Goal: Task Accomplishment & Management: Complete application form

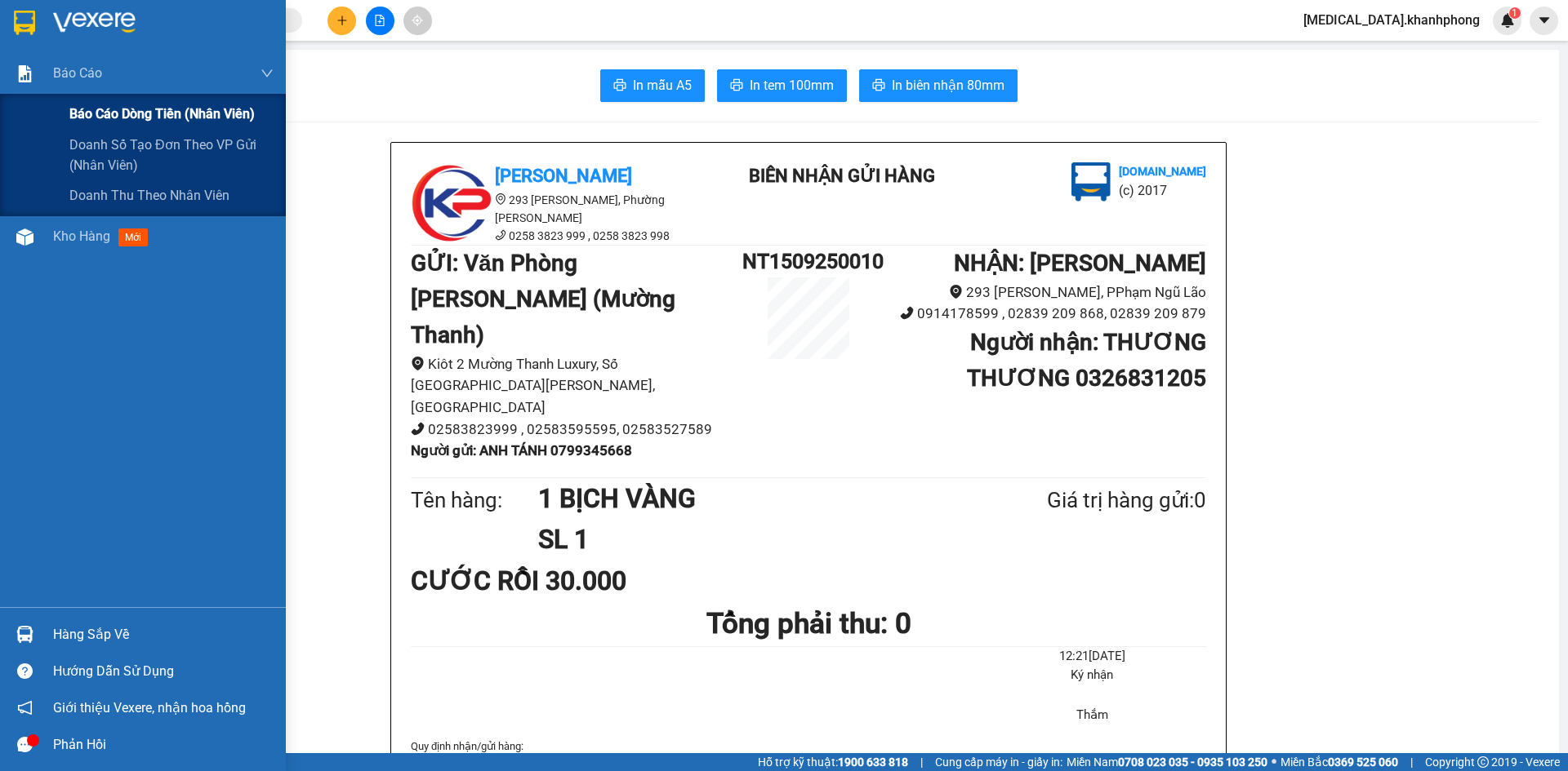
click at [132, 122] on span "Báo cáo dòng tiền (nhân viên)" at bounding box center [162, 114] width 185 height 20
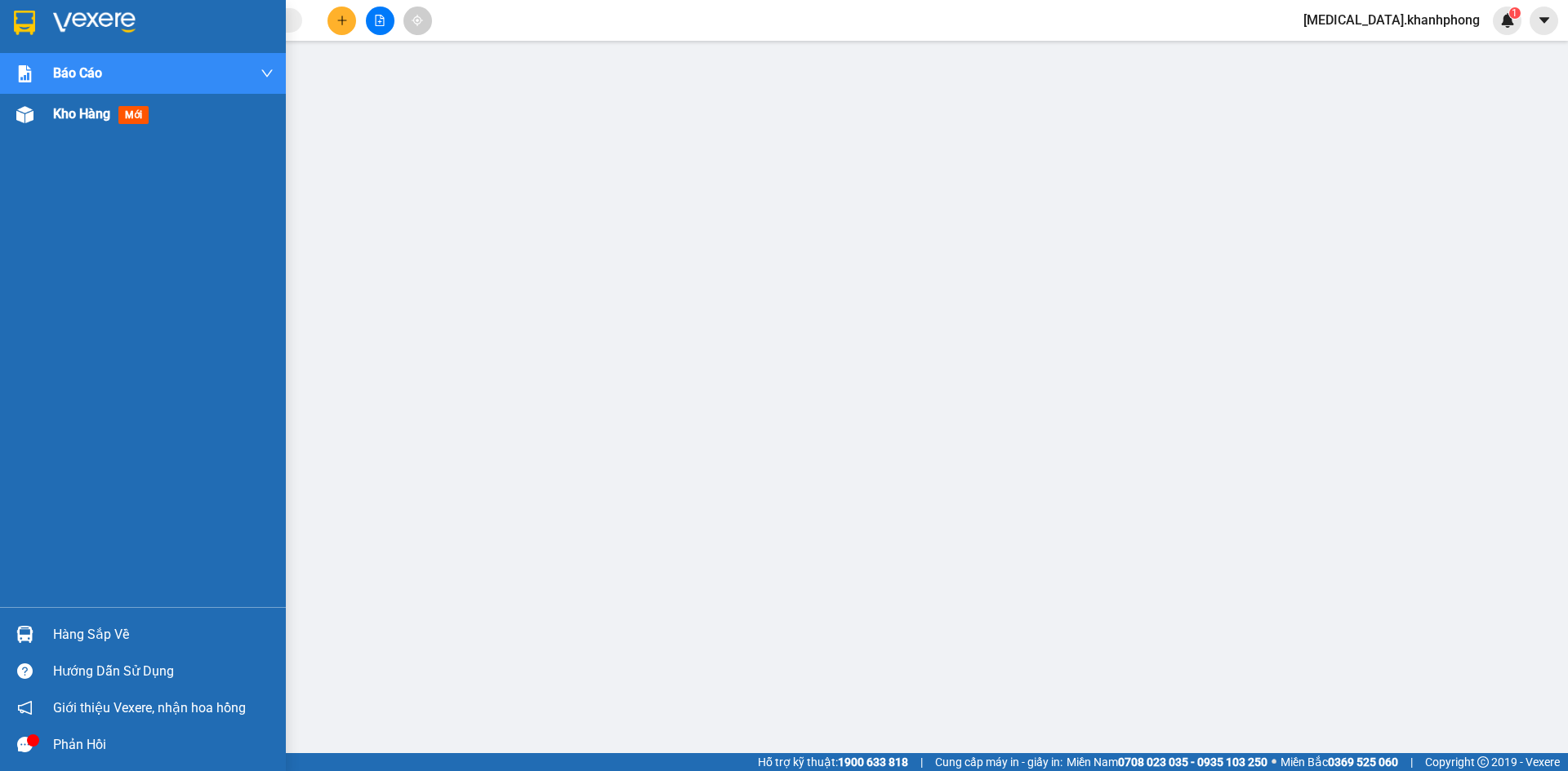
click at [66, 110] on span "Kho hàng" at bounding box center [81, 114] width 57 height 16
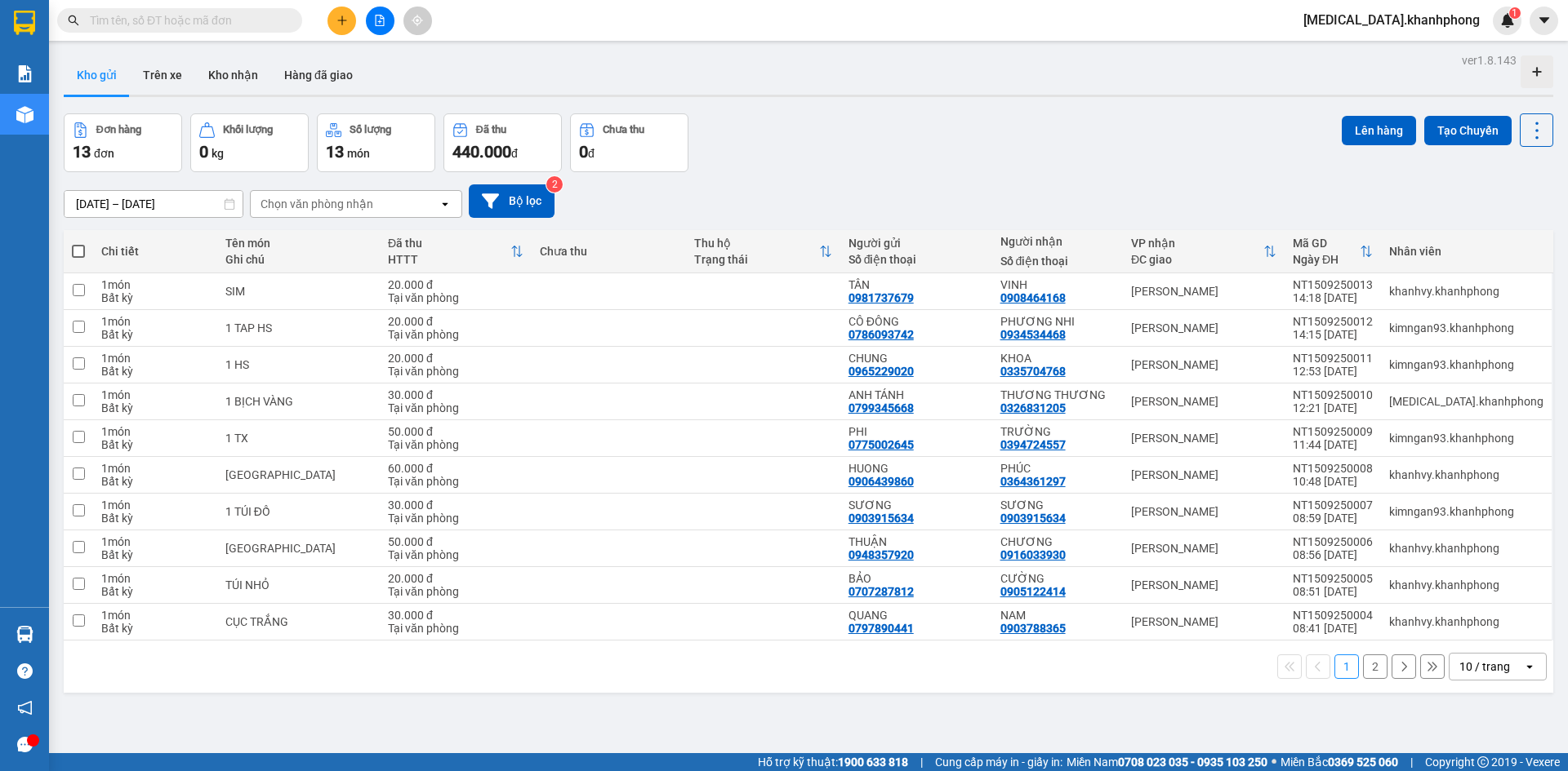
click at [1434, 14] on span "[MEDICAL_DATA].khanhphong" at bounding box center [1392, 19] width 203 height 20
click at [1420, 56] on span "Đăng xuất" at bounding box center [1433, 51] width 100 height 18
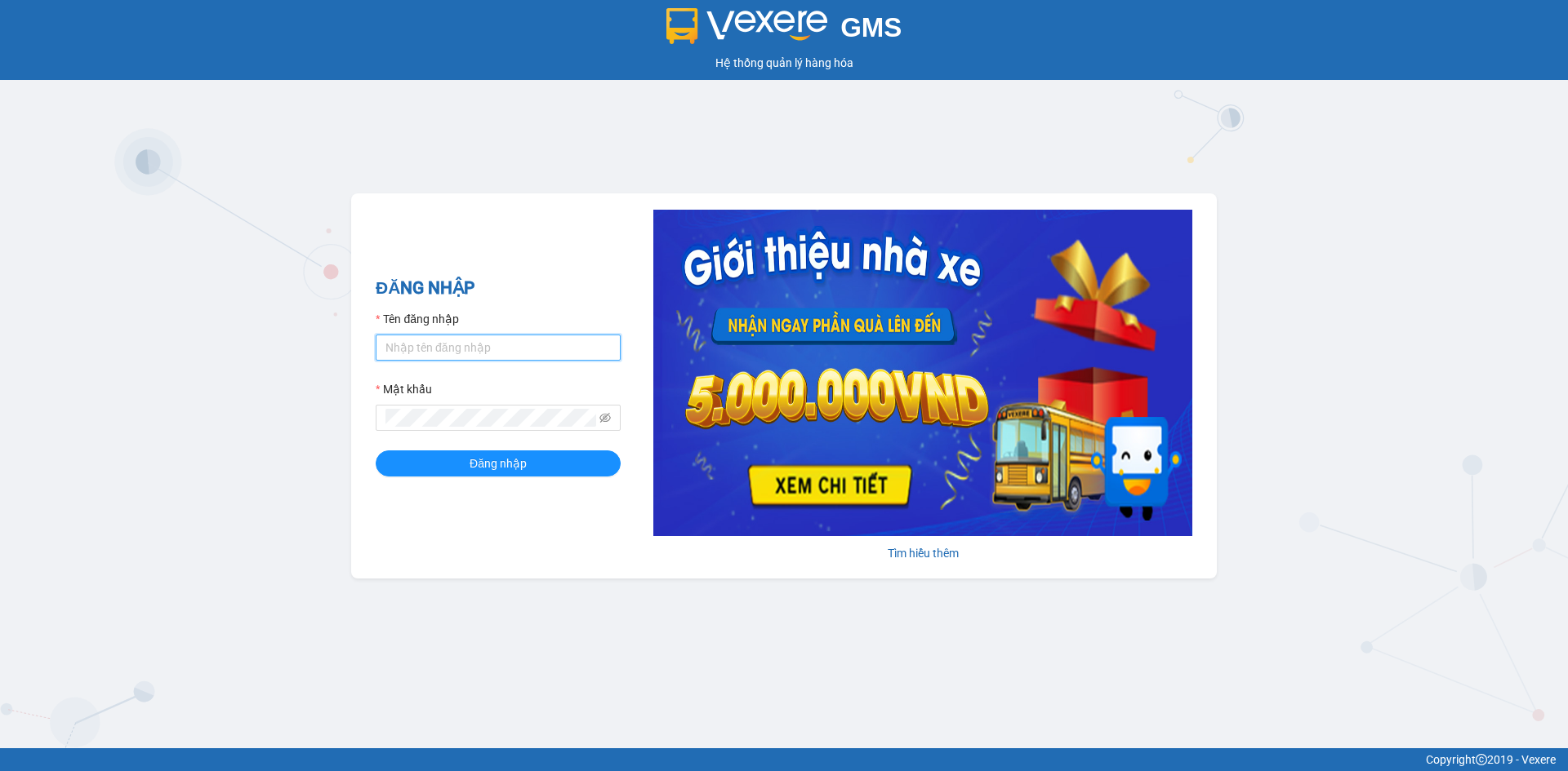
click at [487, 361] on input "Tên đăng nhập" at bounding box center [498, 348] width 245 height 26
type input "van01.khanhphong"
click at [494, 470] on span "Đăng nhập" at bounding box center [497, 464] width 57 height 18
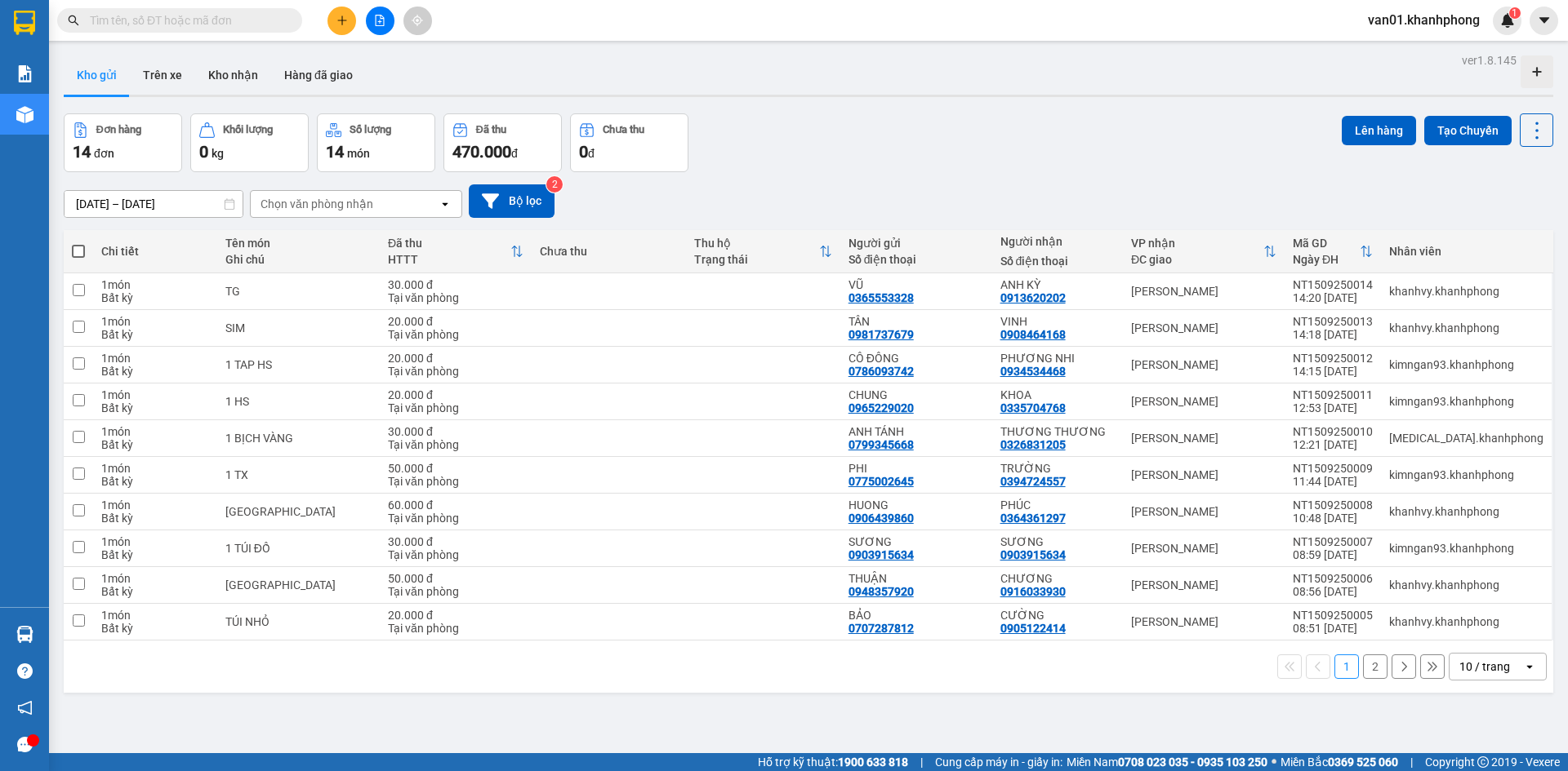
click at [901, 185] on div "13/09/2025 – 15/09/2025 Press the down arrow key to interact with the calendar …" at bounding box center [808, 201] width 1489 height 33
click at [1549, 12] on button at bounding box center [1544, 20] width 29 height 29
click at [1454, 18] on span "van01.khanhphong" at bounding box center [1424, 19] width 138 height 20
click at [1435, 49] on span "Đăng xuất" at bounding box center [1431, 51] width 104 height 18
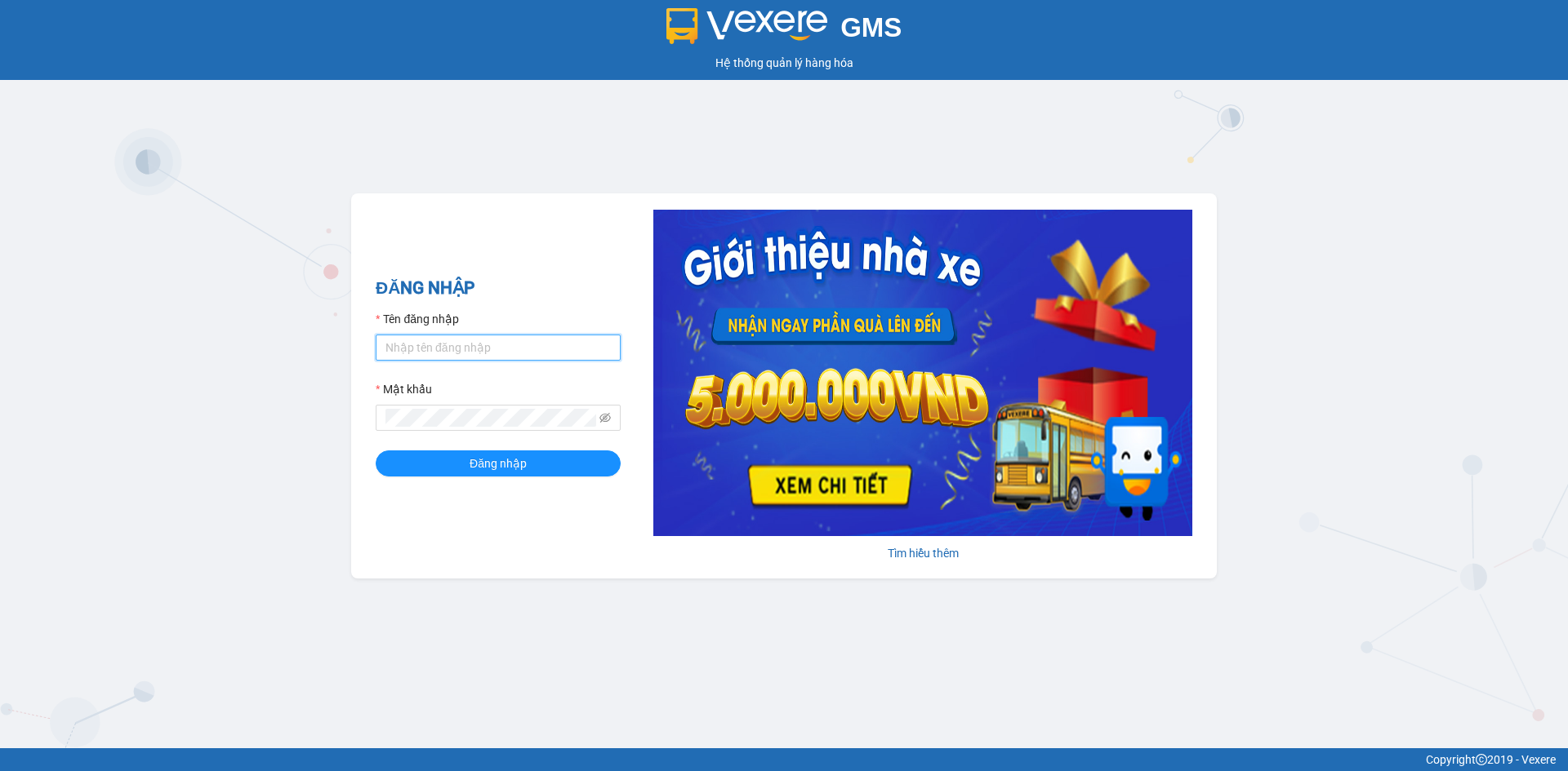
click at [556, 341] on input "Tên đăng nhập" at bounding box center [498, 348] width 245 height 26
type input "quan.khanhphong"
click at [508, 431] on span at bounding box center [498, 418] width 245 height 26
click at [376, 451] on button "Đăng nhập" at bounding box center [498, 464] width 245 height 26
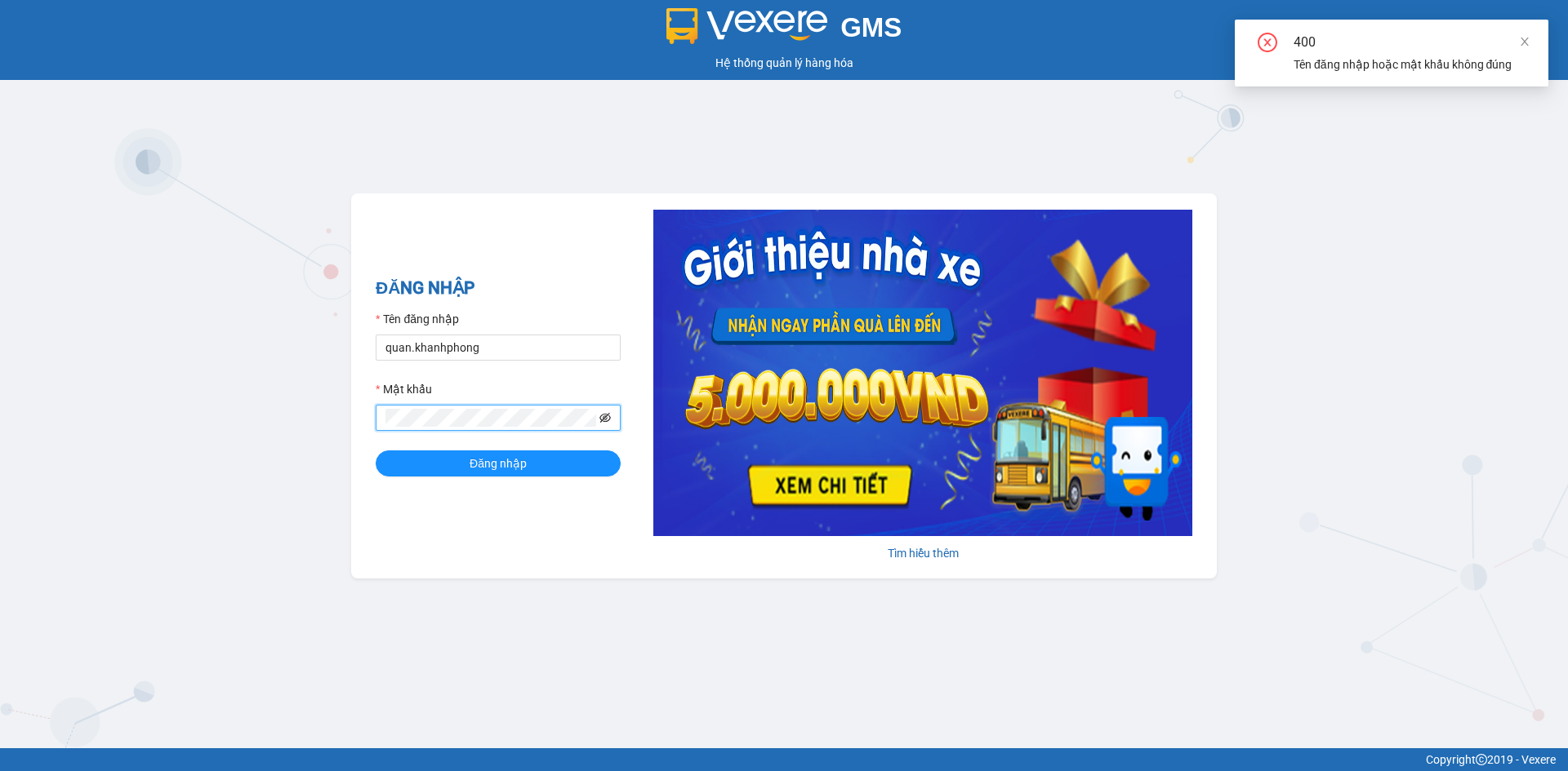
click at [604, 419] on icon "eye-invisible" at bounding box center [604, 417] width 11 height 10
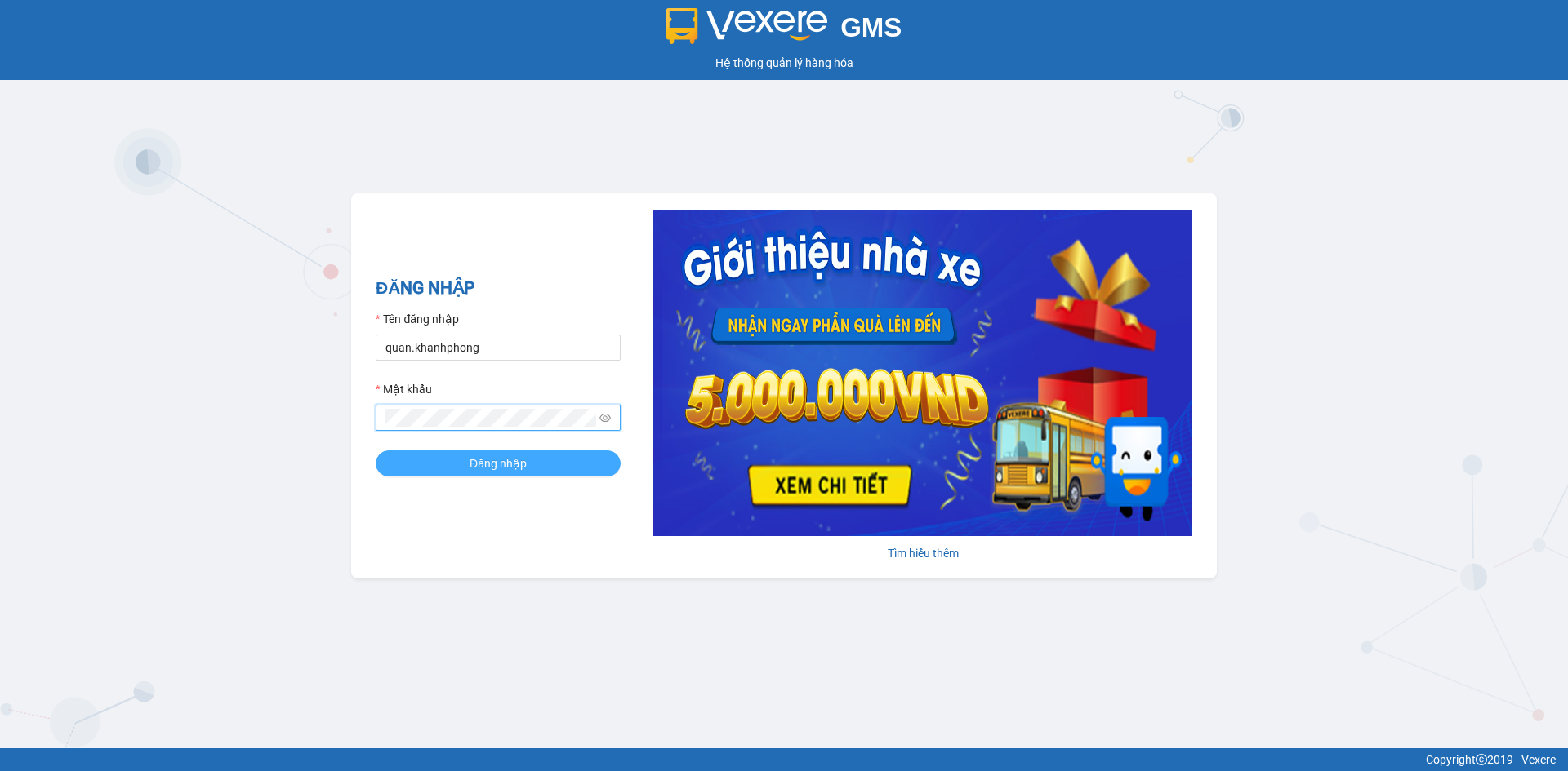
click at [535, 458] on button "Đăng nhập" at bounding box center [498, 464] width 245 height 26
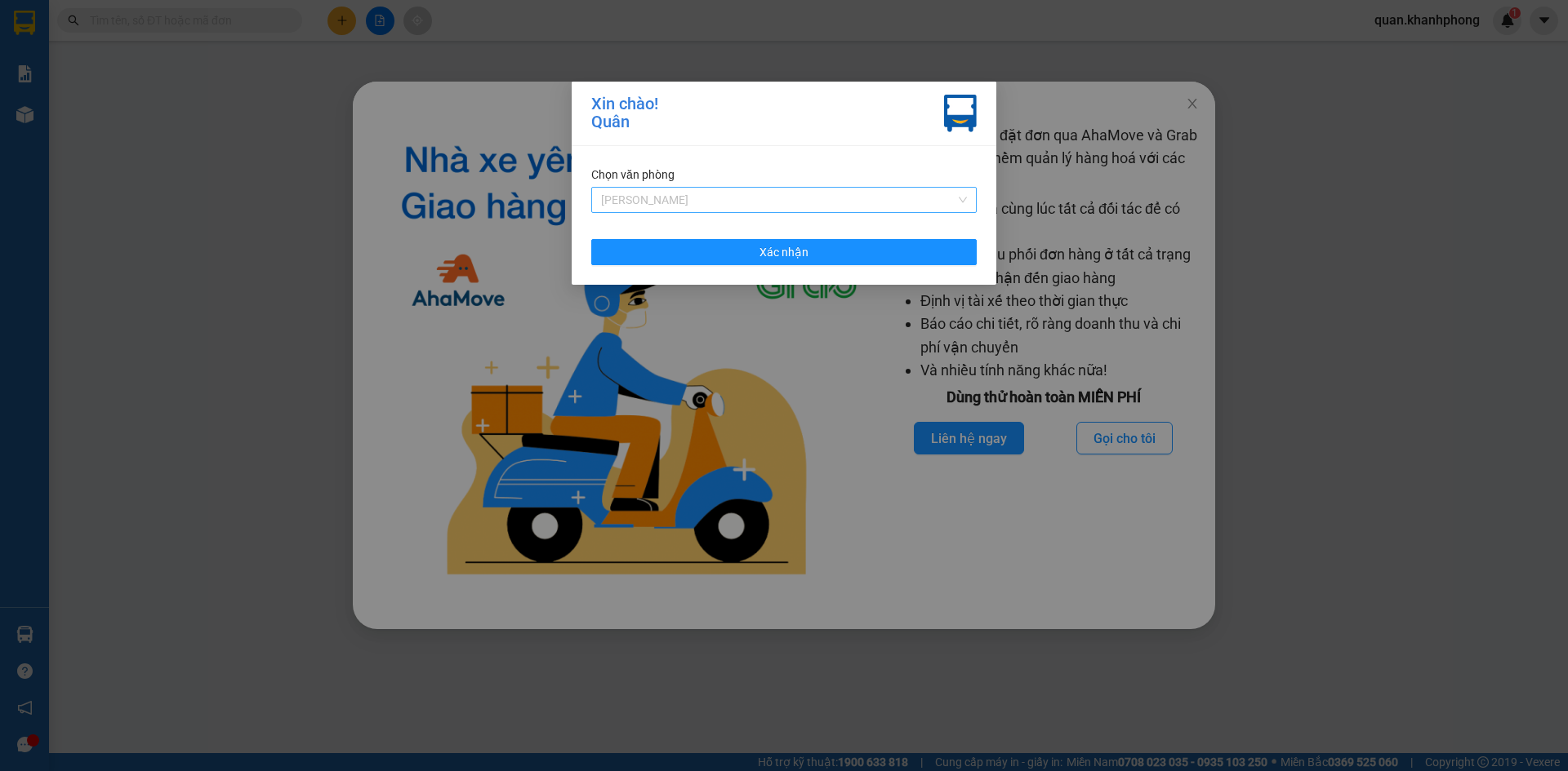
click at [777, 203] on span "[PERSON_NAME]" at bounding box center [784, 200] width 366 height 24
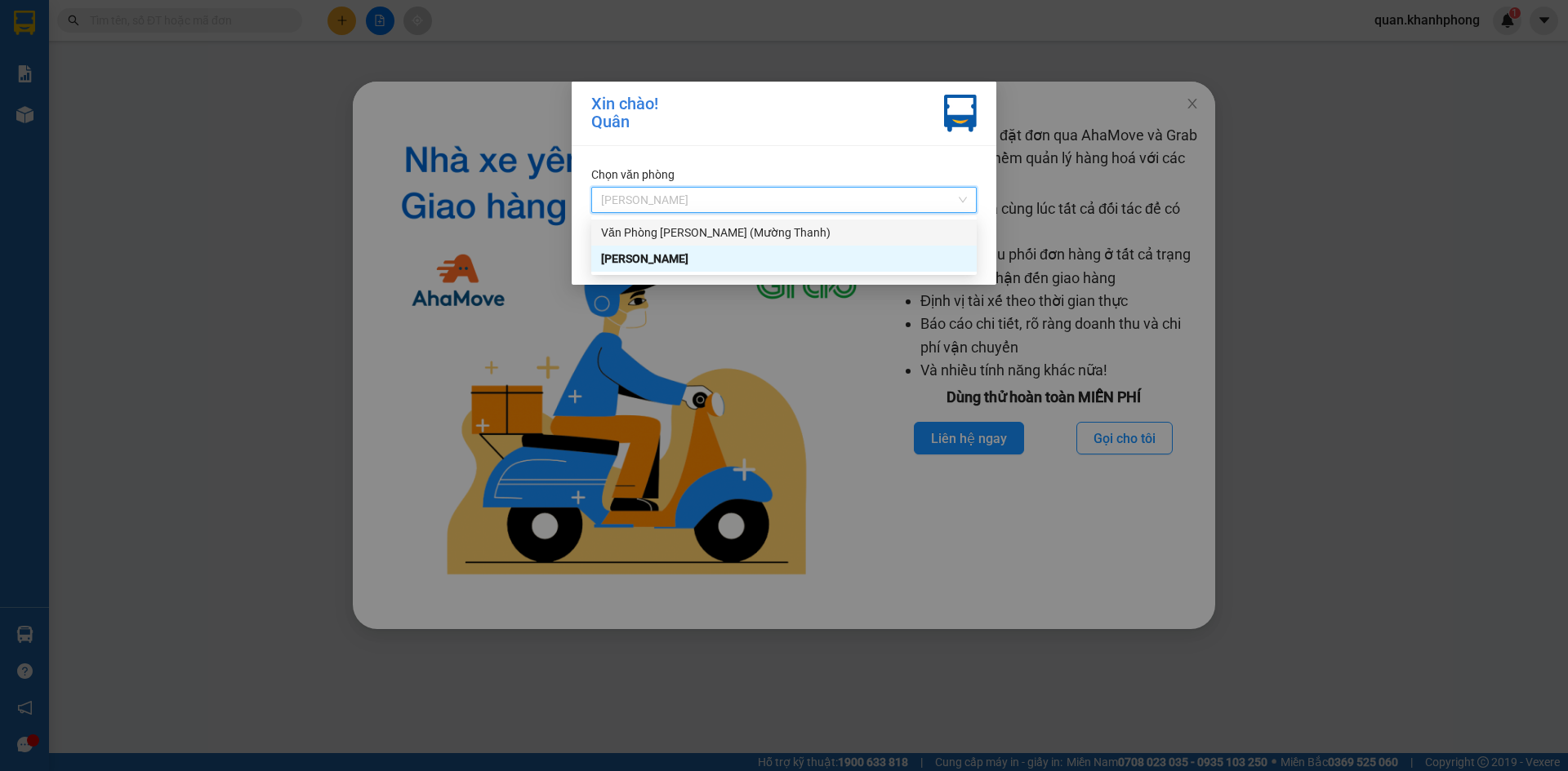
click at [779, 233] on div "Văn Phòng Trần Phú (Mường Thanh)" at bounding box center [784, 232] width 366 height 18
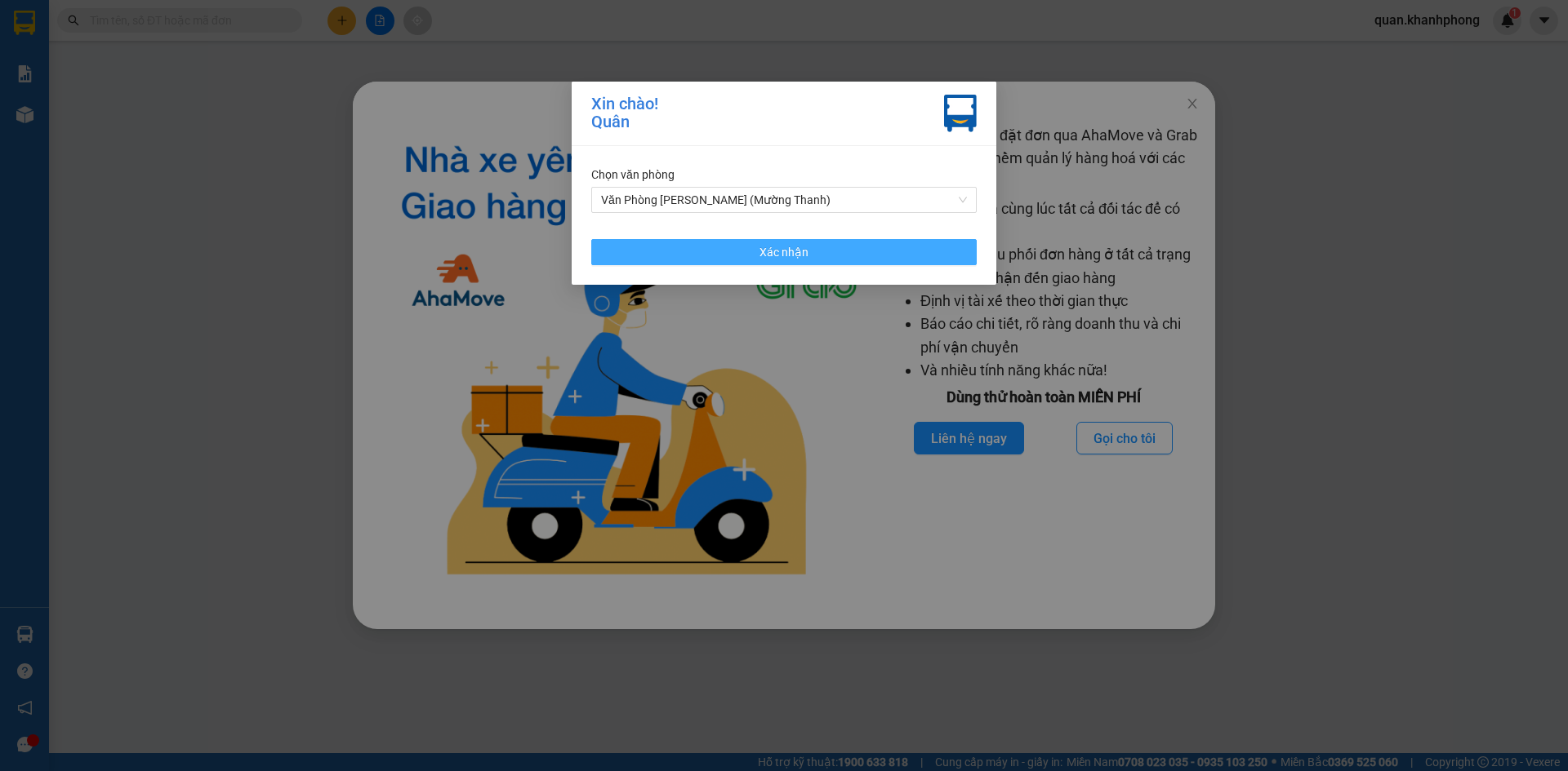
click at [857, 261] on button "Xác nhận" at bounding box center [784, 252] width 385 height 26
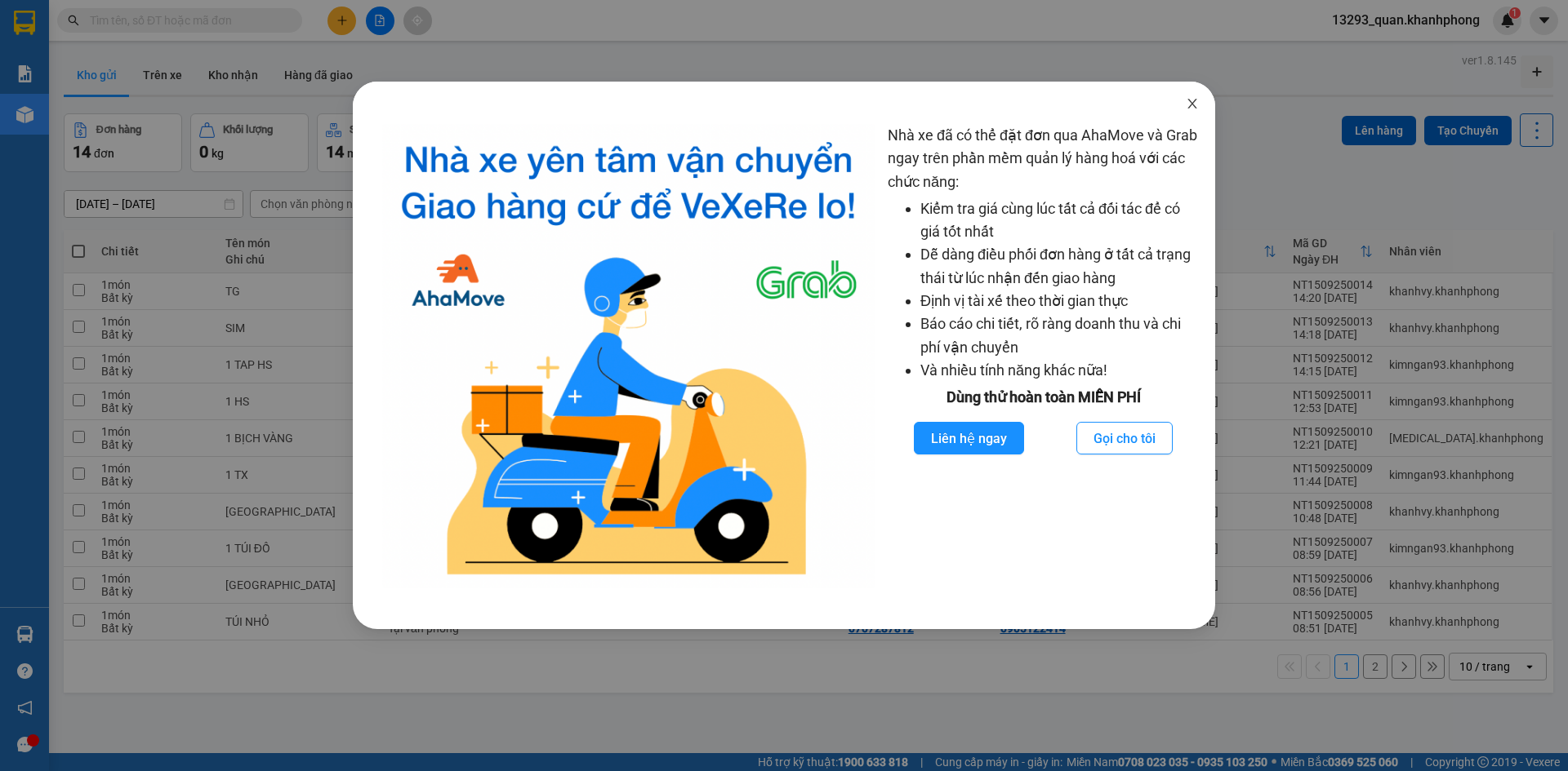
click at [1192, 106] on icon "close" at bounding box center [1192, 103] width 9 height 10
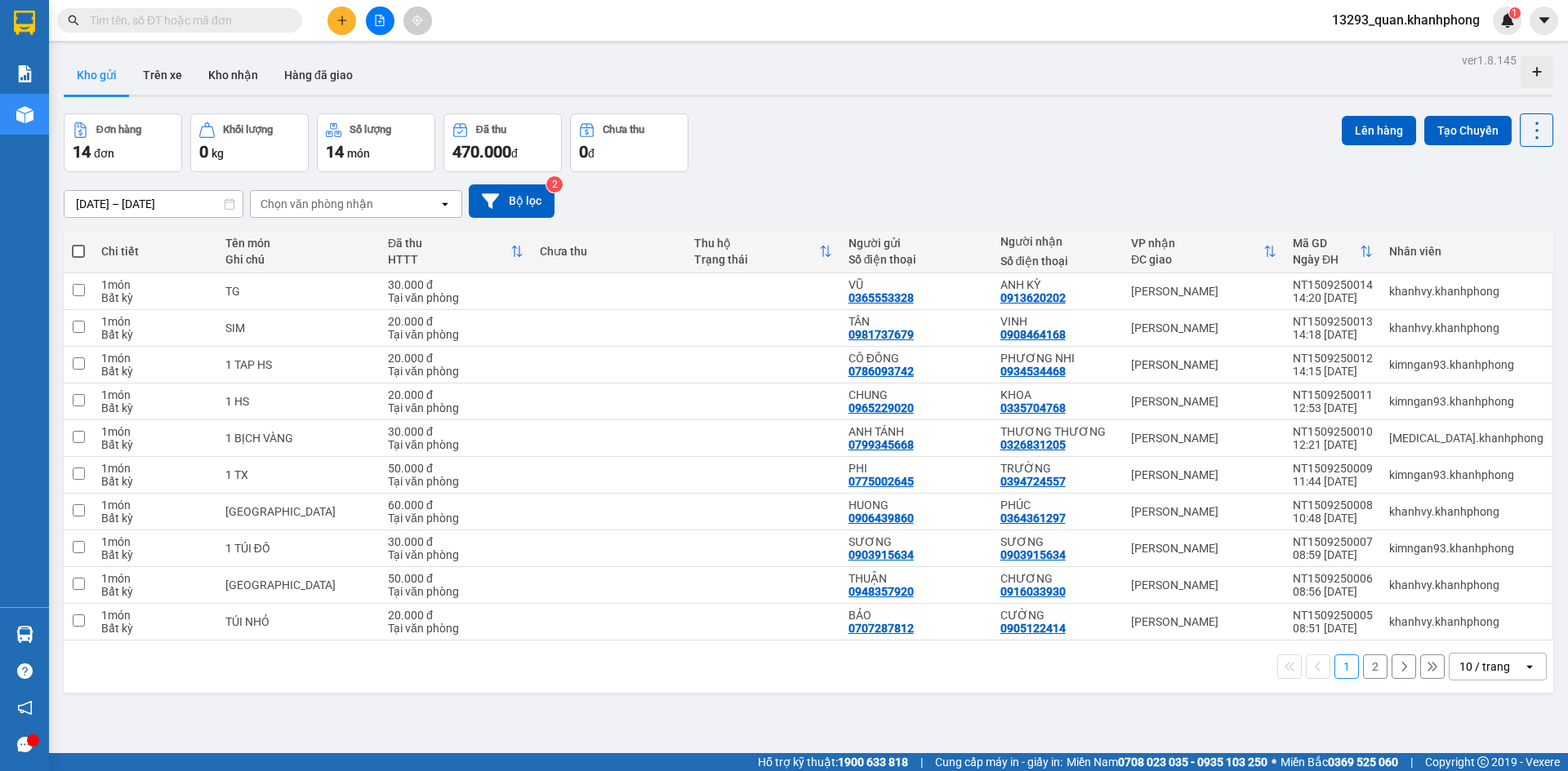
click at [1188, 169] on div "Đơn hàng 14 đơn Khối lượng 0 kg Số lượng 14 món Đã thu 470.000 đ Chưa thu 0 đ L…" at bounding box center [808, 142] width 1489 height 59
click at [1187, 161] on div "Đơn hàng 14 đơn Khối lượng 0 kg Số lượng 14 món Đã thu 470.000 đ Chưa thu 0 đ L…" at bounding box center [808, 142] width 1489 height 59
click at [339, 21] on icon "plus" at bounding box center [342, 20] width 11 height 11
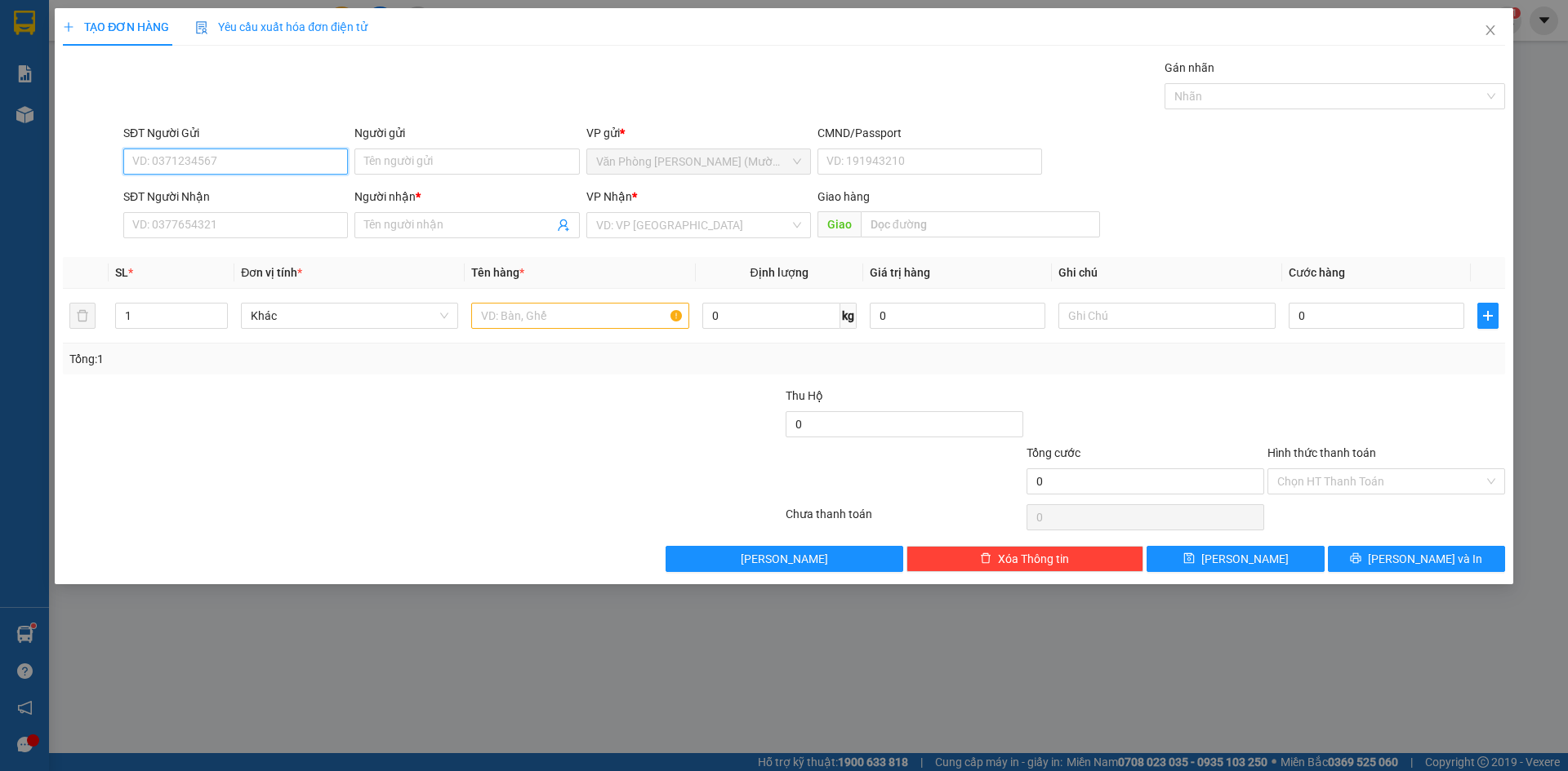
click at [287, 162] on input "SĐT Người Gửi" at bounding box center [235, 162] width 224 height 26
type input "0987557246"
click at [244, 195] on div "0987557246 - hùng" at bounding box center [235, 194] width 205 height 18
type input "hùng"
type input "0987557246"
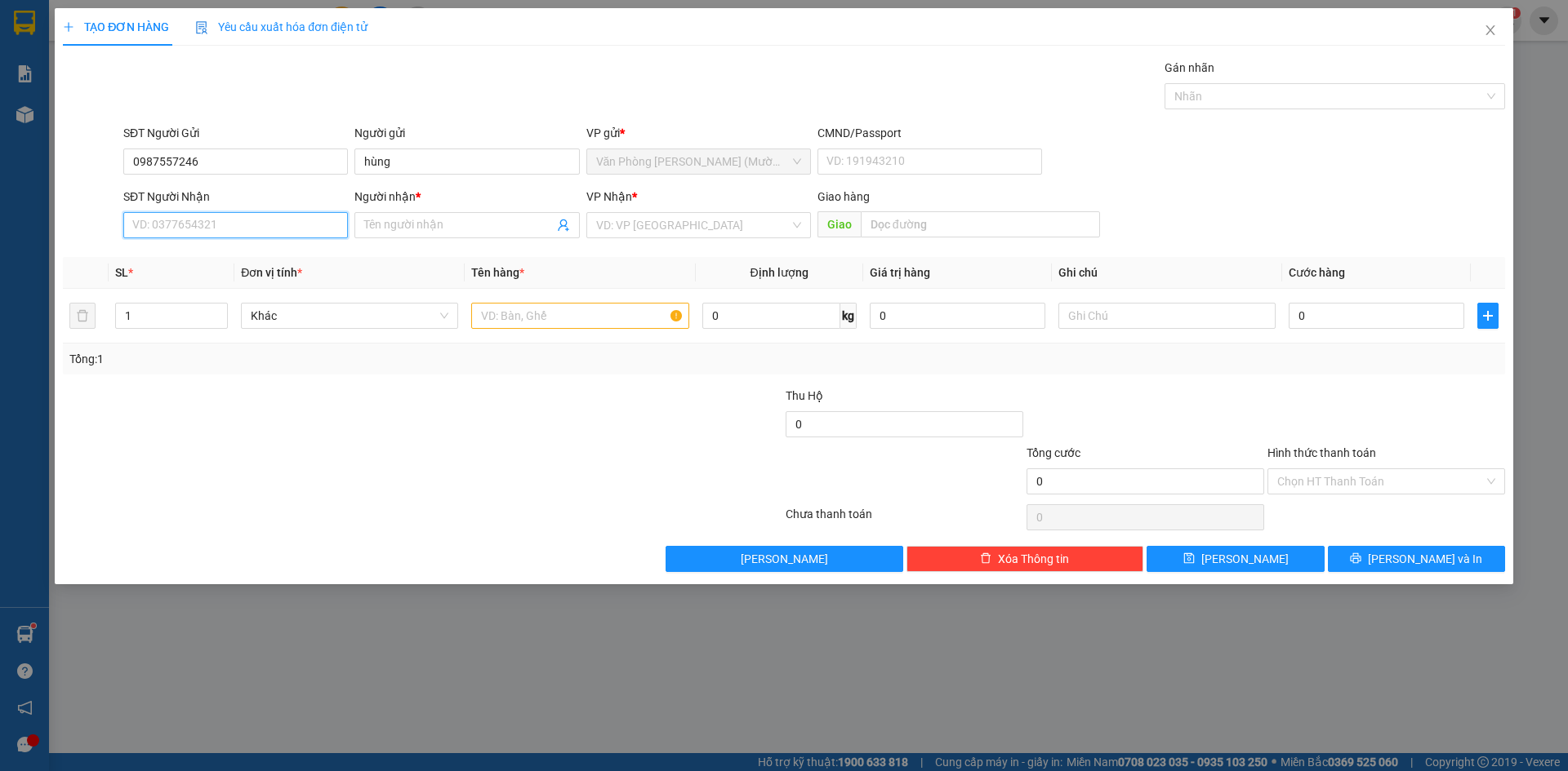
click at [256, 222] on input "SĐT Người Nhận" at bounding box center [235, 225] width 224 height 26
click at [233, 285] on div "0907798631 - HẬN" at bounding box center [235, 284] width 205 height 18
type input "0907798631"
type input "HẬN"
drag, startPoint x: 1268, startPoint y: 210, endPoint x: 708, endPoint y: 301, distance: 567.3
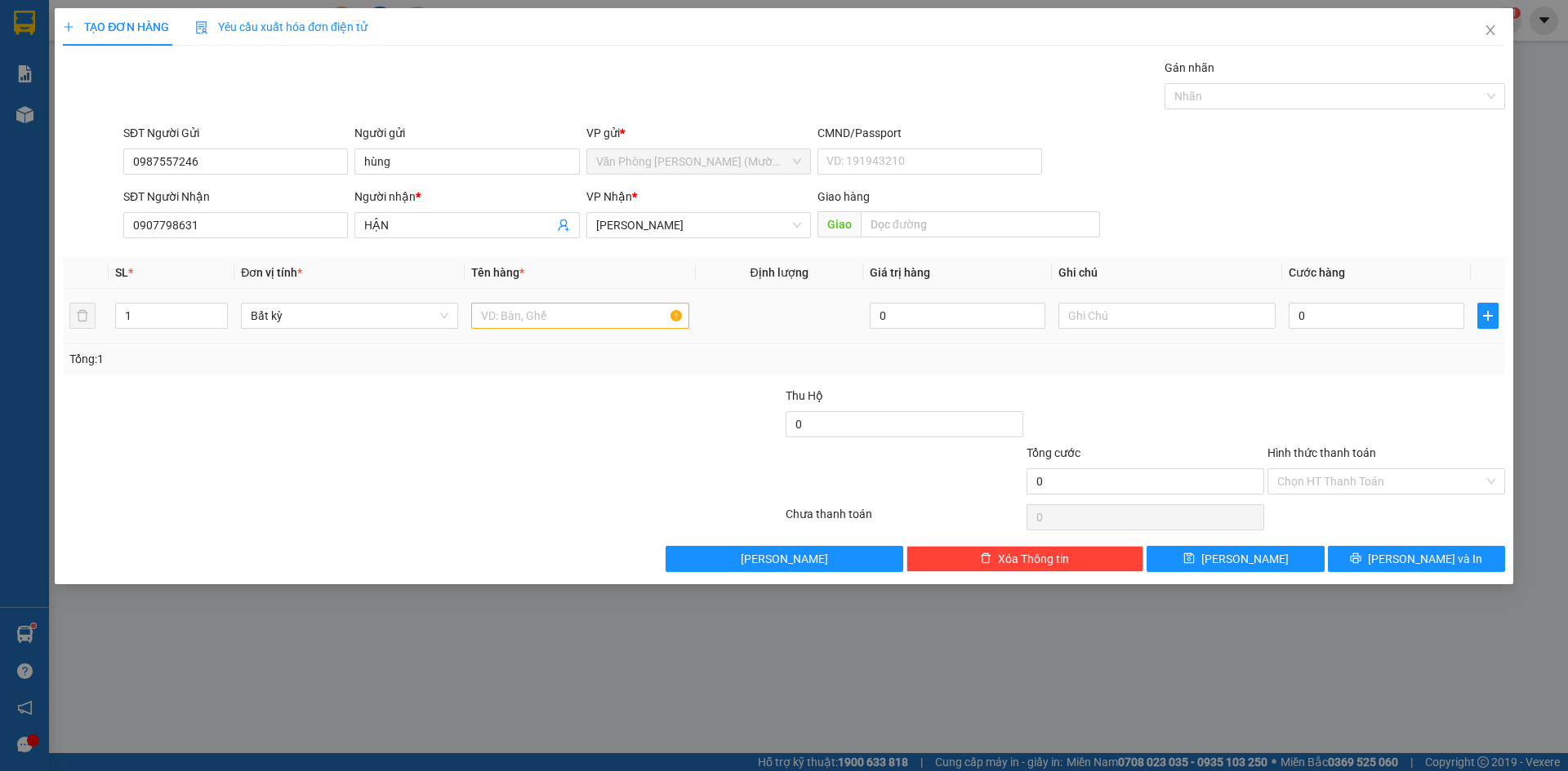
click at [1251, 215] on div "SĐT Người Nhận 0907798631 Người nhận * HẬN VP Nhận * Phạm Ngũ Lão Giao hàng Giao" at bounding box center [813, 216] width 1388 height 57
click at [549, 330] on div at bounding box center [579, 315] width 218 height 32
click at [553, 313] on input "text" at bounding box center [579, 316] width 218 height 26
type input "1TX"
click at [1312, 206] on div "SĐT Người Nhận 0907798631 Người nhận * HẬN VP Nhận * Phạm Ngũ Lão Giao hàng Giao" at bounding box center [813, 216] width 1388 height 57
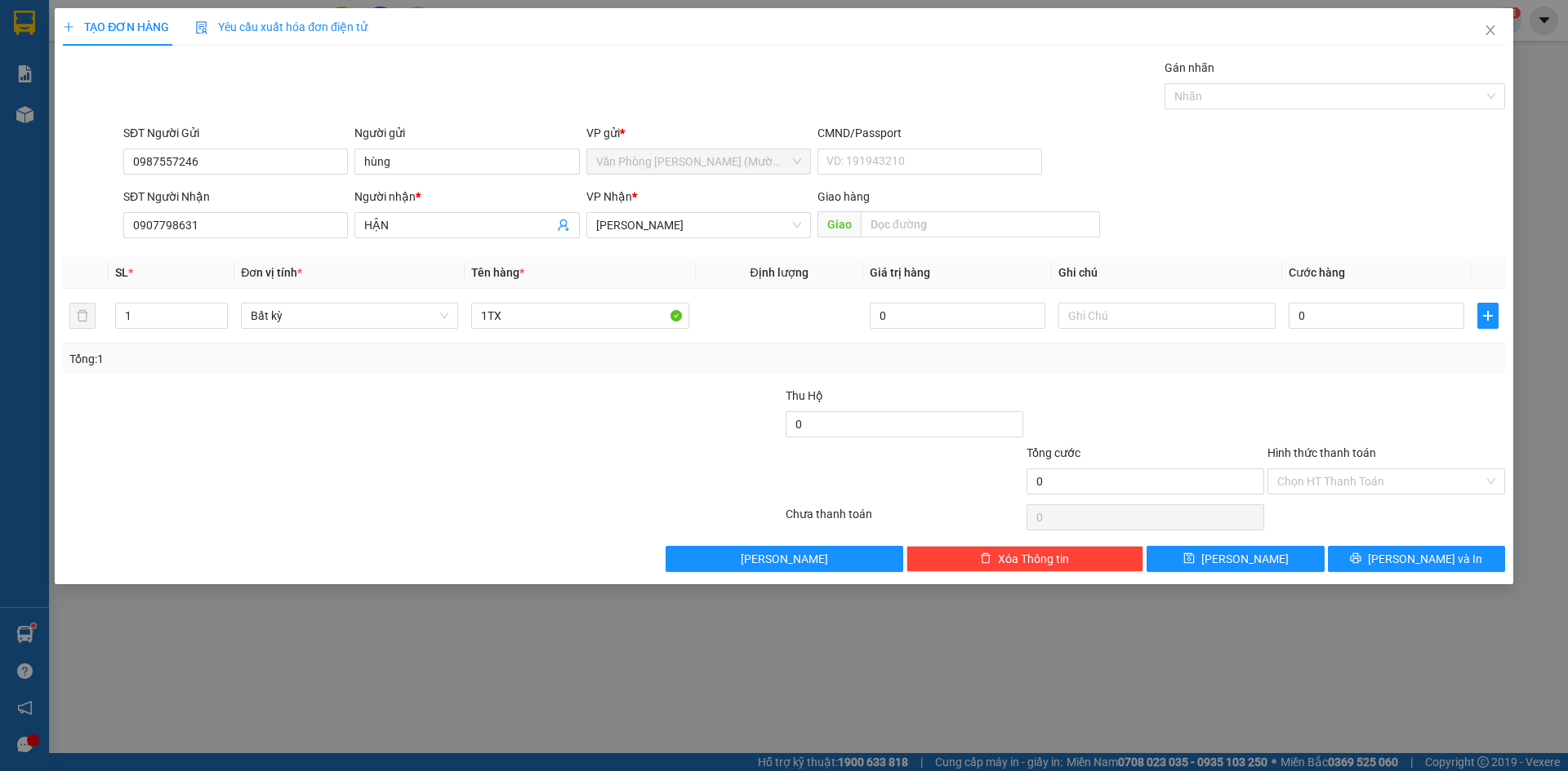
click at [1459, 189] on div "SĐT Người Nhận 0907798631 Người nhận * HẬN VP Nhận * Phạm Ngũ Lão Giao hàng Giao" at bounding box center [813, 216] width 1388 height 57
click at [1394, 203] on div "SĐT Người Nhận 0907798631 Người nhận * HẬN VP Nhận * Phạm Ngũ Lão Giao hàng Giao" at bounding box center [813, 216] width 1388 height 57
drag, startPoint x: 1357, startPoint y: 208, endPoint x: 1333, endPoint y: 316, distance: 110.6
click at [1355, 217] on div "SĐT Người Nhận 0907798631 Người nhận * HẬN VP Nhận * Phạm Ngũ Lão Giao hàng Giao" at bounding box center [813, 216] width 1388 height 57
click at [1330, 319] on input "0" at bounding box center [1376, 316] width 176 height 26
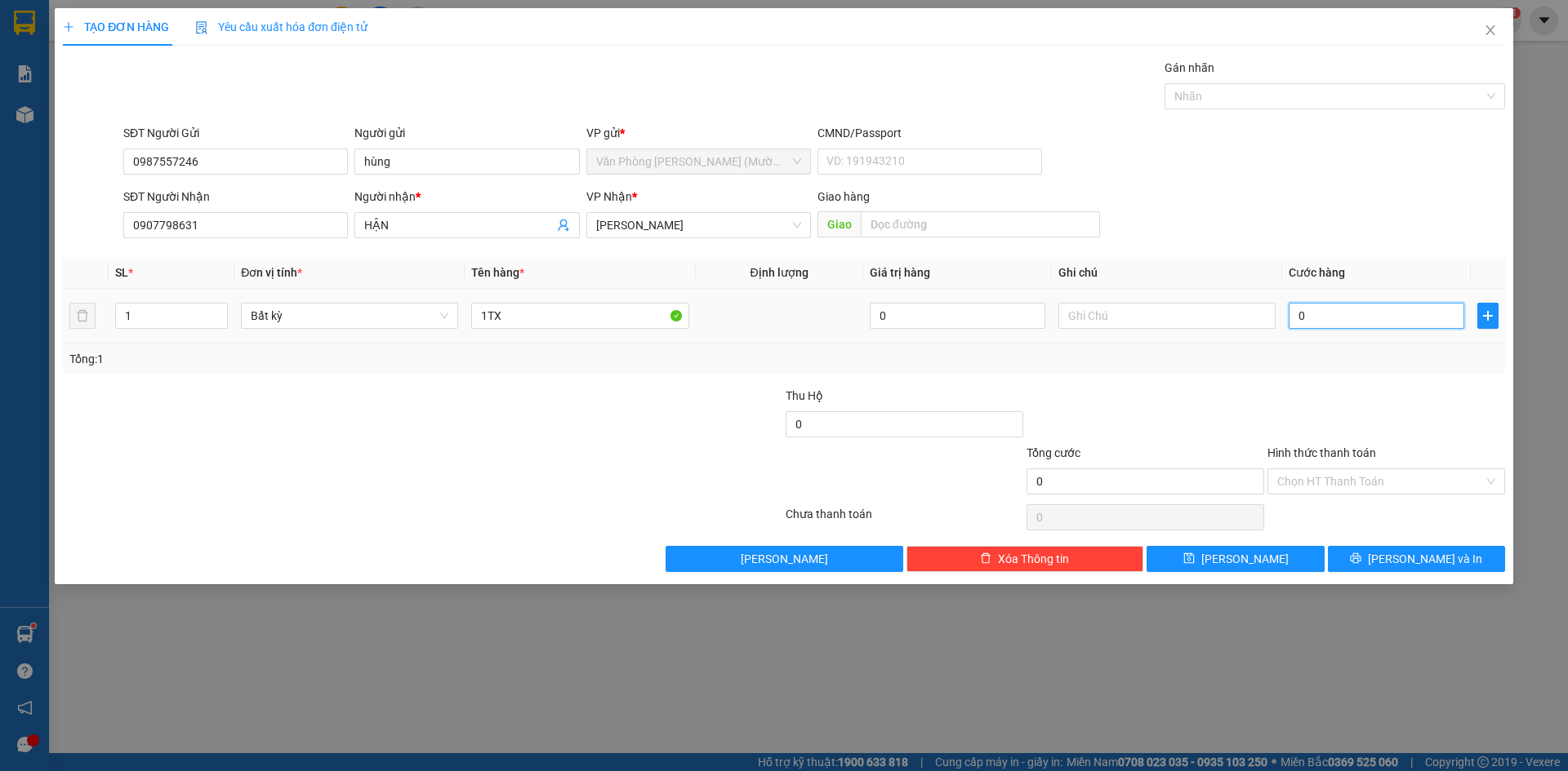
click at [1384, 327] on input "0" at bounding box center [1376, 316] width 176 height 26
type input "5"
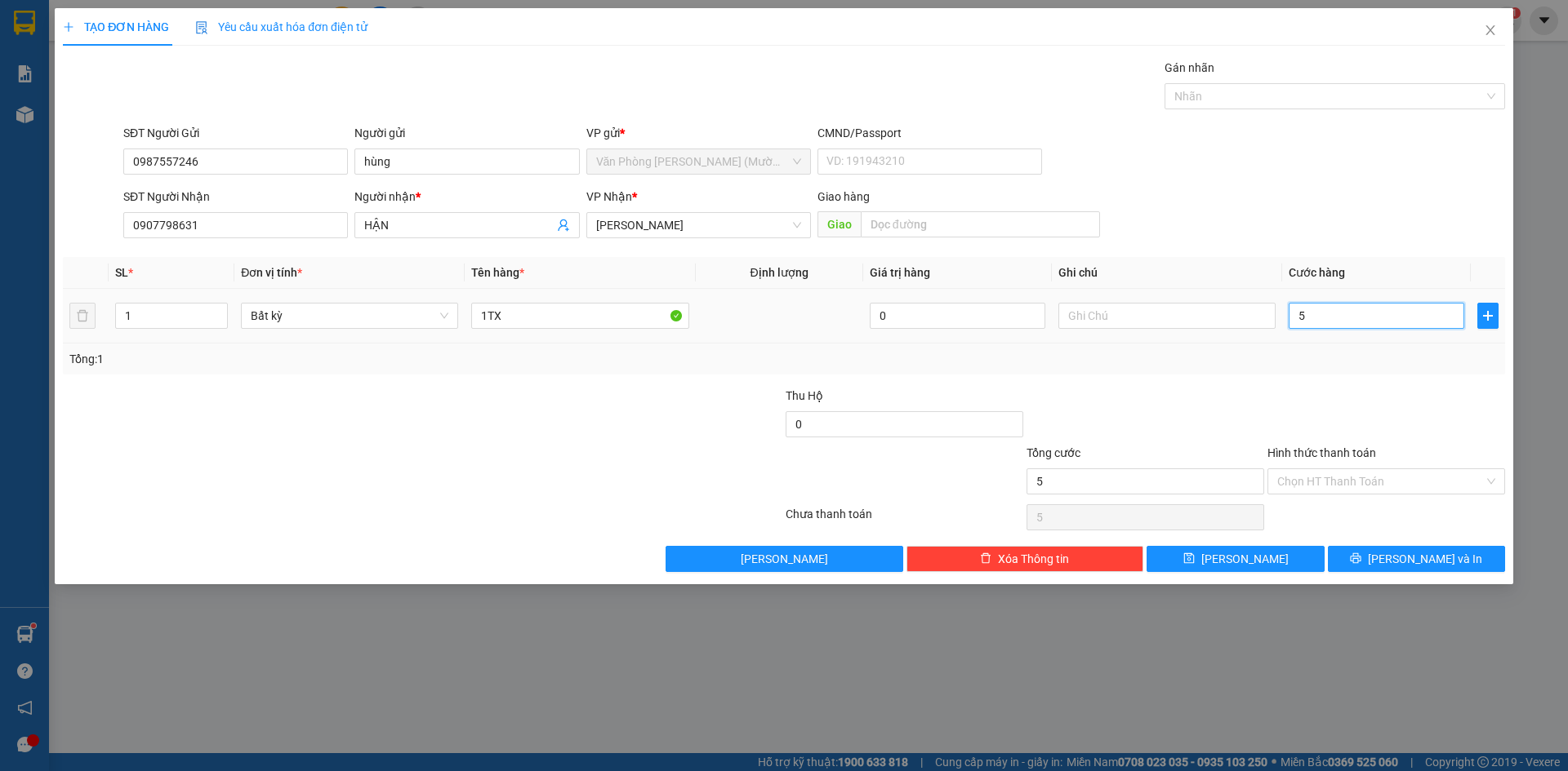
type input "50"
type input "50.000"
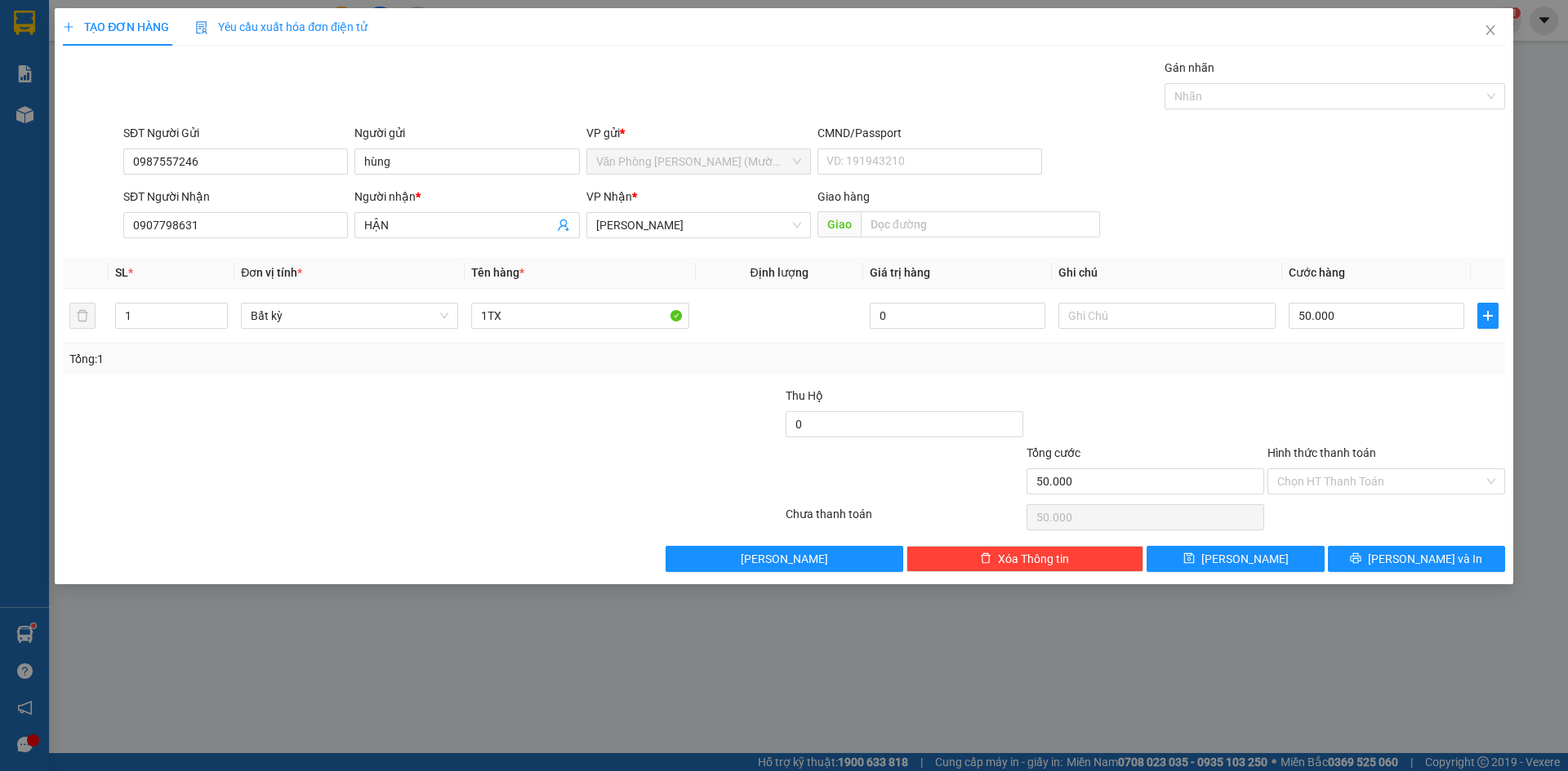
click at [1319, 194] on div "SĐT Người Nhận 0907798631 Người nhận * HẬN VP Nhận * Phạm Ngũ Lão Giao hàng Giao" at bounding box center [813, 216] width 1388 height 57
click at [1311, 140] on div "SĐT Người Gửi 0987557246 Người gửi hùng VP gửi * Văn Phòng Trần Phú (Mường Than…" at bounding box center [813, 152] width 1388 height 57
click at [1369, 180] on div "SĐT Người Gửi 0987557246 Người gửi hùng VP gửi * Văn Phòng Trần Phú (Mường Than…" at bounding box center [813, 152] width 1388 height 57
click at [1344, 166] on div "SĐT Người Gửi 0987557246 Người gửi hùng VP gửi * Văn Phòng Trần Phú (Mường Than…" at bounding box center [813, 152] width 1388 height 57
click at [1366, 156] on div "SĐT Người Gửi 0987557246 Người gửi hùng VP gửi * Văn Phòng Trần Phú (Mường Than…" at bounding box center [813, 152] width 1388 height 57
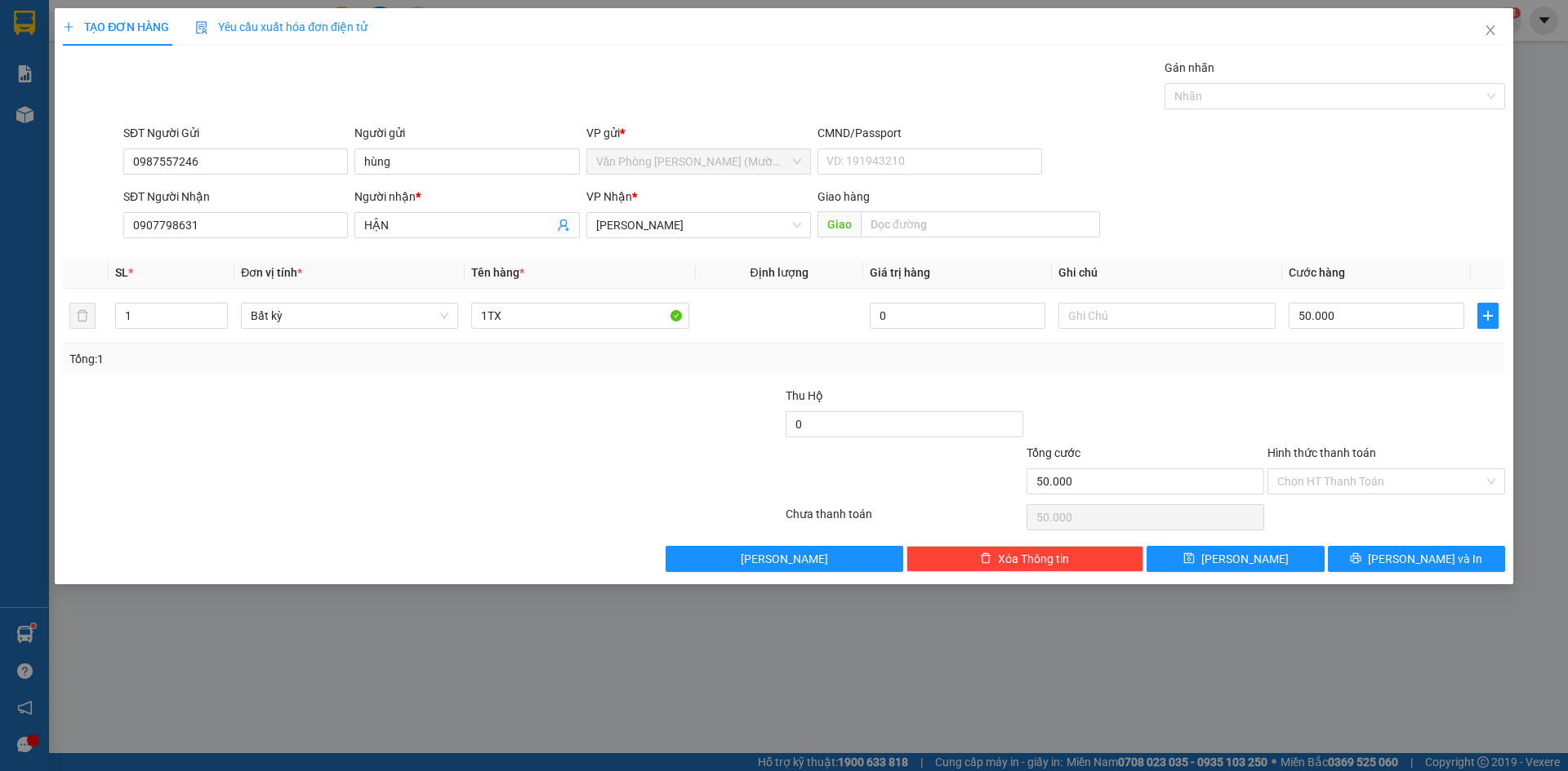
click at [1366, 156] on div "SĐT Người Gửi 0987557246 Người gửi hùng VP gửi * Văn Phòng Trần Phú (Mường Than…" at bounding box center [813, 152] width 1388 height 57
click at [1299, 137] on div "SĐT Người Gửi 0987557246 Người gửi hùng VP gửi * Văn Phòng Trần Phú (Mường Than…" at bounding box center [813, 152] width 1388 height 57
click at [1403, 160] on div "SĐT Người Gửi 0987557246 Người gửi hùng VP gửi * Văn Phòng Trần Phú (Mường Than…" at bounding box center [813, 152] width 1388 height 57
click at [1351, 177] on div "SĐT Người Gửi 0987557246 Người gửi hùng VP gửi * Văn Phòng Trần Phú (Mường Than…" at bounding box center [813, 152] width 1388 height 57
click at [1355, 412] on div at bounding box center [1386, 415] width 241 height 57
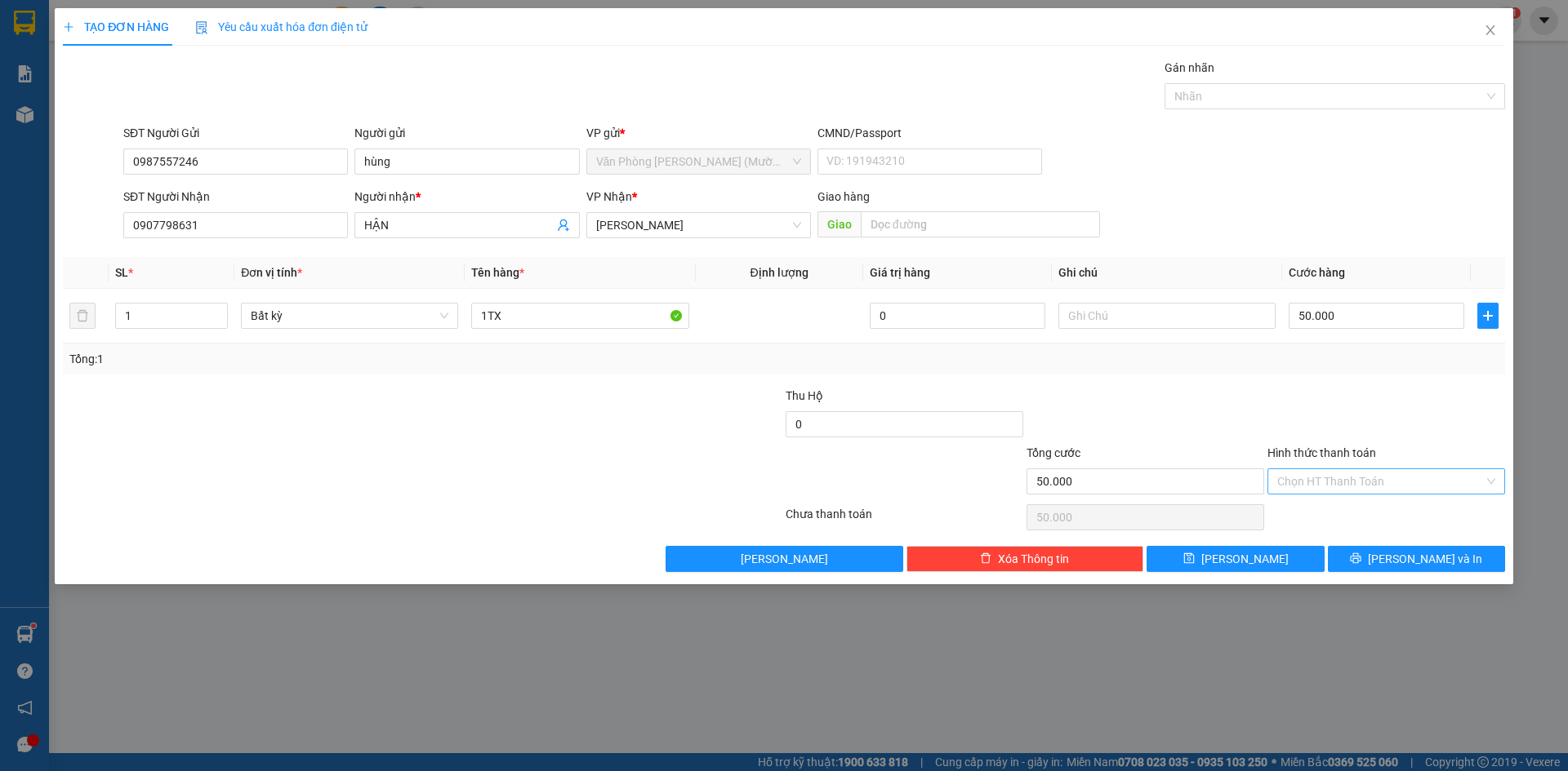
click at [1378, 487] on input "Hình thức thanh toán" at bounding box center [1380, 481] width 206 height 24
click at [1373, 519] on div "Tại văn phòng" at bounding box center [1386, 514] width 218 height 18
type input "0"
click at [1419, 388] on div at bounding box center [1386, 415] width 241 height 57
click at [1400, 458] on div "Hình thức thanh toán" at bounding box center [1386, 456] width 238 height 24
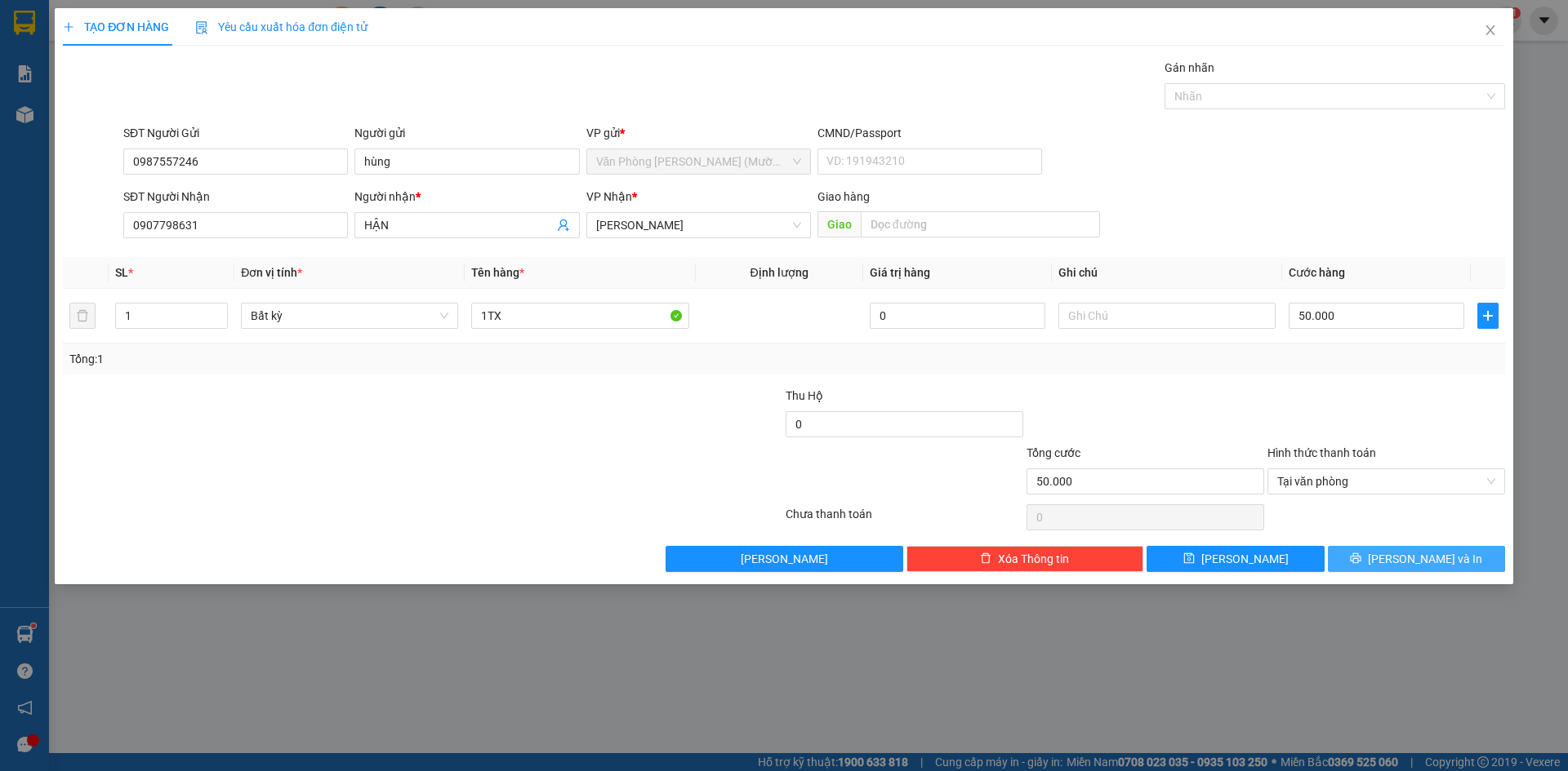
drag, startPoint x: 1406, startPoint y: 564, endPoint x: 1419, endPoint y: 568, distance: 13.6
click at [1406, 565] on span "Lưu và In" at bounding box center [1425, 559] width 114 height 18
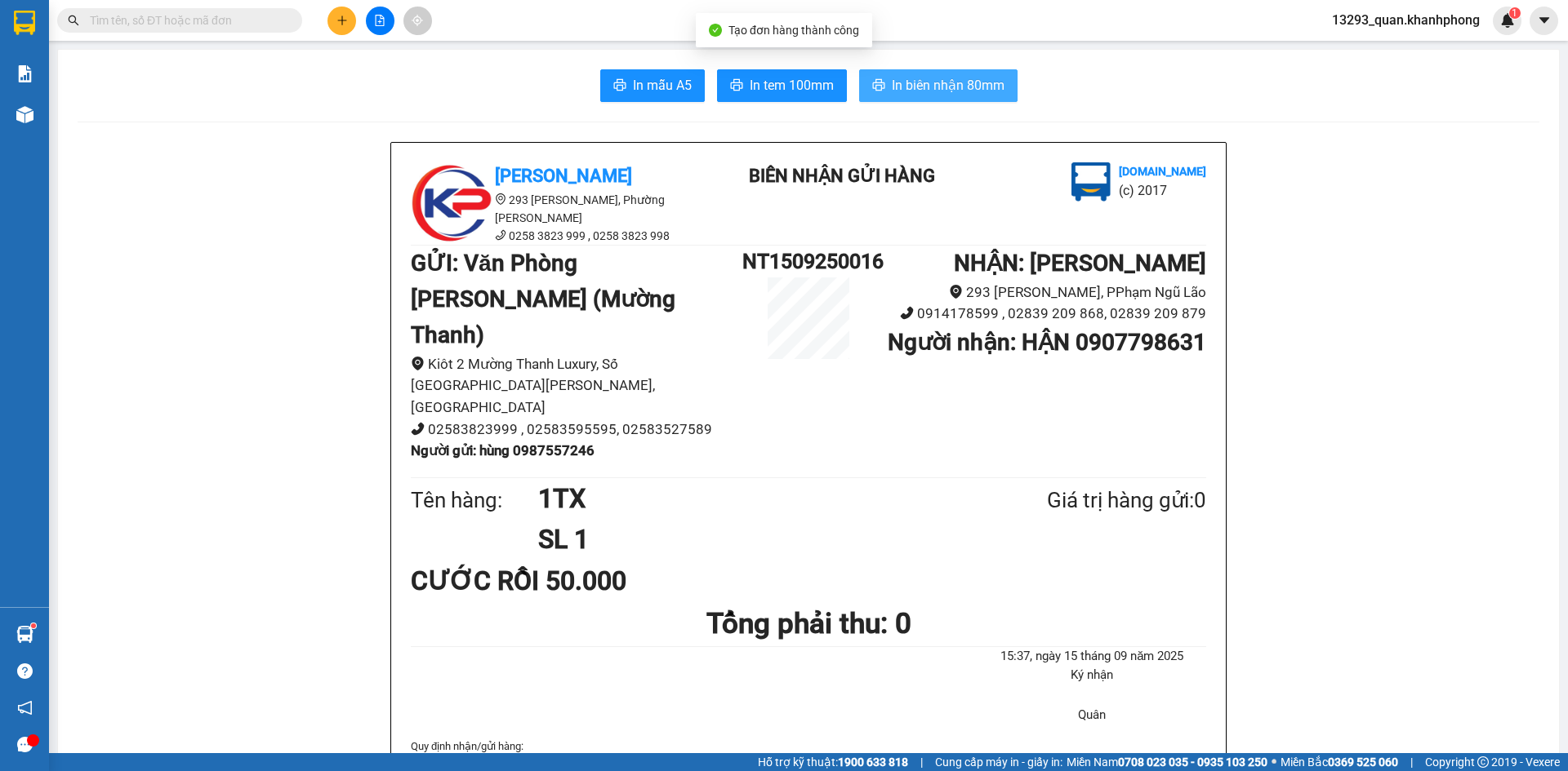
click at [964, 89] on span "In biên nhận 80mm" at bounding box center [948, 85] width 113 height 20
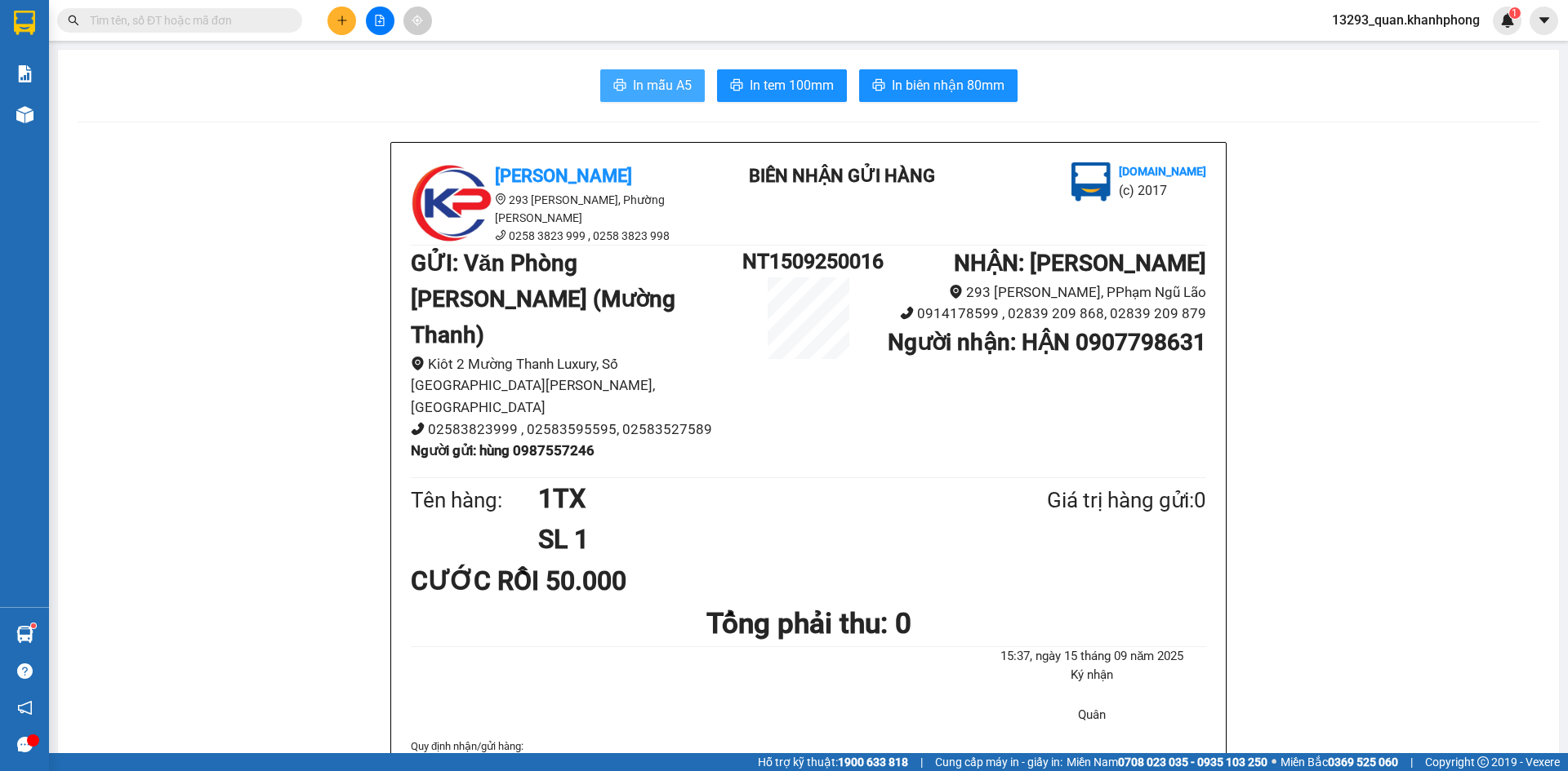
click at [655, 87] on span "In mẫu A5" at bounding box center [661, 85] width 59 height 20
drag, startPoint x: 1383, startPoint y: 354, endPoint x: 1311, endPoint y: 328, distance: 76.6
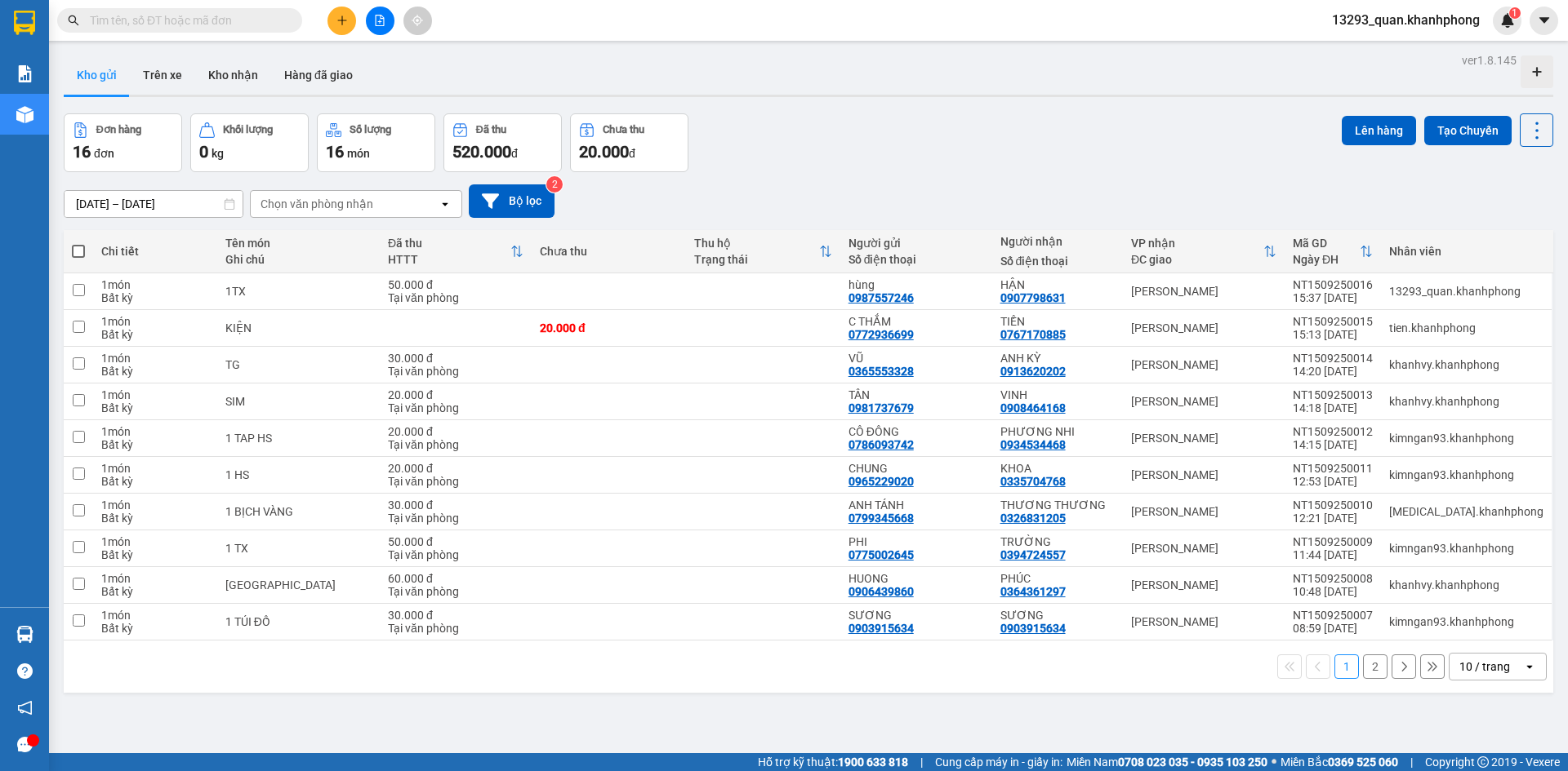
click at [972, 151] on div "Đơn hàng 16 đơn Khối lượng 0 kg Số lượng 16 món Đã thu 520.000 đ Chưa thu 20.00…" at bounding box center [808, 142] width 1489 height 59
click at [1187, 156] on div "Đơn hàng 16 đơn Khối lượng 0 kg Số lượng 16 món Đã thu 520.000 đ Chưa thu 20.00…" at bounding box center [808, 142] width 1489 height 59
click at [1135, 152] on div "Đơn hàng 16 đơn Khối lượng 0 kg Số lượng 16 món Đã thu 520.000 đ Chưa thu 20.00…" at bounding box center [808, 142] width 1489 height 59
click at [1076, 133] on div "Đơn hàng 16 đơn Khối lượng 0 kg Số lượng 16 món Đã thu 520.000 đ Chưa thu 20.00…" at bounding box center [808, 142] width 1489 height 59
click at [1047, 144] on div "Đơn hàng 16 đơn Khối lượng 0 kg Số lượng 16 món Đã thu 520.000 đ Chưa thu 20.00…" at bounding box center [808, 142] width 1489 height 59
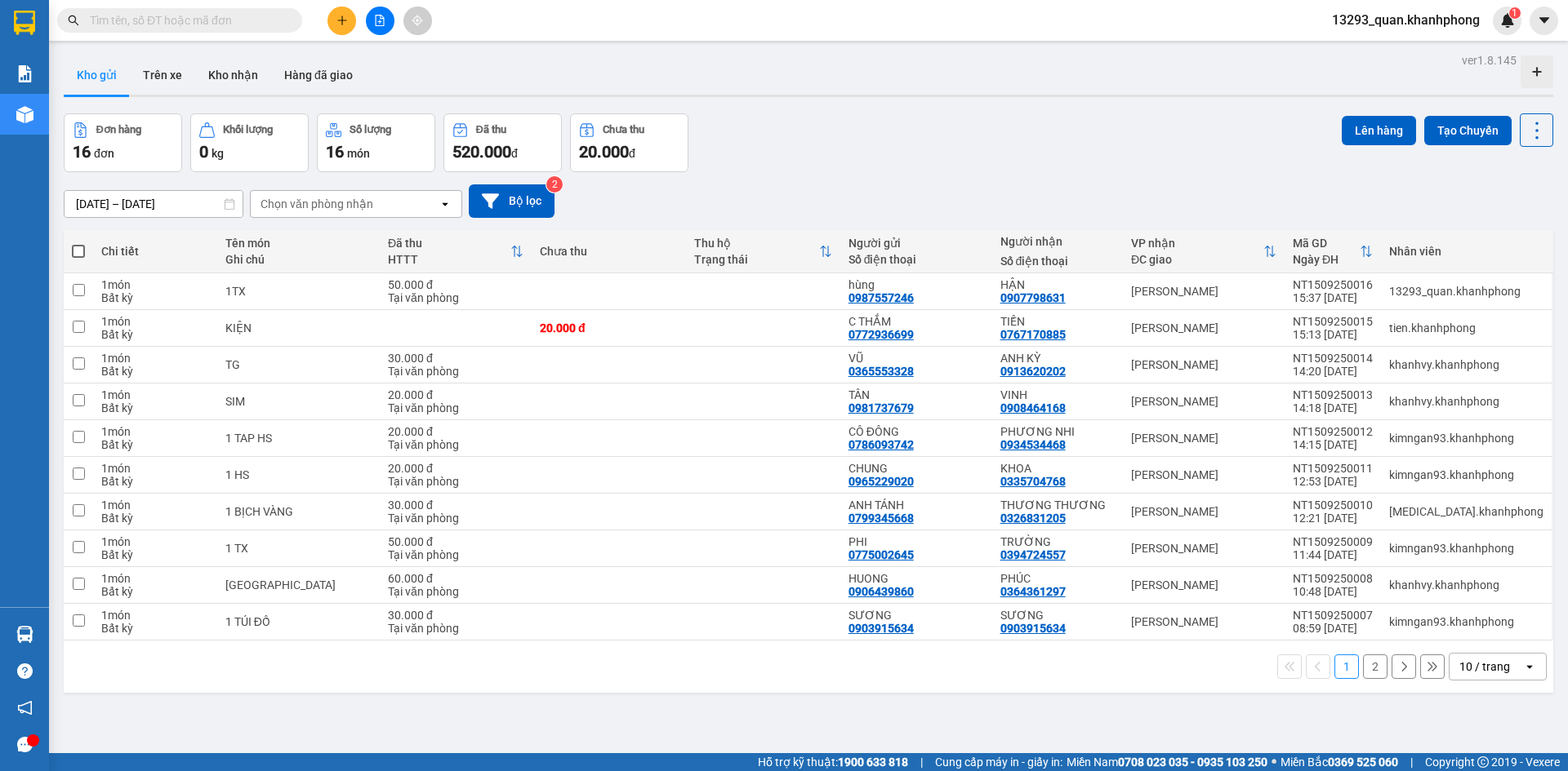
click at [1045, 141] on div "Đơn hàng 16 đơn Khối lượng 0 kg Số lượng 16 món Đã thu 520.000 đ Chưa thu 20.00…" at bounding box center [808, 142] width 1489 height 59
click at [1036, 127] on div "Đơn hàng 16 đơn Khối lượng 0 kg Số lượng 16 món Đã thu 520.000 đ Chưa thu 20.00…" at bounding box center [808, 142] width 1489 height 59
click at [1037, 148] on div "Đơn hàng 16 đơn Khối lượng 0 kg Số lượng 16 món Đã thu 520.000 đ Chưa thu 20.00…" at bounding box center [808, 142] width 1489 height 59
click at [1021, 127] on div "Đơn hàng 16 đơn Khối lượng 0 kg Số lượng 16 món Đã thu 520.000 đ Chưa thu 20.00…" at bounding box center [808, 142] width 1489 height 59
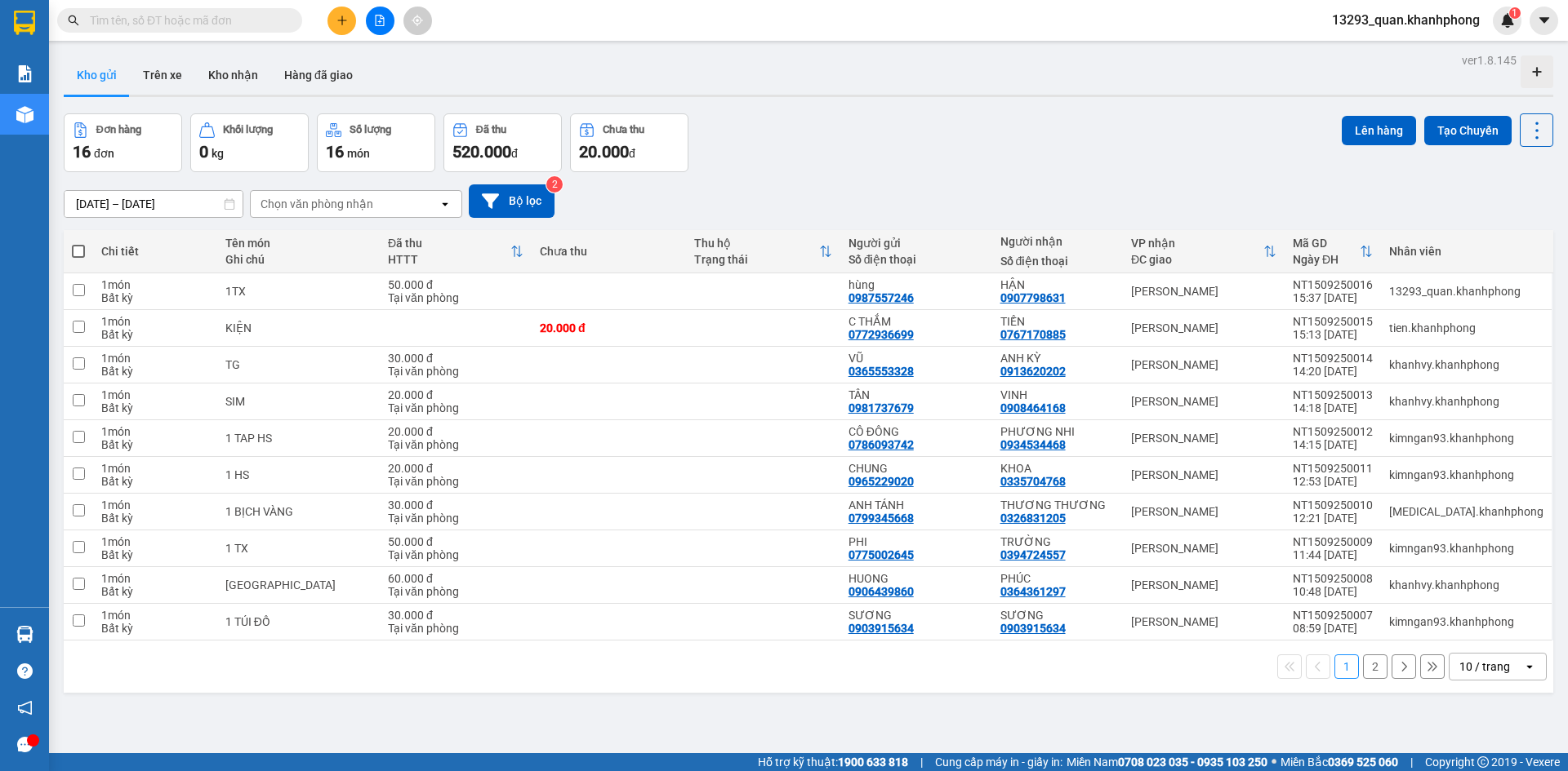
click at [1094, 169] on div "Đơn hàng 16 đơn Khối lượng 0 kg Số lượng 16 món Đã thu 520.000 đ Chưa thu 20.00…" at bounding box center [808, 142] width 1489 height 59
click at [1165, 128] on div "Đơn hàng 16 đơn Khối lượng 0 kg Số lượng 16 món Đã thu 520.000 đ Chưa thu 20.00…" at bounding box center [808, 142] width 1489 height 59
click at [329, 21] on button at bounding box center [342, 20] width 29 height 29
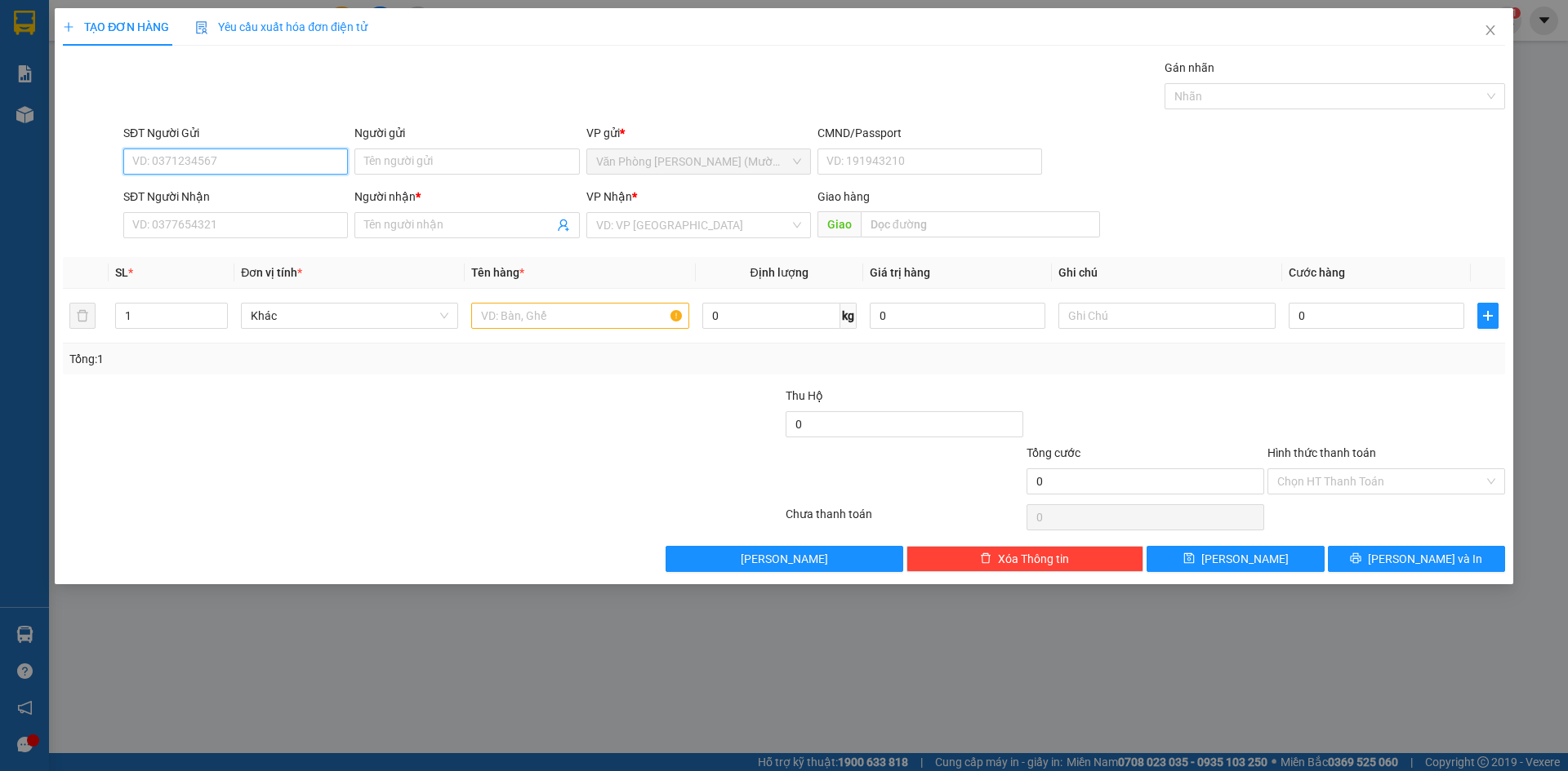
click at [304, 158] on input "SĐT Người Gửi" at bounding box center [235, 162] width 224 height 26
type input "0768991112"
click at [487, 86] on div "Gói vận chuyển * Tiêu chuẩn Gán nhãn Nhãn" at bounding box center [813, 86] width 1388 height 57
click at [264, 169] on input "0768991112" at bounding box center [235, 162] width 224 height 26
click at [403, 157] on input "Người gửi" at bounding box center [466, 162] width 224 height 26
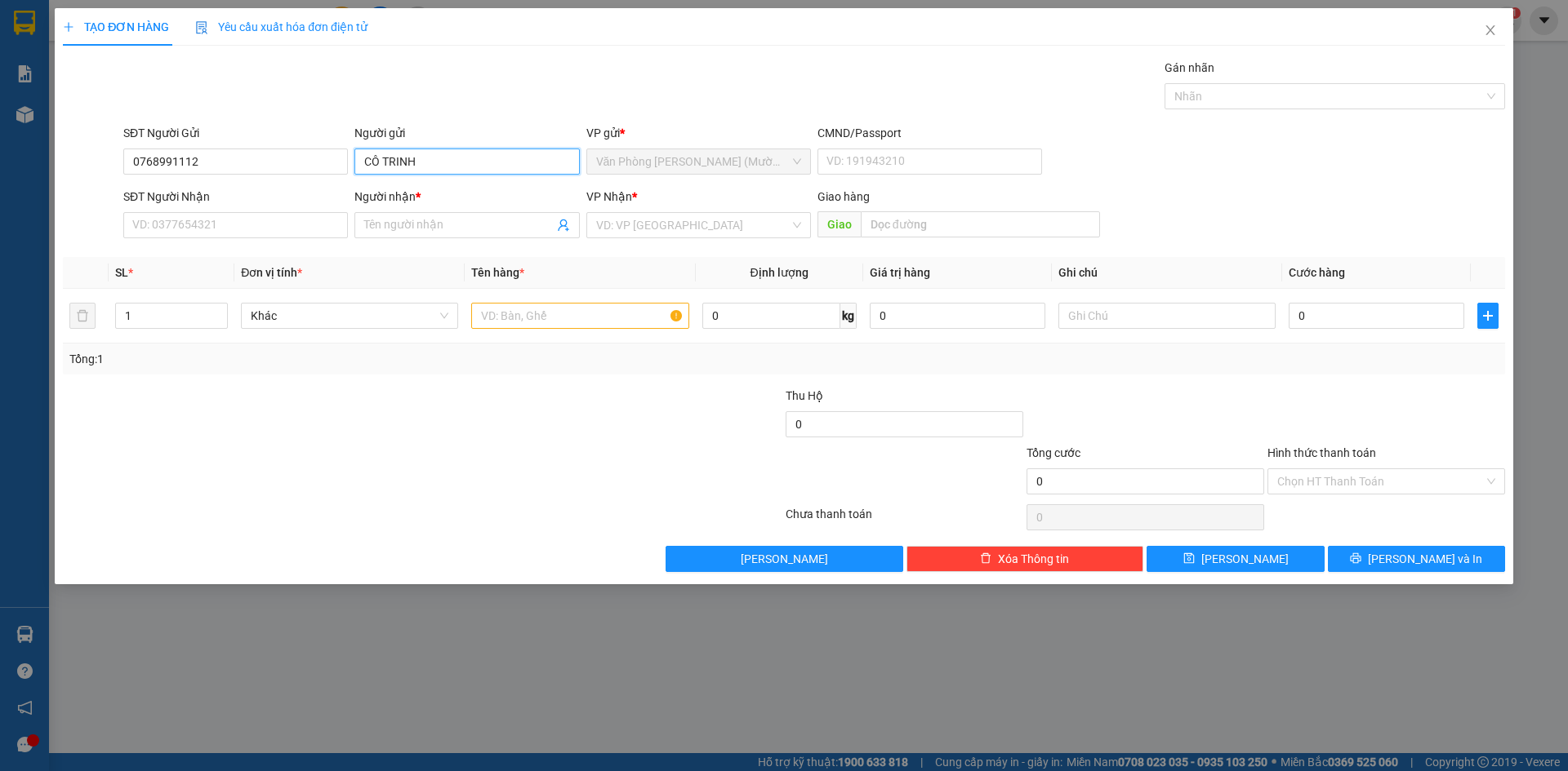
type input "CÔ TRINH"
click at [441, 82] on div "Gói vận chuyển * Tiêu chuẩn Gán nhãn Nhãn" at bounding box center [813, 86] width 1388 height 57
click at [220, 232] on input "SĐT Người Nhận" at bounding box center [235, 225] width 224 height 26
click at [207, 224] on input "SĐT Người Nhận" at bounding box center [235, 225] width 224 height 26
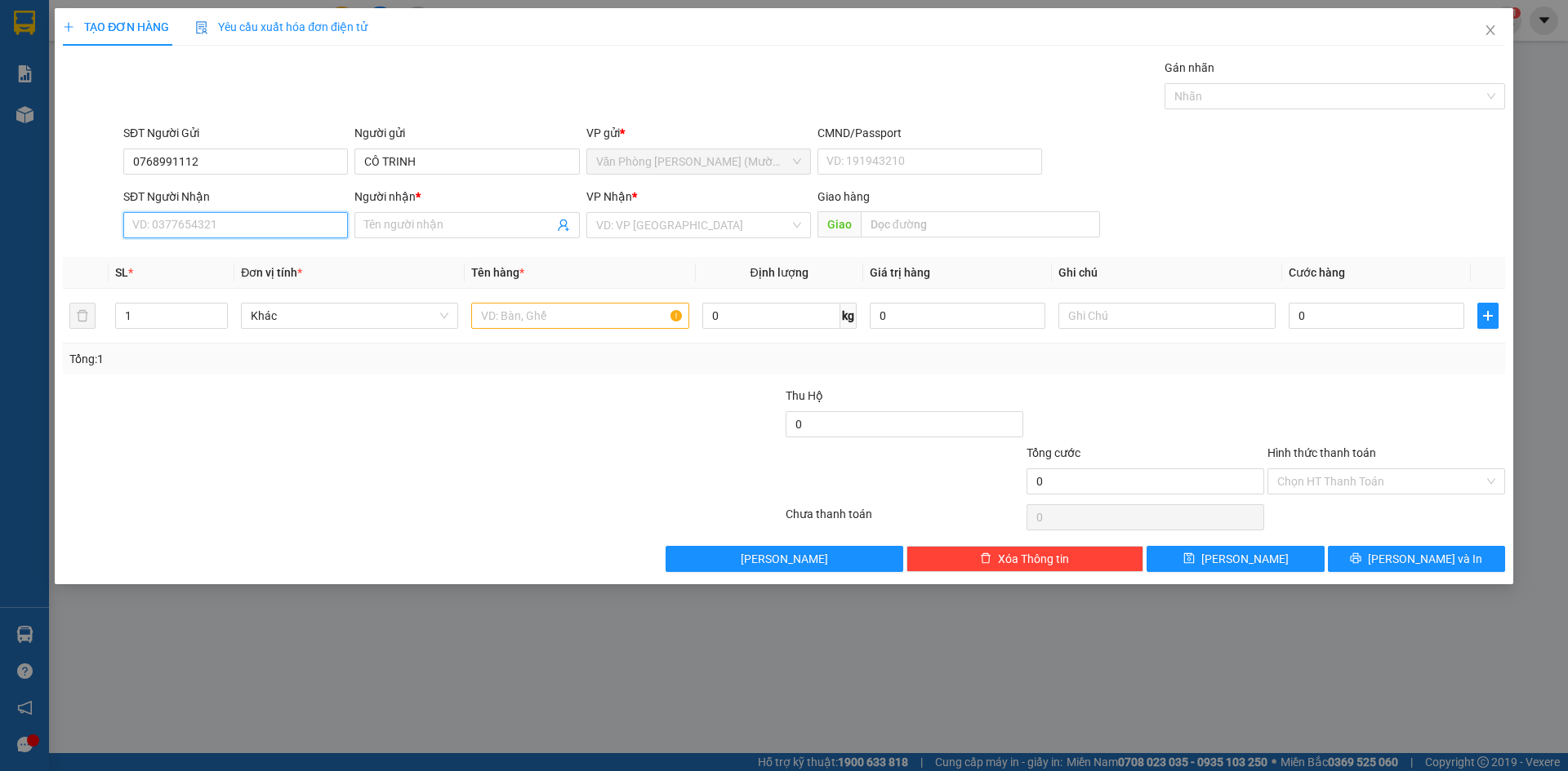
click at [207, 224] on input "SĐT Người Nhận" at bounding box center [235, 225] width 224 height 26
click at [237, 158] on input "0768991112" at bounding box center [235, 162] width 224 height 26
drag, startPoint x: 149, startPoint y: 167, endPoint x: 222, endPoint y: 107, distance: 94.5
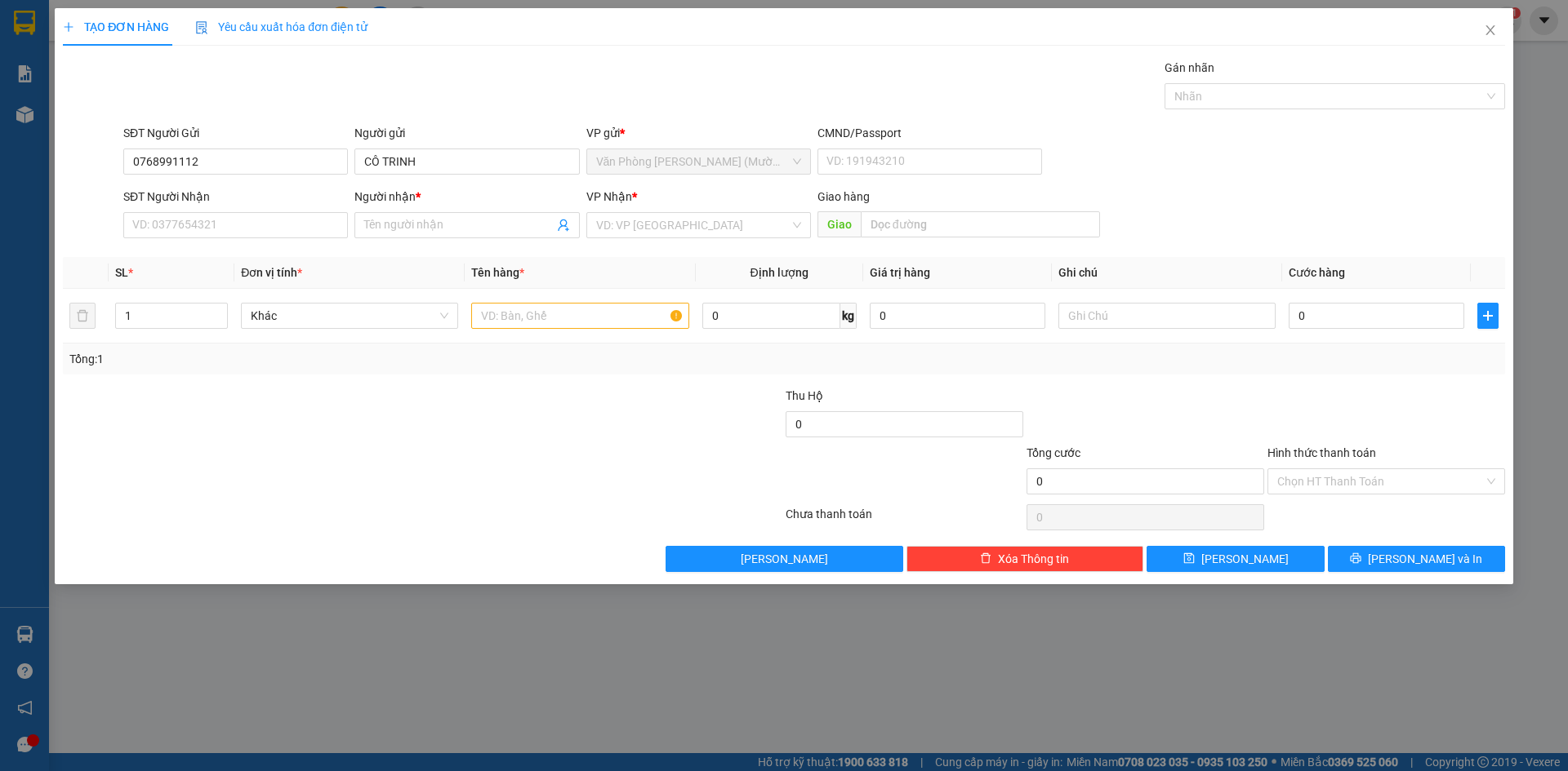
click at [222, 107] on div "Gói vận chuyển * Tiêu chuẩn Gán nhãn Nhãn" at bounding box center [813, 86] width 1388 height 57
click at [211, 218] on input "SĐT Người Nhận" at bounding box center [235, 225] width 224 height 26
click at [216, 230] on input "SĐT Người Nhận" at bounding box center [235, 225] width 224 height 26
click at [235, 166] on input "0768991112" at bounding box center [235, 162] width 224 height 26
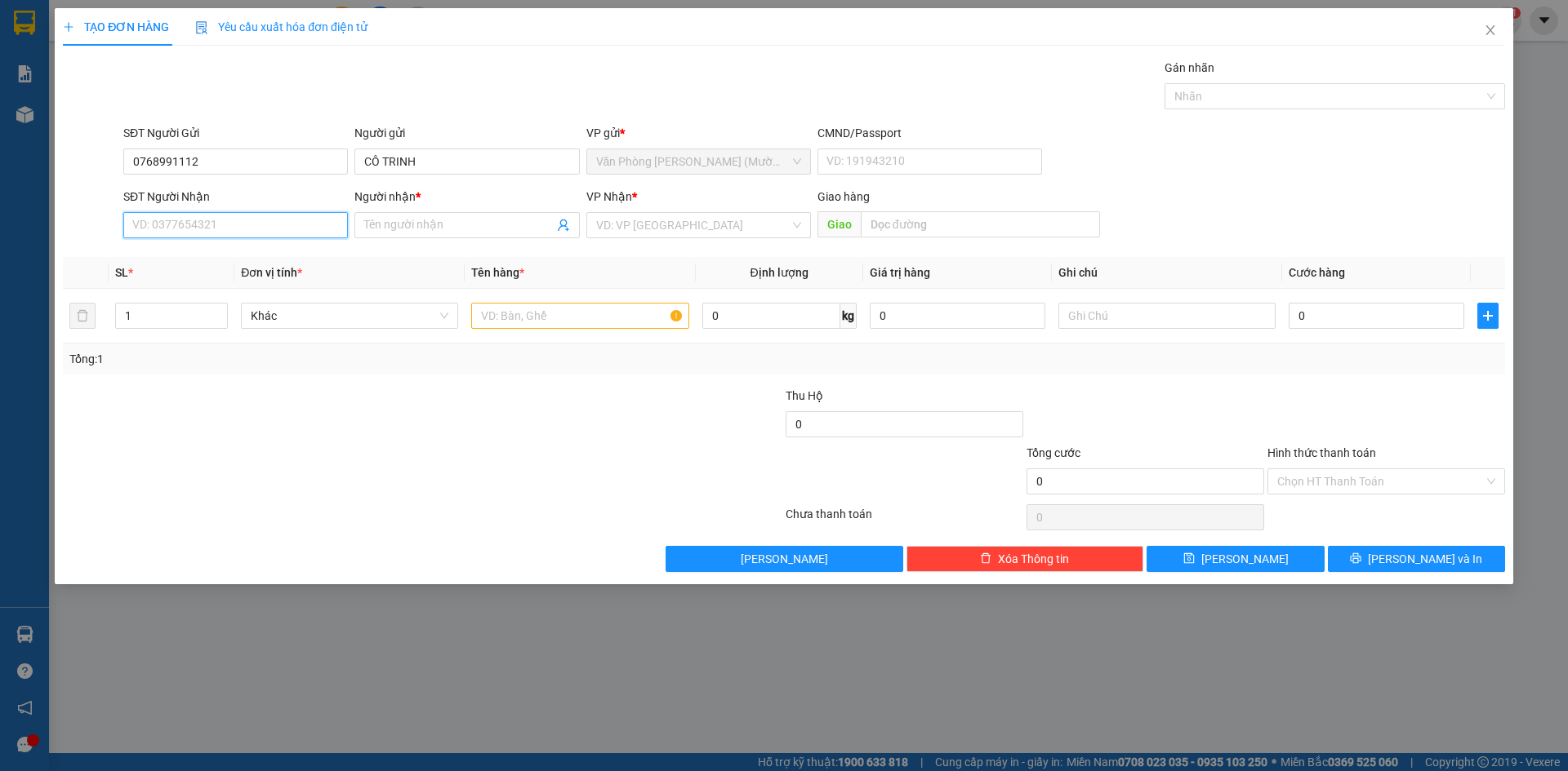
click at [240, 229] on input "SĐT Người Nhận" at bounding box center [235, 225] width 224 height 26
paste input "0768991112"
type input "0768991112"
click at [444, 226] on input "Người nhận *" at bounding box center [459, 225] width 189 height 18
type input "CÔ TRINH"
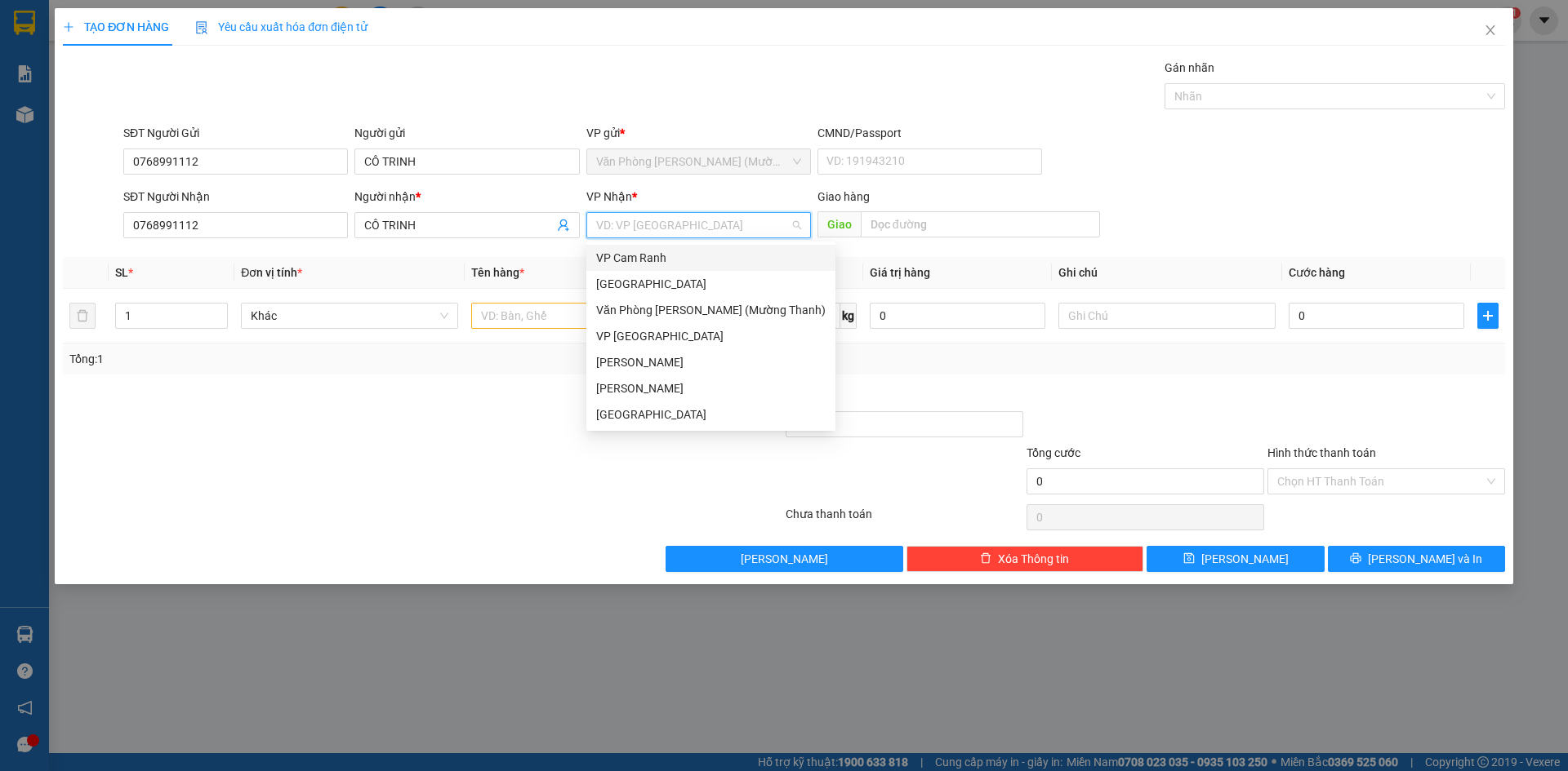
click at [681, 217] on input "search" at bounding box center [693, 225] width 194 height 24
click at [662, 380] on div "[PERSON_NAME]" at bounding box center [710, 389] width 230 height 18
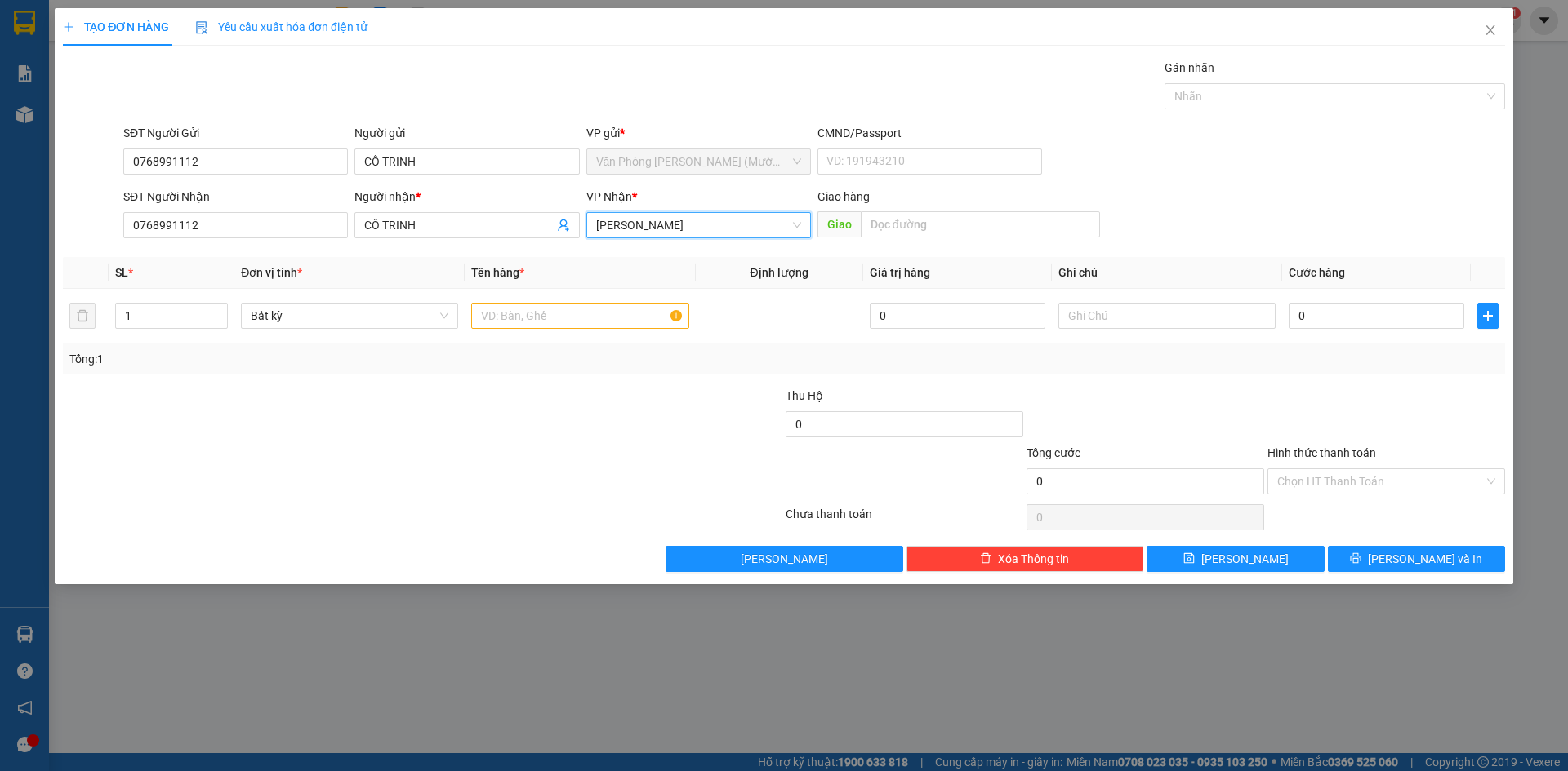
click at [1222, 178] on div "SĐT Người Gửi 0768991112 Người gửi CÔ TRINH VP gửi * Văn Phòng Trần Phú (Mường …" at bounding box center [813, 152] width 1388 height 57
click at [581, 301] on div at bounding box center [579, 315] width 218 height 32
click at [577, 313] on input "text" at bounding box center [579, 316] width 218 height 26
type input "1 XE WWAVE"
click at [1373, 169] on div "SĐT Người Gửi 0768991112 Người gửi CÔ TRINH VP gửi * Văn Phòng Trần Phú (Mường …" at bounding box center [813, 152] width 1388 height 57
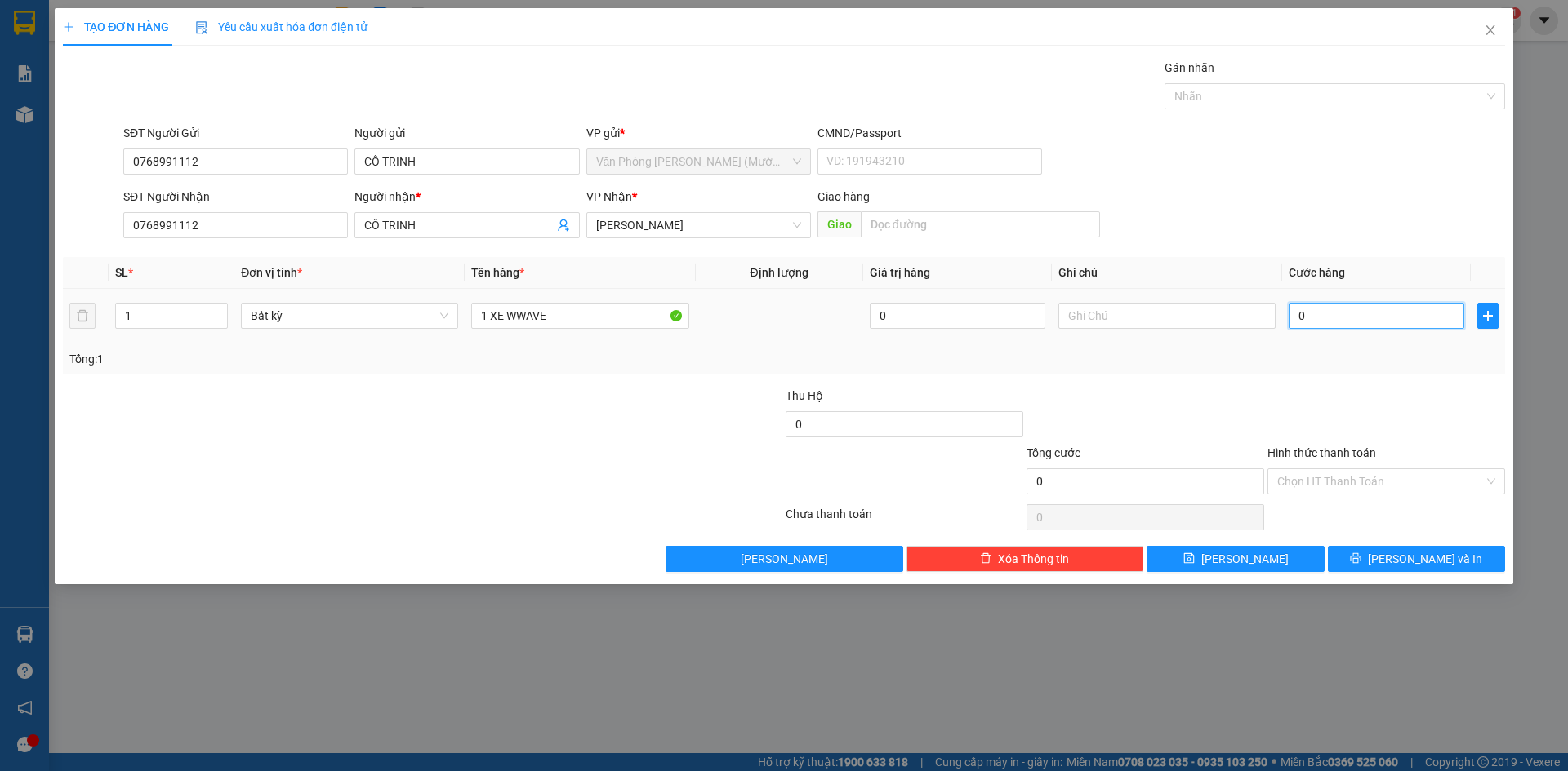
click at [1387, 312] on input "0" at bounding box center [1376, 316] width 176 height 26
type input "3"
type input "35"
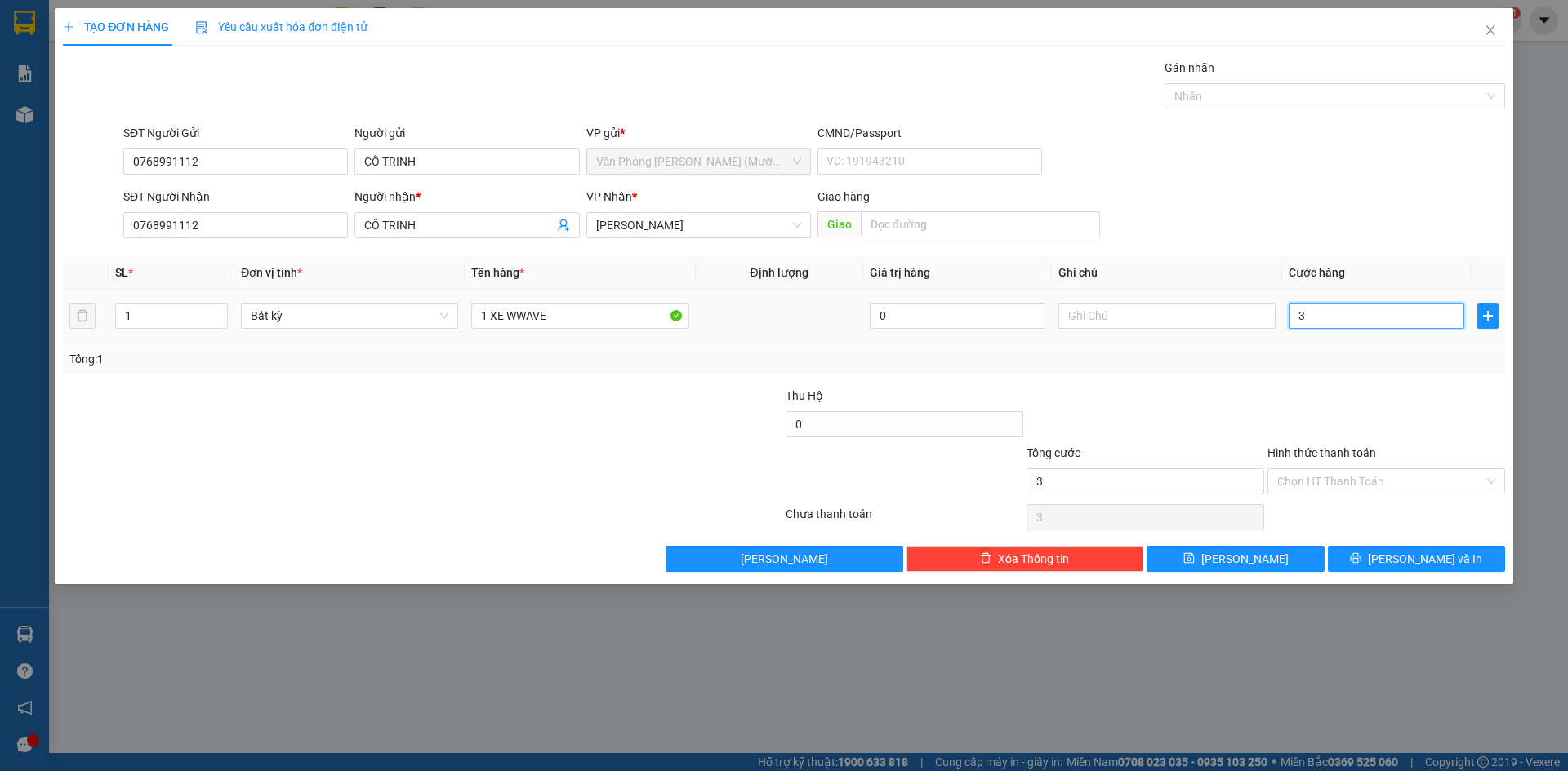
type input "35"
type input "350"
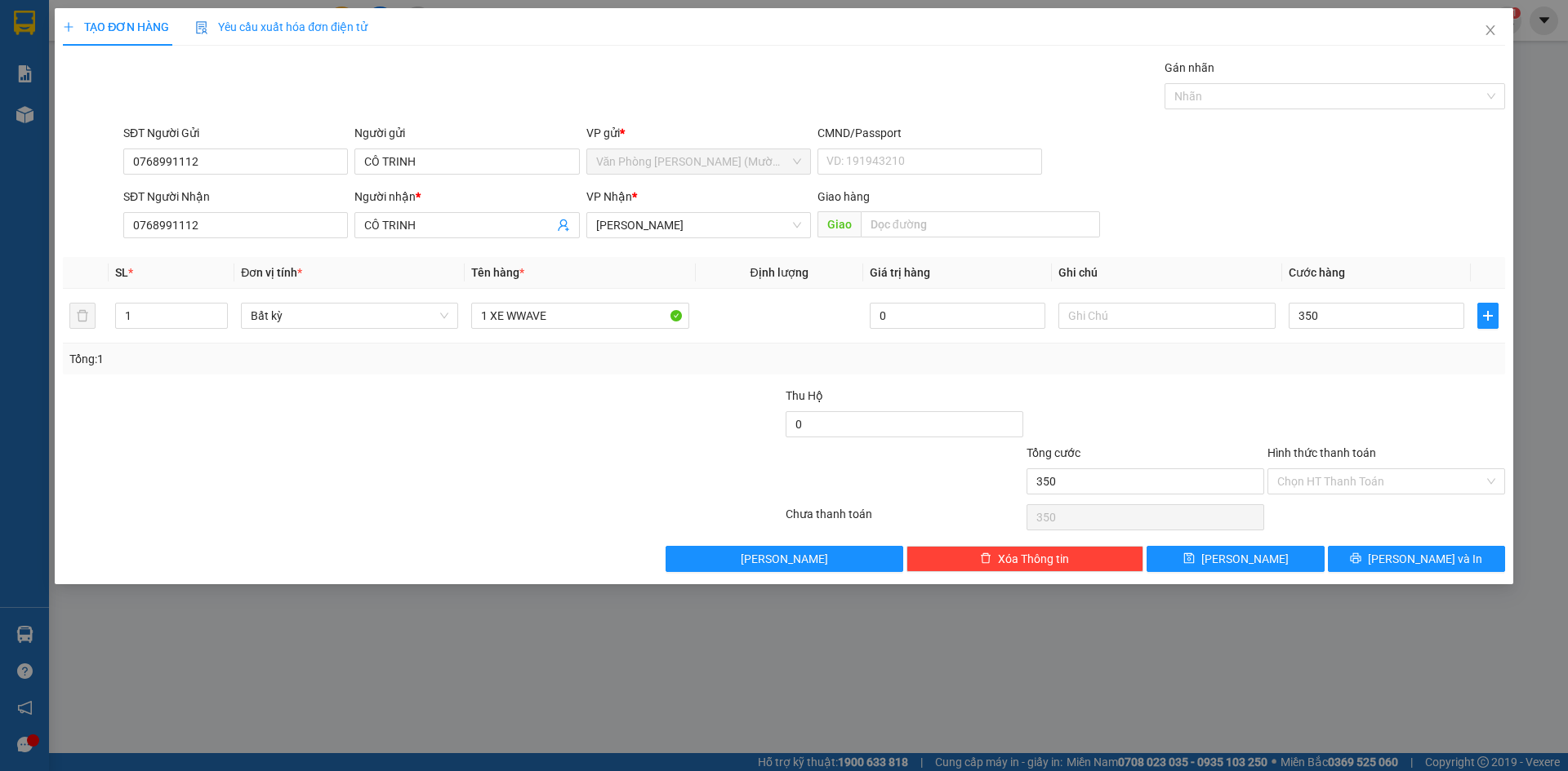
type input "350.000"
click at [1369, 208] on div "SĐT Người Nhận 0768991112 Người nhận * CÔ TRINH VP Nhận * Phạm Ngũ Lão Giao hàn…" at bounding box center [813, 216] width 1388 height 57
click at [1317, 368] on div "Tổng: 1" at bounding box center [784, 360] width 1442 height 31
click at [1308, 222] on div "SĐT Người Nhận 0768991112 Người nhận * CÔ TRINH VP Nhận * Phạm Ngũ Lão Giao hàn…" at bounding box center [813, 216] width 1388 height 57
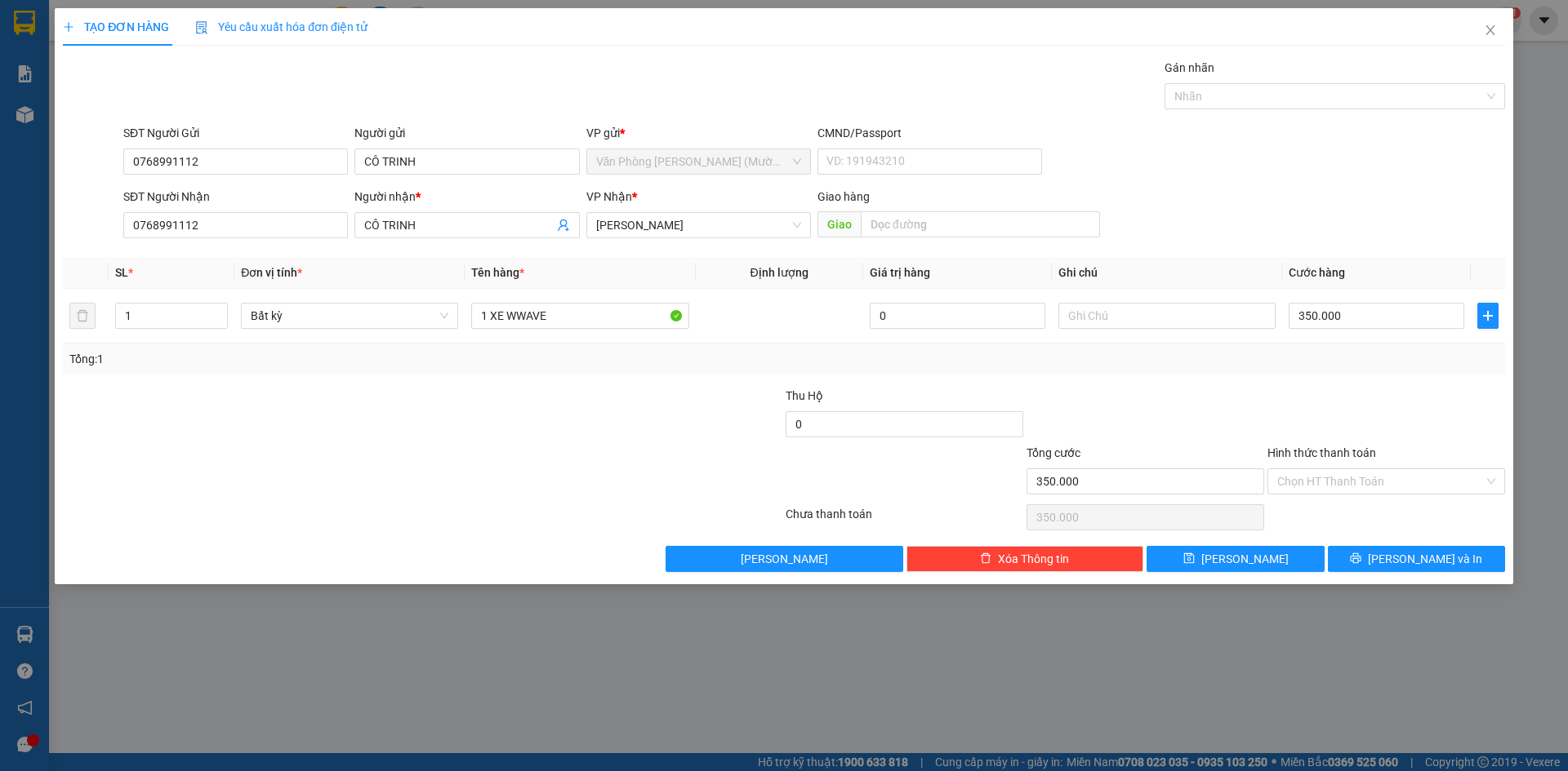
click at [1279, 203] on div "SĐT Người Nhận 0768991112 Người nhận * CÔ TRINH VP Nhận * Phạm Ngũ Lão Giao hàn…" at bounding box center [813, 216] width 1388 height 57
click at [1282, 191] on div "SĐT Người Nhận 0768991112 Người nhận * CÔ TRINH VP Nhận * Phạm Ngũ Lão Giao hàn…" at bounding box center [813, 216] width 1388 height 57
click at [1261, 350] on div "Tổng: 1" at bounding box center [784, 359] width 1429 height 18
click at [1272, 169] on div "SĐT Người Gửi 0768991112 Người gửi CÔ TRINH VP gửi * Văn Phòng Trần Phú (Mường …" at bounding box center [813, 152] width 1388 height 57
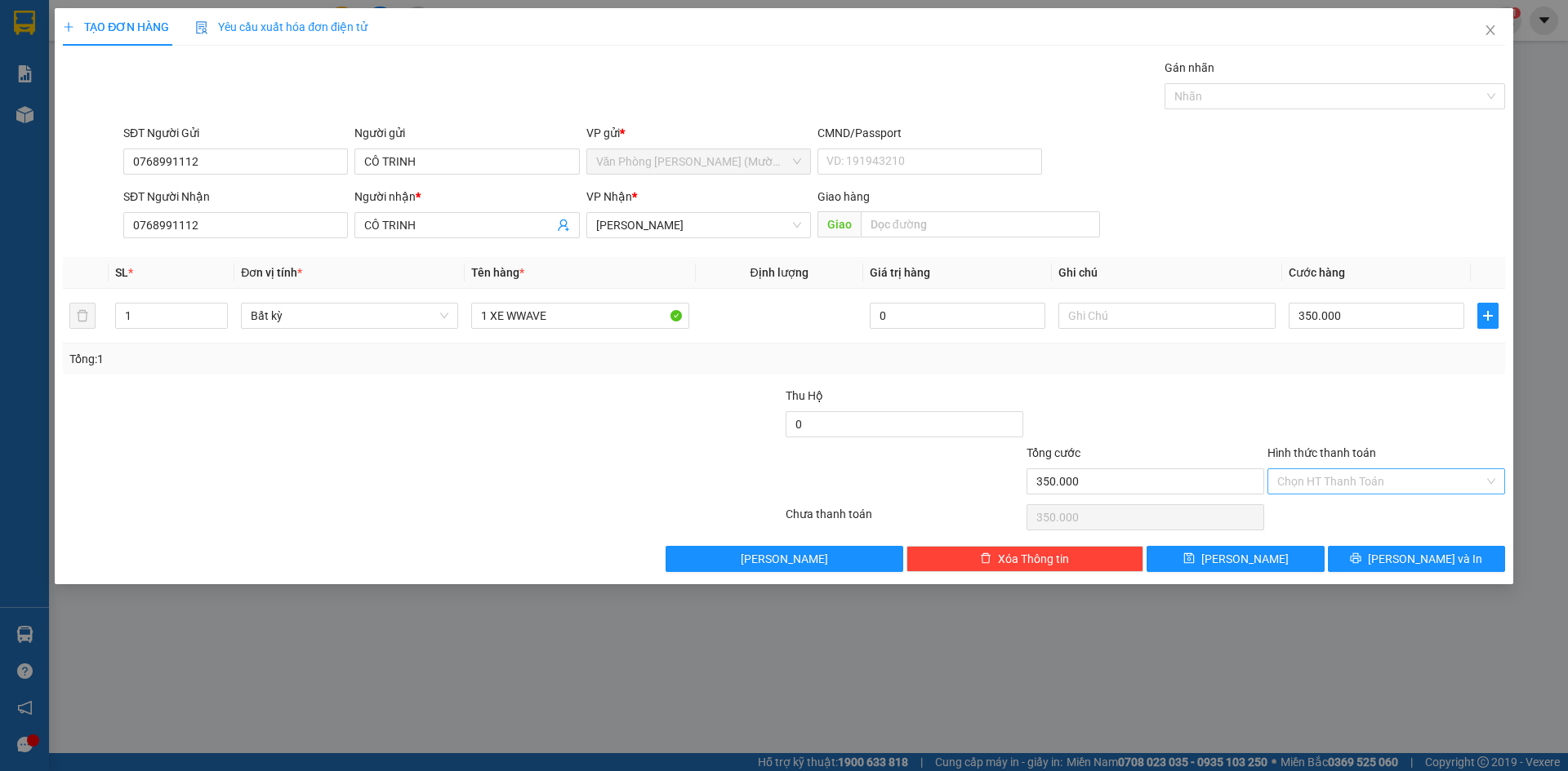
click at [1331, 481] on input "Hình thức thanh toán" at bounding box center [1380, 481] width 206 height 24
click at [1325, 513] on div "Tại văn phòng" at bounding box center [1386, 514] width 218 height 18
type input "0"
click at [1377, 382] on div "Transit Pickup Surcharge Ids Transit Deliver Surcharge Ids Transit Deliver Surc…" at bounding box center [784, 315] width 1442 height 513
click at [1361, 554] on icon "printer" at bounding box center [1356, 559] width 10 height 10
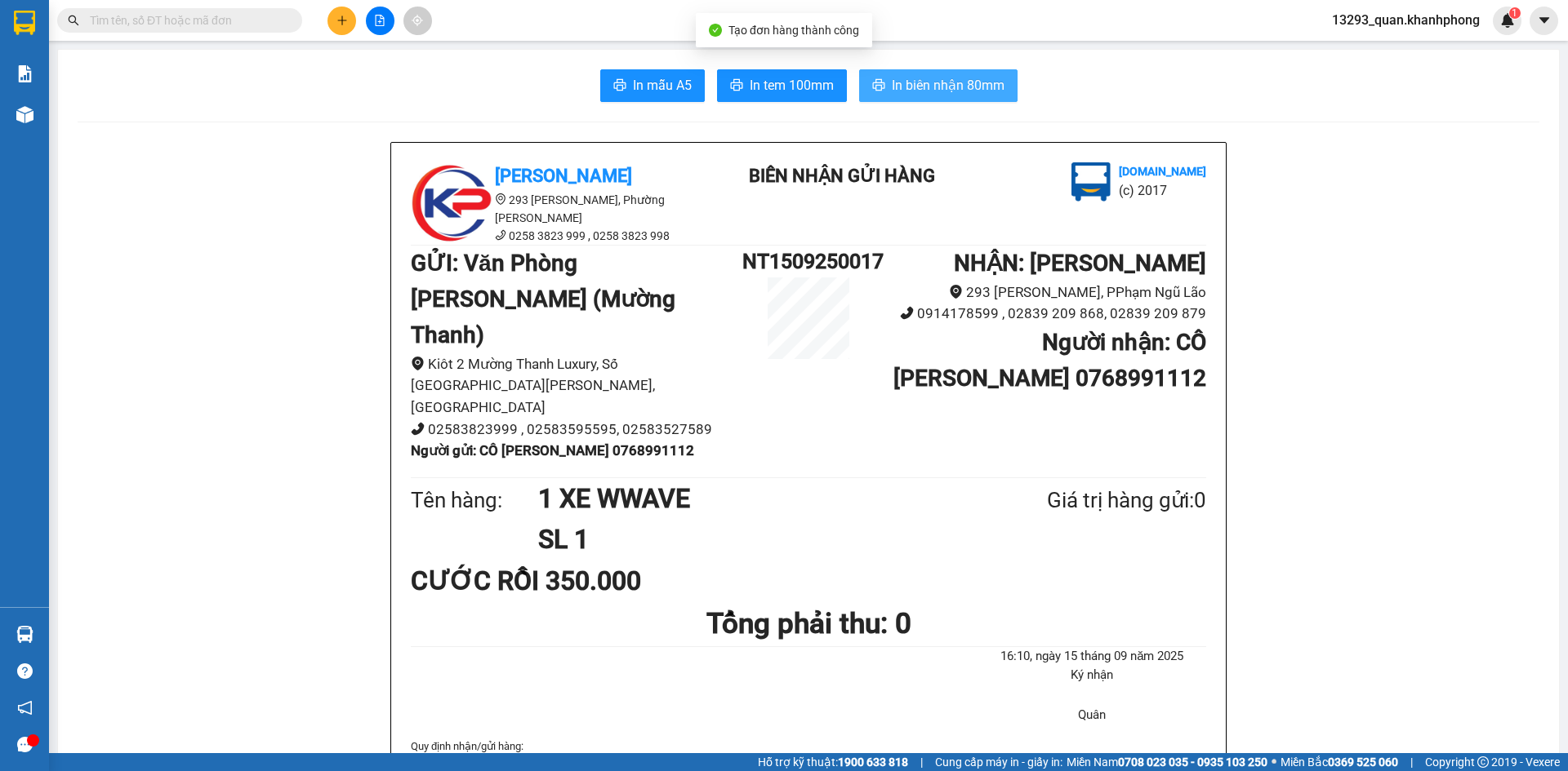
click at [974, 100] on button "In biên nhận 80mm" at bounding box center [937, 85] width 158 height 32
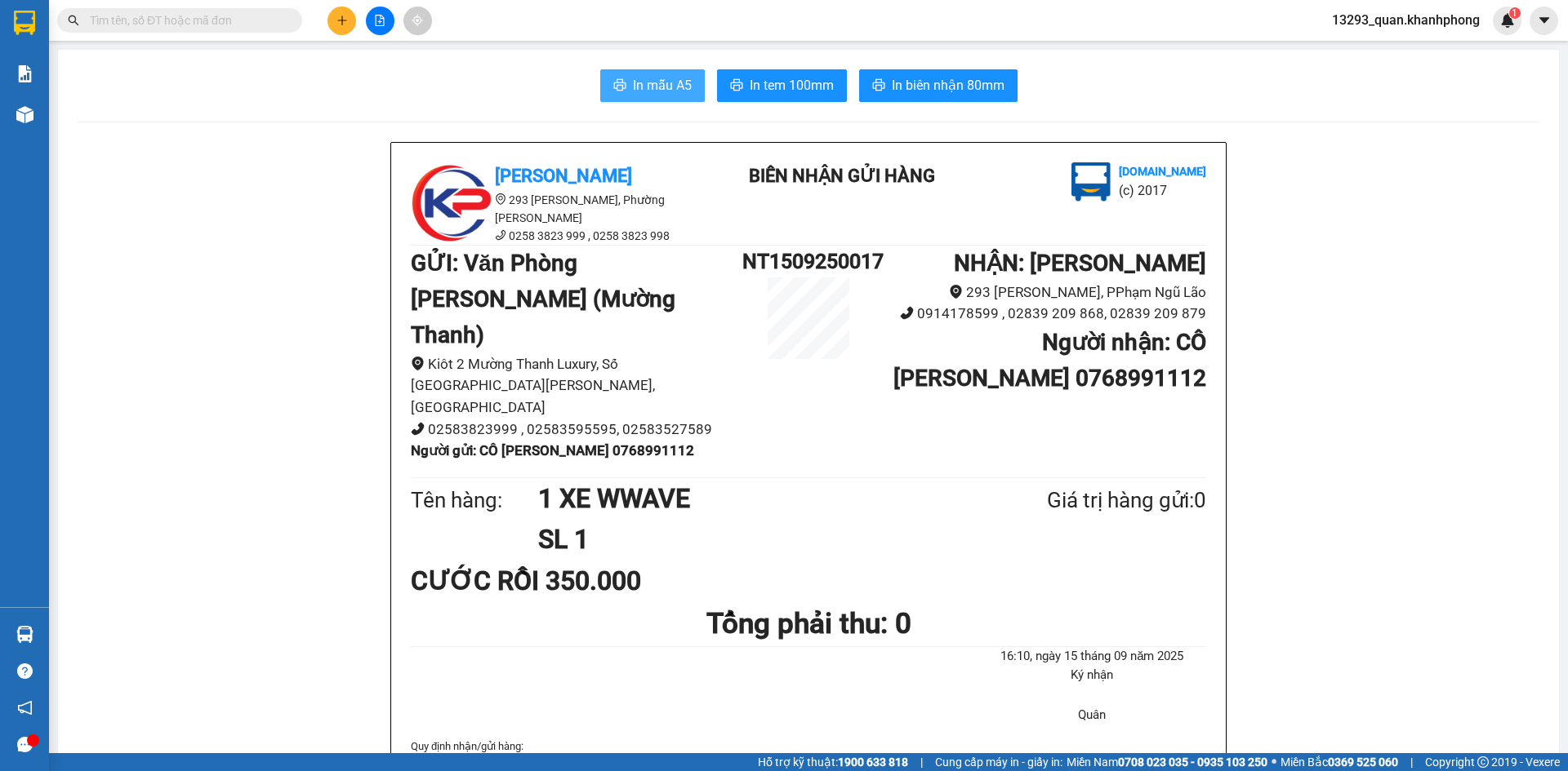
click at [664, 94] on span "In mẫu A5" at bounding box center [661, 85] width 59 height 20
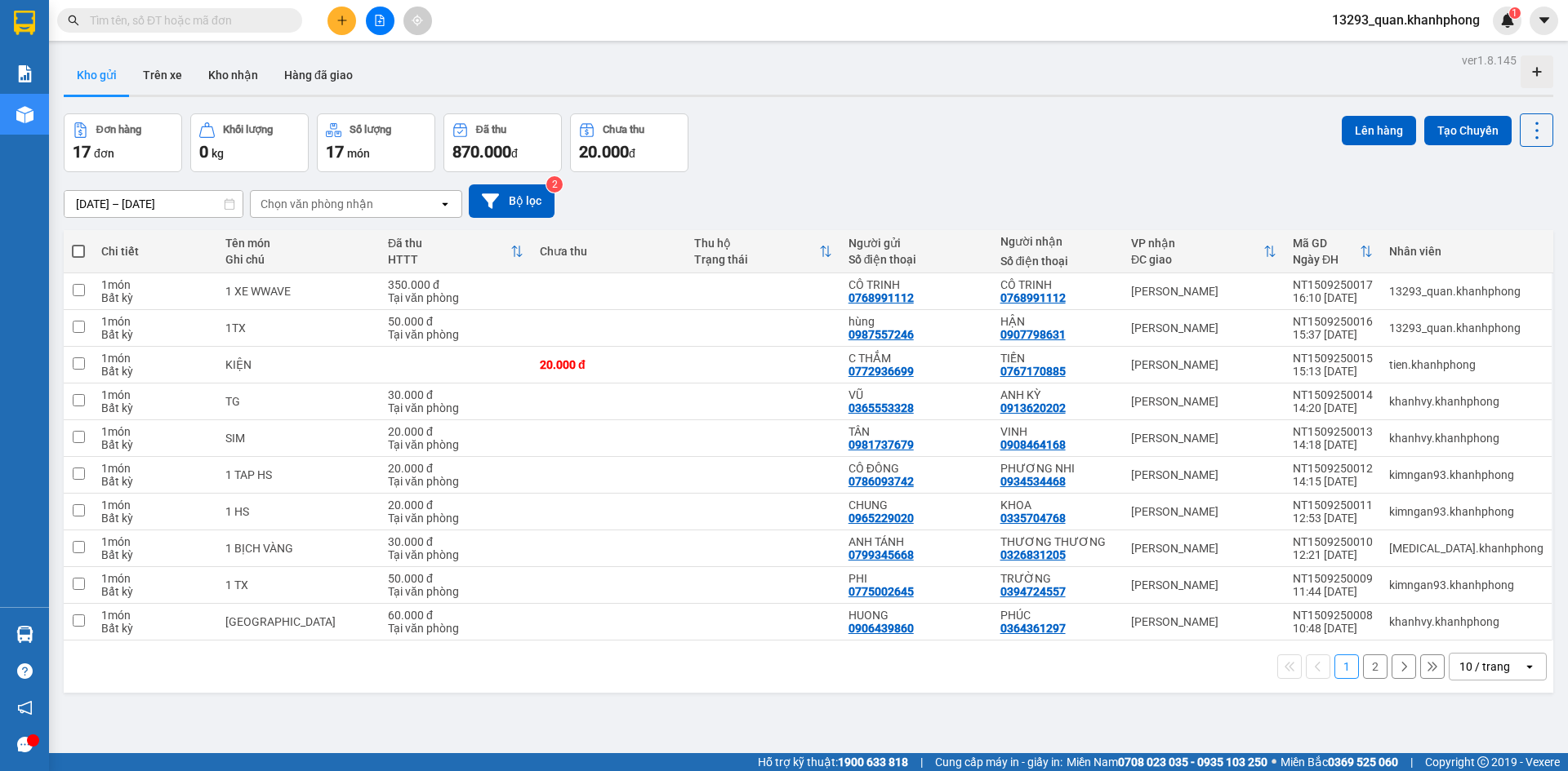
click at [917, 153] on div "Đơn hàng 17 đơn Khối lượng 0 kg Số lượng 17 món Đã thu 870.000 đ Chưa thu 20.00…" at bounding box center [808, 142] width 1489 height 59
click at [929, 143] on div "Đơn hàng 17 đơn Khối lượng 0 kg Số lượng 17 món Đã thu 870.000 đ Chưa thu 20.00…" at bounding box center [808, 142] width 1489 height 59
click at [928, 132] on div "Đơn hàng 17 đơn Khối lượng 0 kg Số lượng 17 món Đã thu 870.000 đ Chưa thu 20.00…" at bounding box center [808, 142] width 1489 height 59
click at [929, 131] on div "Đơn hàng 17 đơn Khối lượng 0 kg Số lượng 17 món Đã thu 870.000 đ Chưa thu 20.00…" at bounding box center [808, 142] width 1489 height 59
click at [954, 146] on div "Đơn hàng 17 đơn Khối lượng 0 kg Số lượng 17 món Đã thu 870.000 đ Chưa thu 20.00…" at bounding box center [808, 142] width 1489 height 59
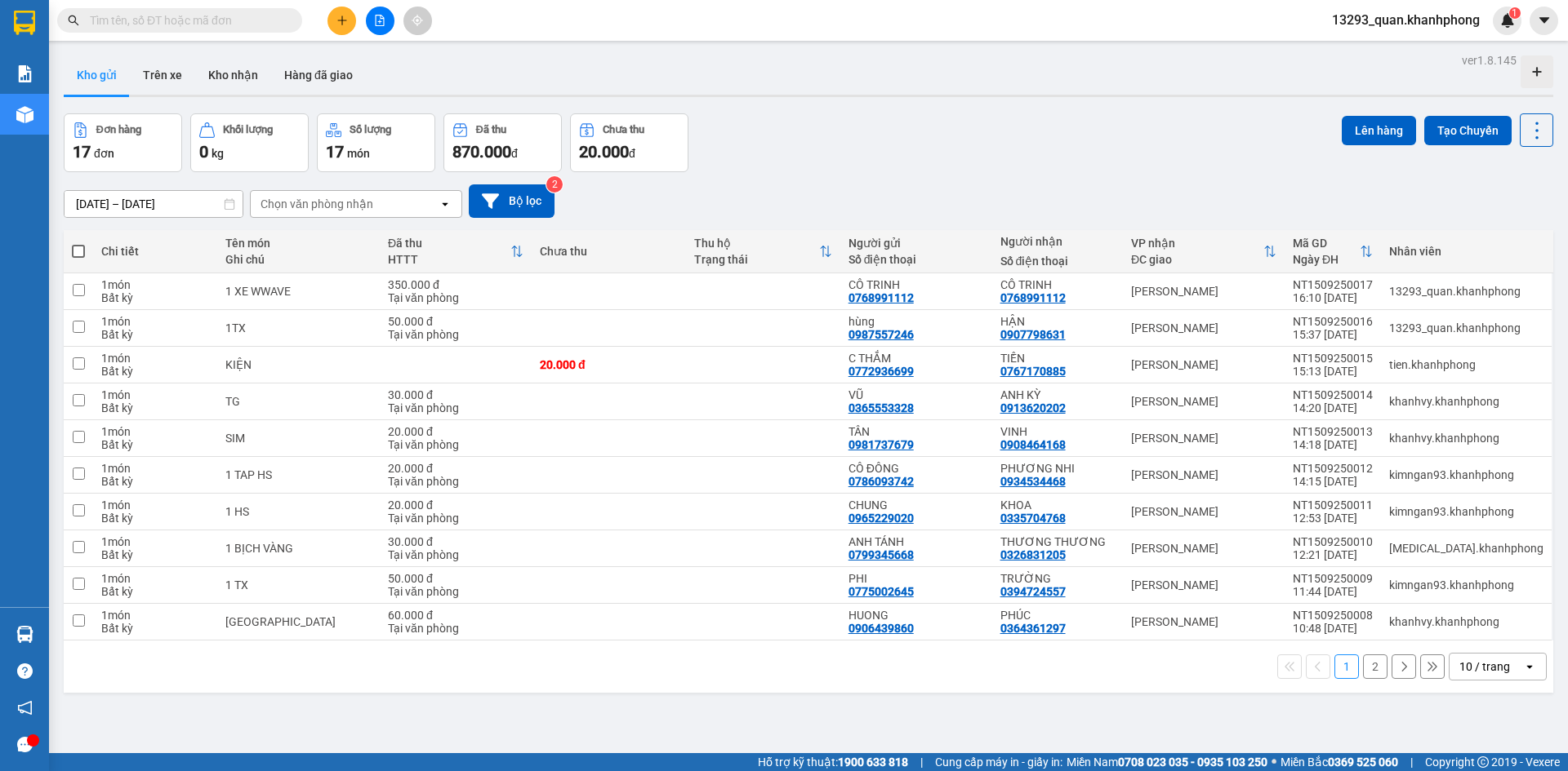
drag, startPoint x: 925, startPoint y: 145, endPoint x: 791, endPoint y: 100, distance: 141.4
click at [915, 146] on div "Đơn hàng 17 đơn Khối lượng 0 kg Số lượng 17 món Đã thu 870.000 đ Chưa thu 20.00…" at bounding box center [808, 142] width 1489 height 59
click at [874, 122] on div "Đơn hàng 17 đơn Khối lượng 0 kg Số lượng 17 món Đã thu 870.000 đ Chưa thu 20.00…" at bounding box center [808, 142] width 1489 height 59
drag, startPoint x: 913, startPoint y: 138, endPoint x: 901, endPoint y: 139, distance: 12.0
click at [901, 139] on div "Đơn hàng 17 đơn Khối lượng 0 kg Số lượng 17 món Đã thu 870.000 đ Chưa thu 20.00…" at bounding box center [808, 142] width 1489 height 59
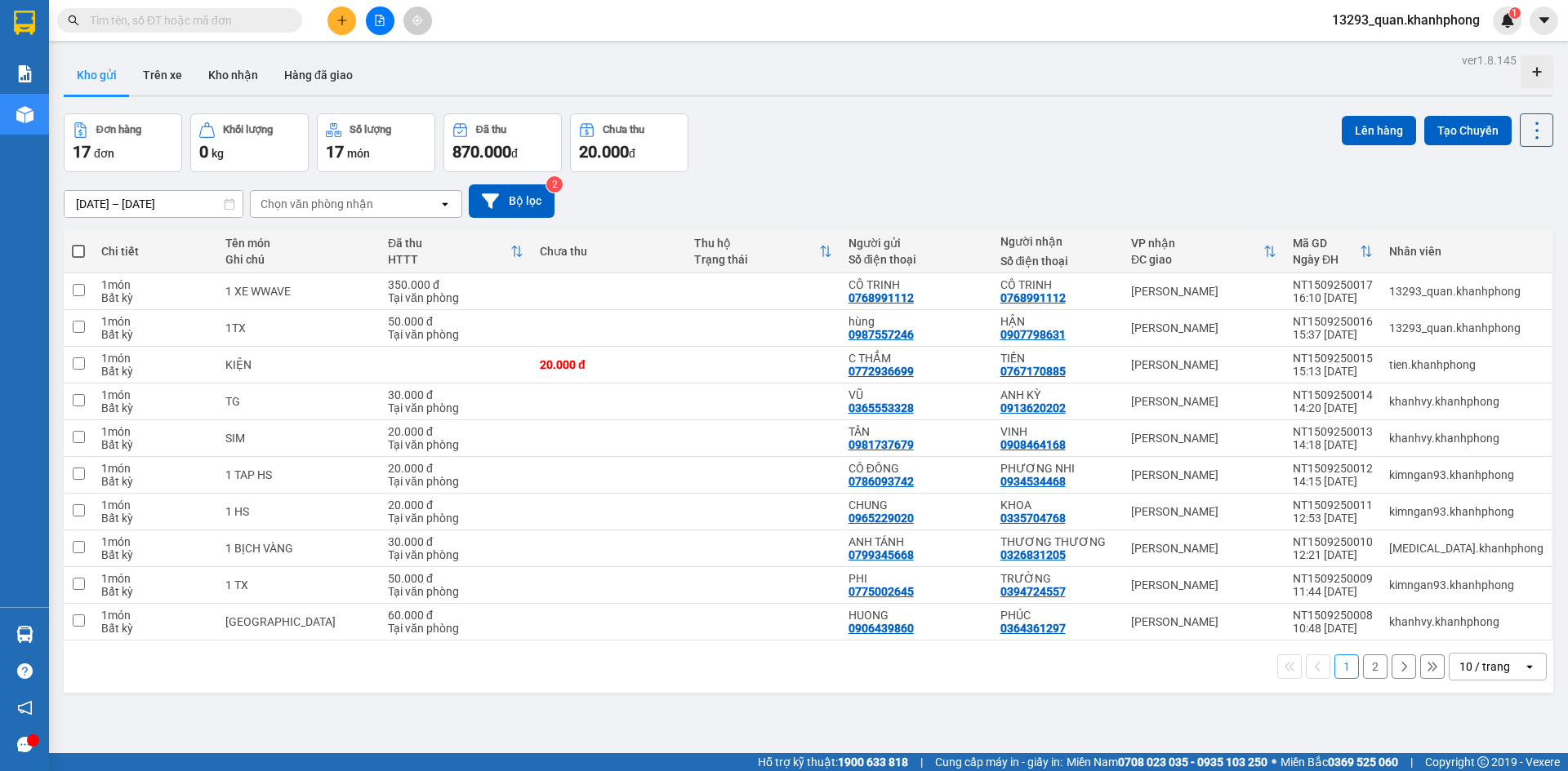
click at [1007, 194] on div "[DATE] – [DATE] Press the down arrow key to interact with the calendar and sele…" at bounding box center [808, 201] width 1489 height 33
click at [1057, 169] on div "Đơn hàng 17 đơn Khối lượng 0 kg Số lượng 17 món Đã thu 870.000 đ Chưa thu 20.00…" at bounding box center [808, 142] width 1489 height 59
click at [1054, 169] on div "Đơn hàng 17 đơn Khối lượng 0 kg Số lượng 17 món Đã thu 870.000 đ Chưa thu 20.00…" at bounding box center [808, 142] width 1489 height 59
click at [1072, 175] on div "[DATE] – [DATE] Press the down arrow key to interact with the calendar and sele…" at bounding box center [808, 201] width 1489 height 58
click at [848, 112] on div "ver 1.8.145 Kho gửi Trên xe Kho nhận Hàng đã giao Đơn hàng 17 đơn Khối lượng 0 …" at bounding box center [808, 434] width 1502 height 771
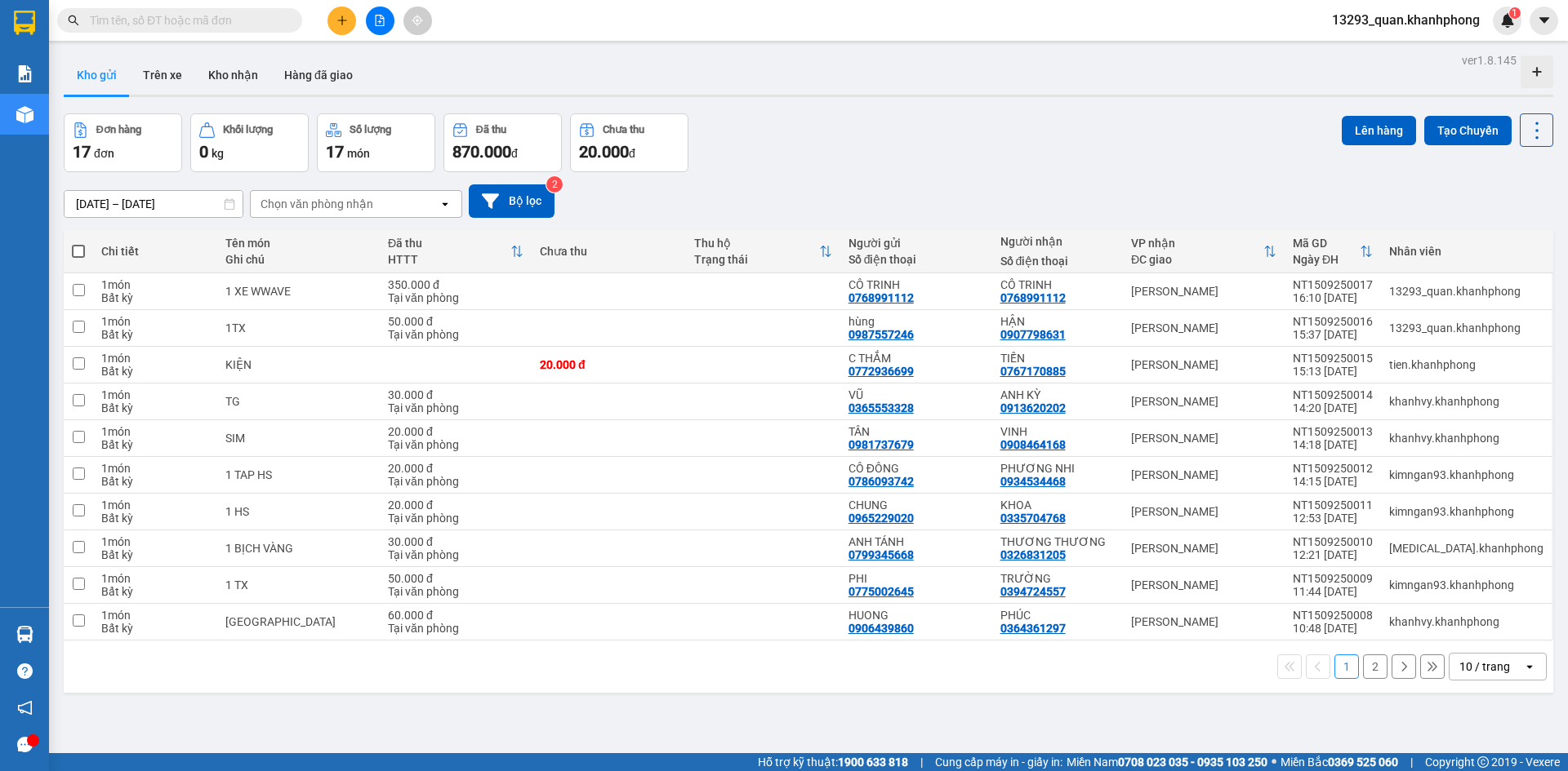
click at [342, 31] on button at bounding box center [342, 20] width 29 height 29
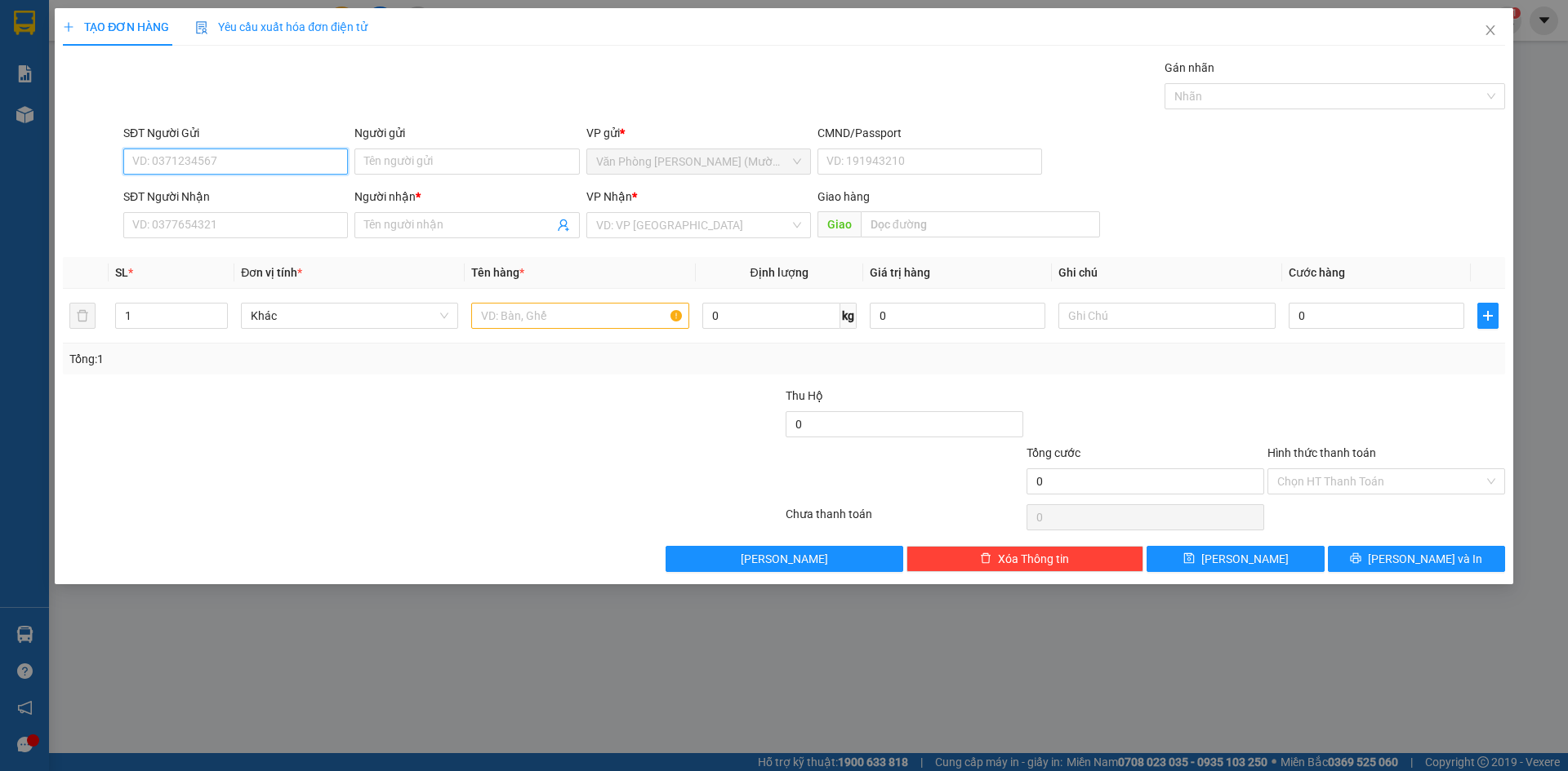
click at [278, 152] on input "SĐT Người Gửi" at bounding box center [235, 162] width 224 height 26
click at [281, 185] on div "0796242322 - CAFE [PERSON_NAME]" at bounding box center [235, 194] width 205 height 18
type input "0796242322"
type input "CAFE [PERSON_NAME]"
type input "0796242322"
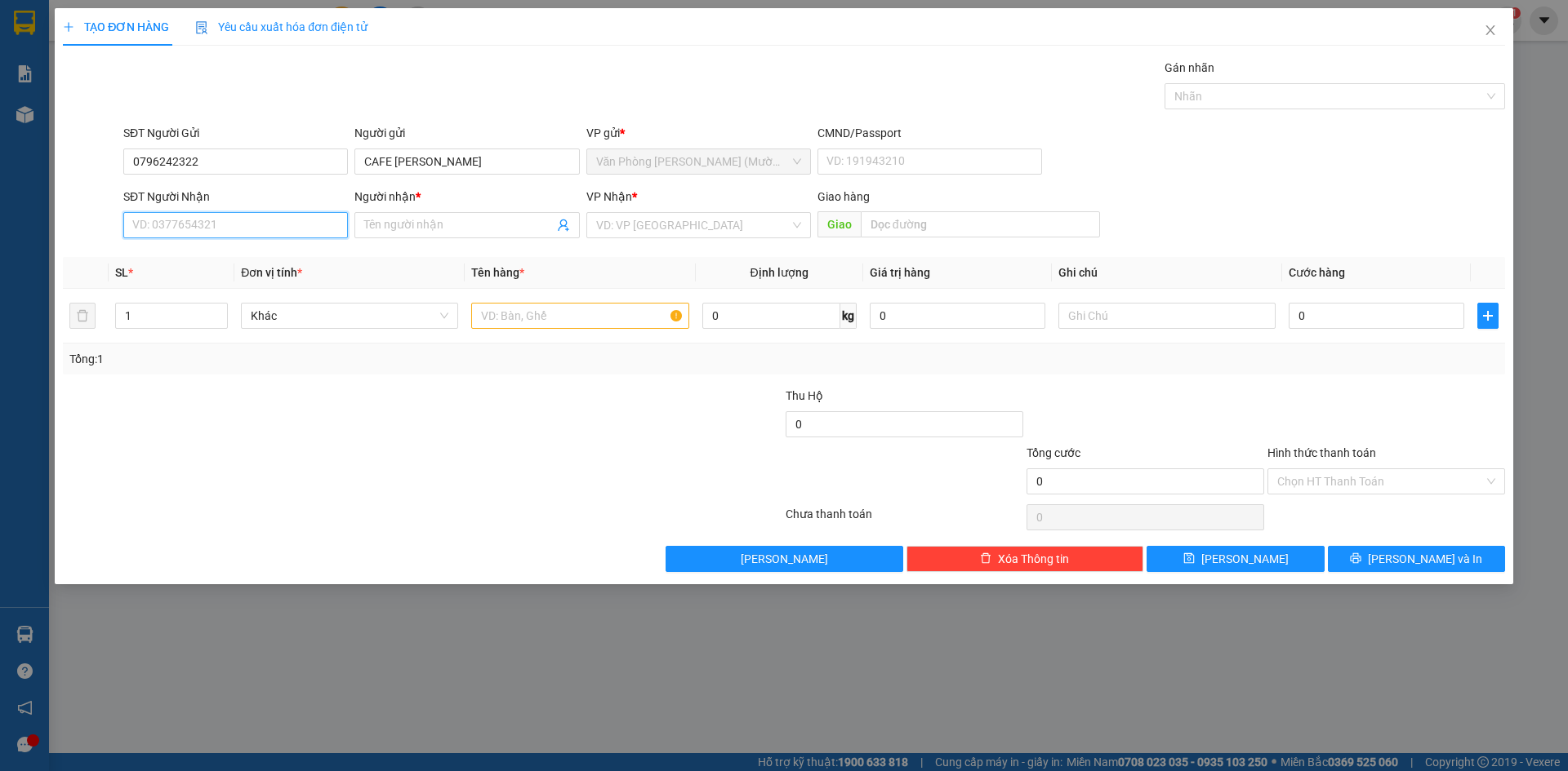
click at [272, 237] on input "SĐT Người Nhận" at bounding box center [235, 225] width 224 height 26
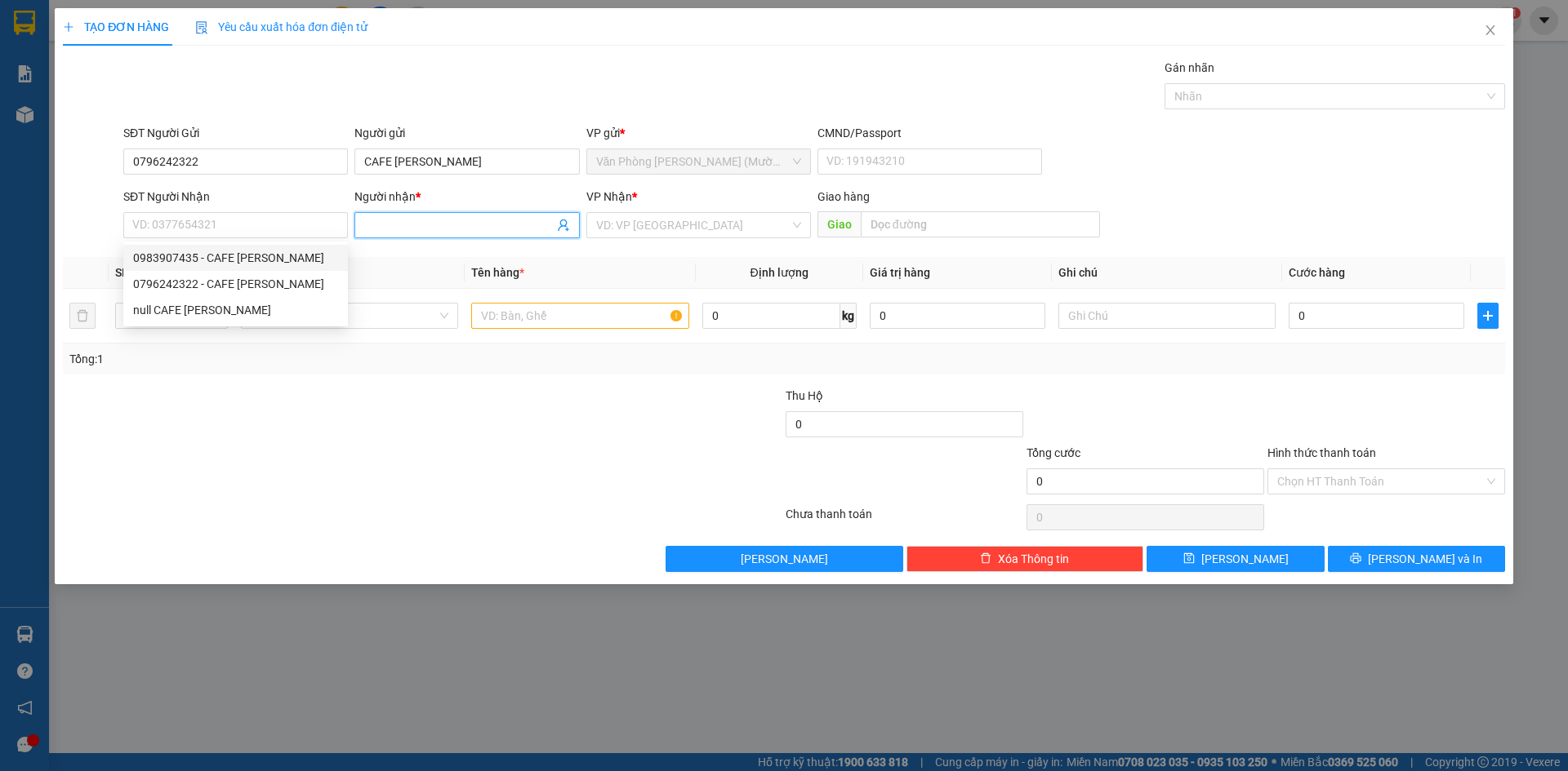
click at [430, 227] on input "Người nhận *" at bounding box center [459, 225] width 189 height 18
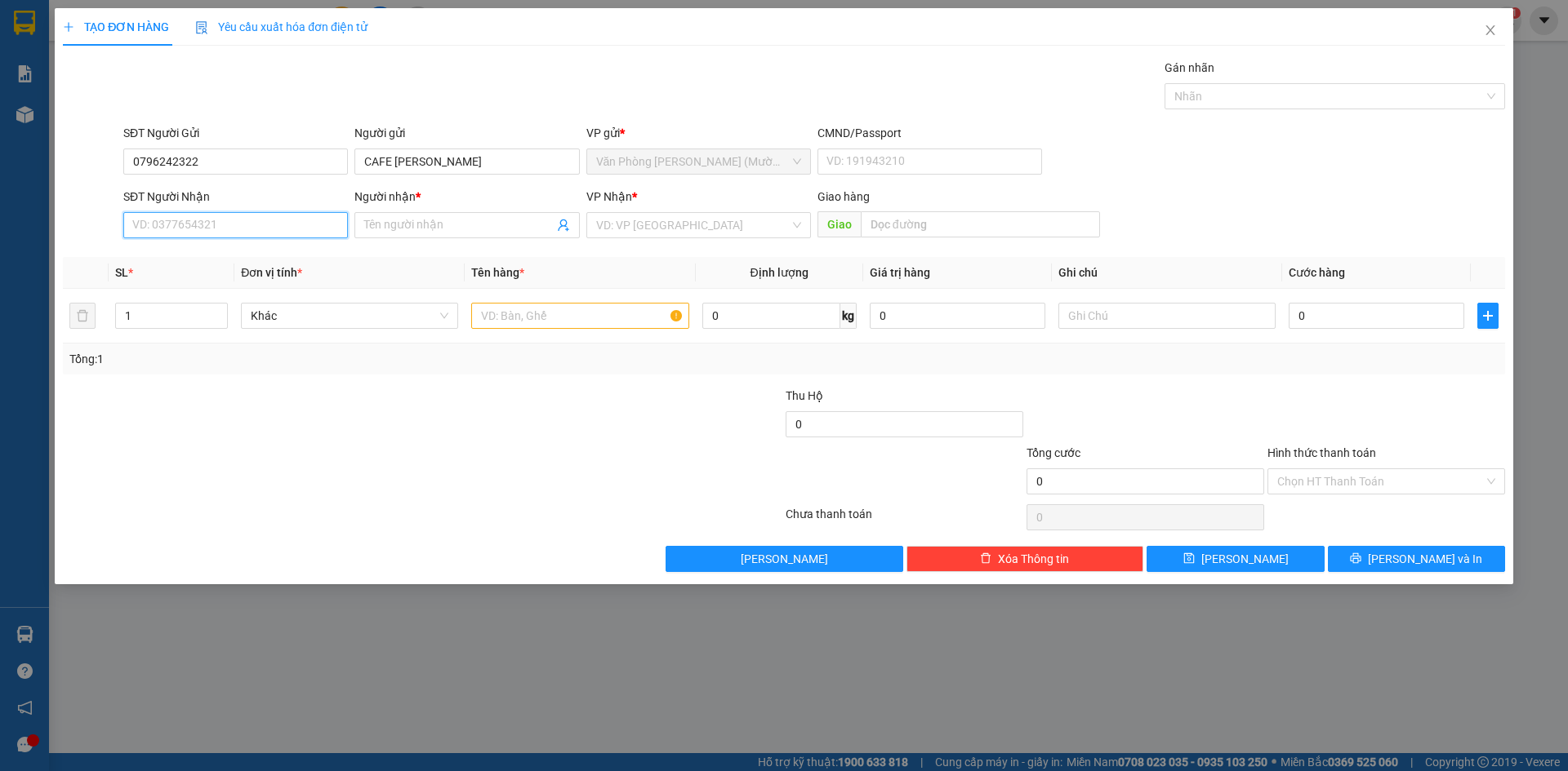
click at [271, 231] on input "SĐT Người Nhận" at bounding box center [235, 225] width 224 height 26
click at [264, 226] on input "SĐT Người Nhận" at bounding box center [235, 225] width 224 height 26
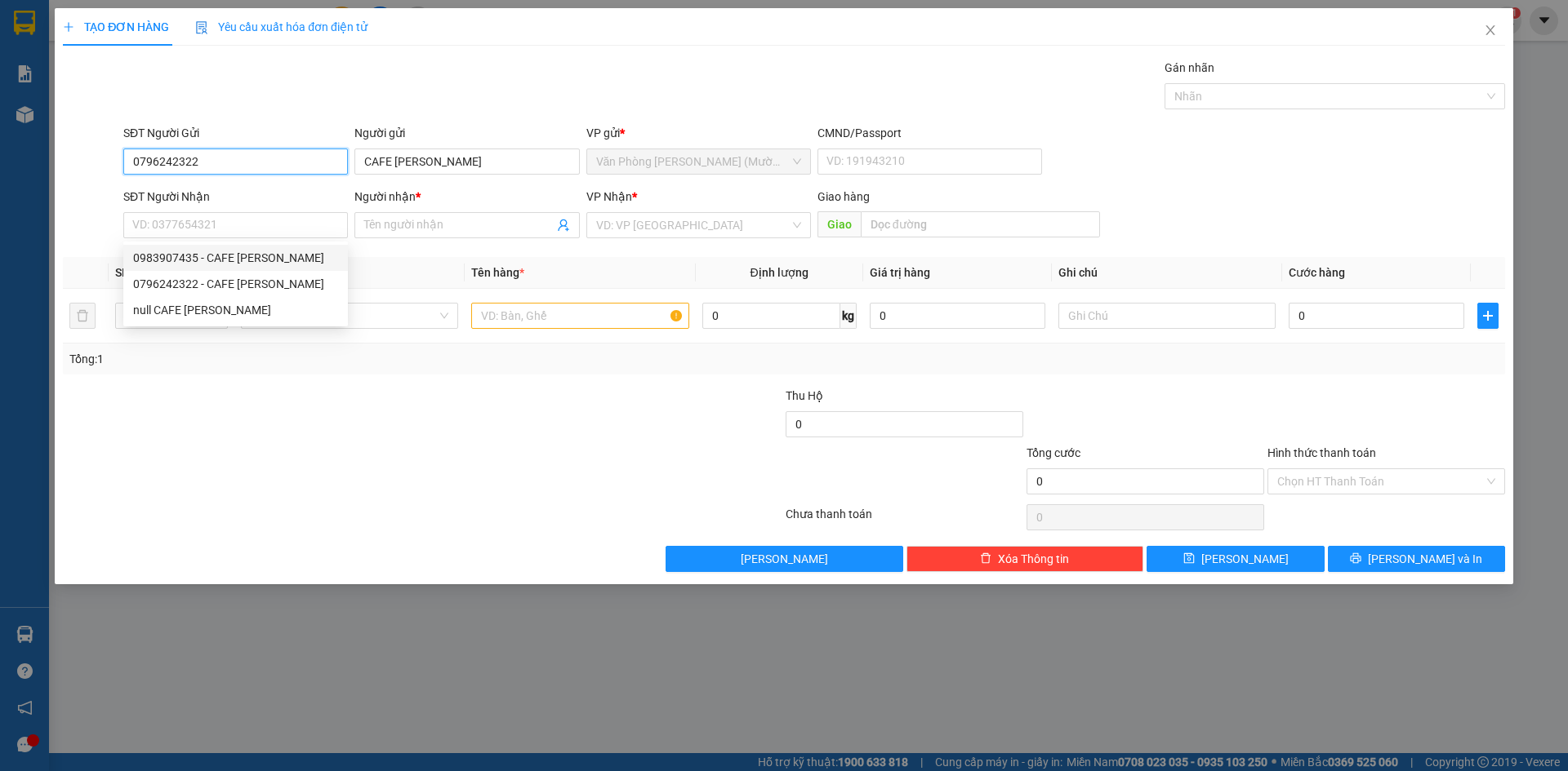
click at [231, 164] on input "0796242322" at bounding box center [235, 162] width 224 height 26
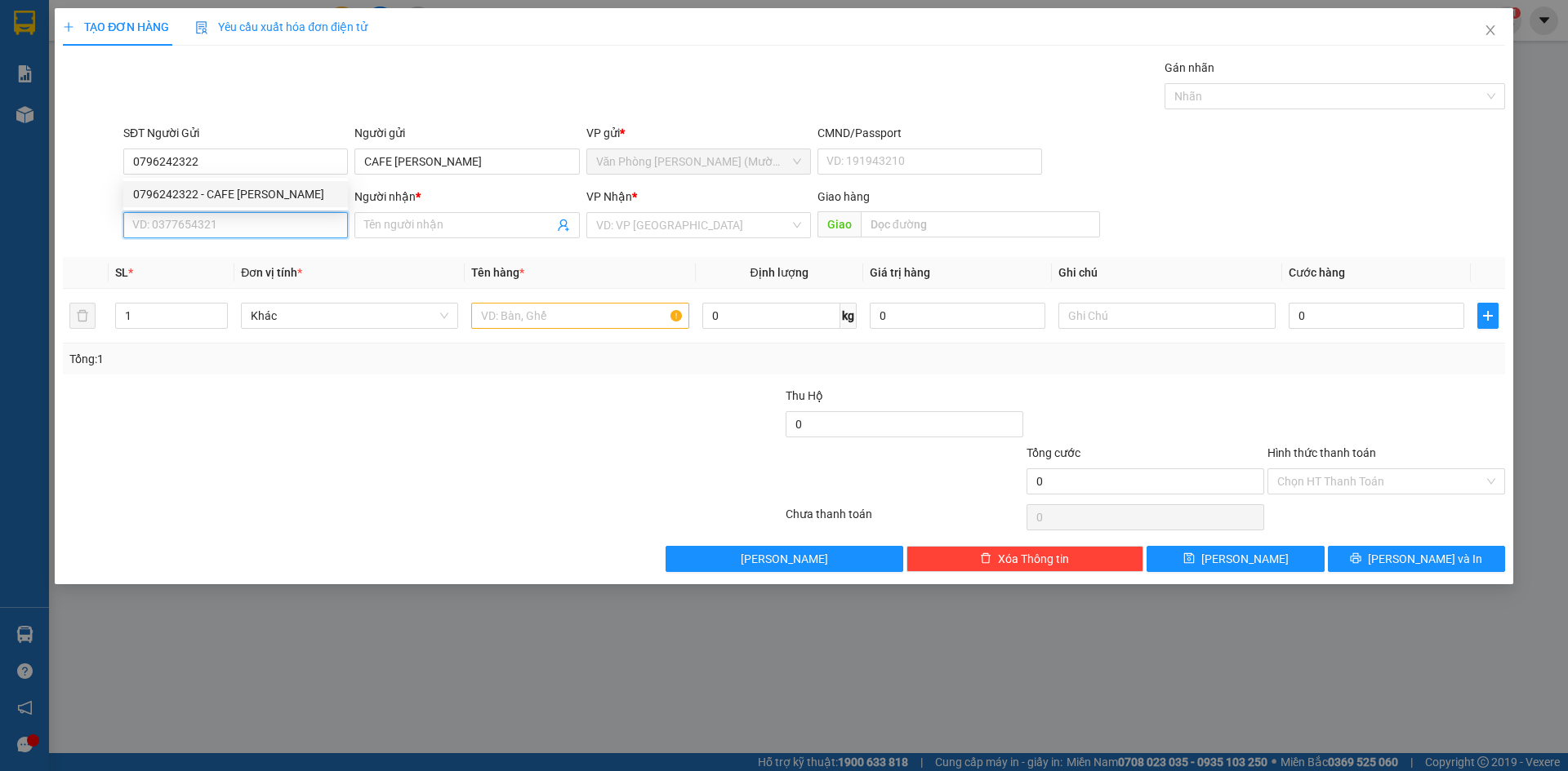
click at [238, 233] on input "SĐT Người Nhận" at bounding box center [235, 225] width 224 height 26
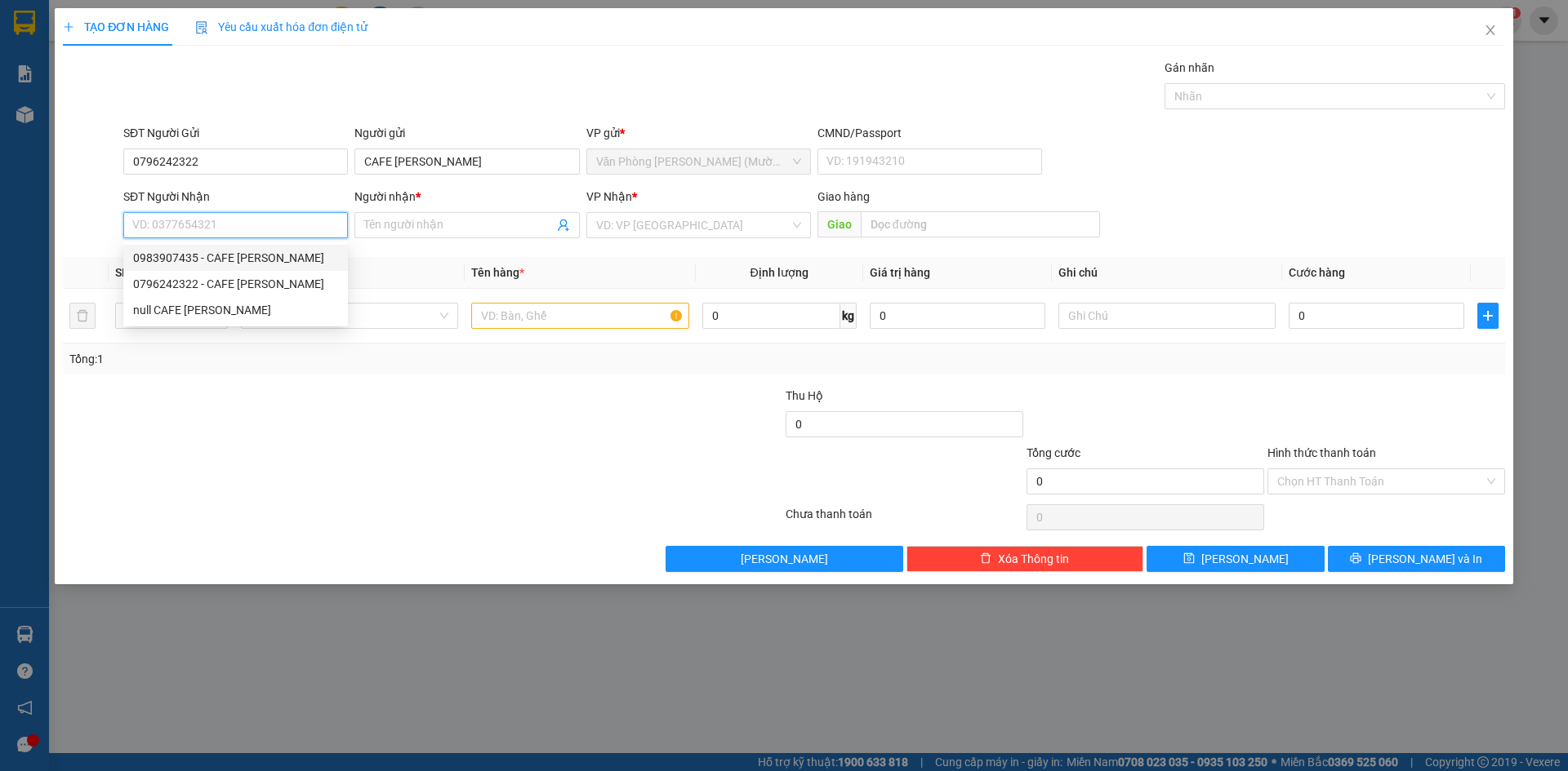
paste input "0796242322"
type input "0796242322"
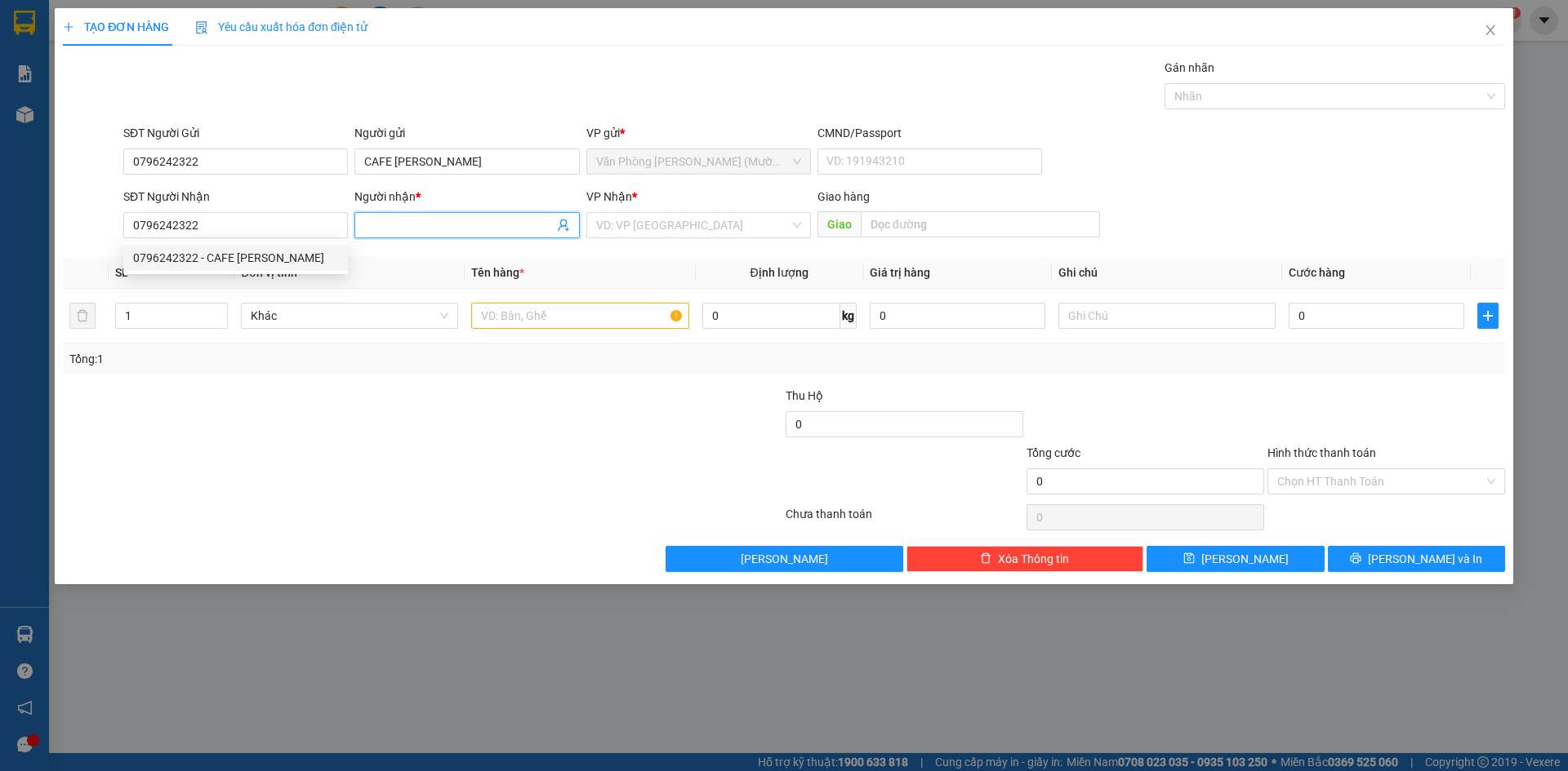
click at [411, 236] on span at bounding box center [466, 225] width 224 height 26
click at [255, 221] on input "0796242322" at bounding box center [235, 225] width 224 height 26
click at [253, 259] on div "0796242322 - CAFE HOÀNG TUẤN" at bounding box center [235, 258] width 205 height 18
type input "CAFE [PERSON_NAME]"
click at [286, 120] on div "Transit Pickup Surcharge Ids Transit Deliver Surcharge Ids Transit Deliver Surc…" at bounding box center [784, 315] width 1442 height 513
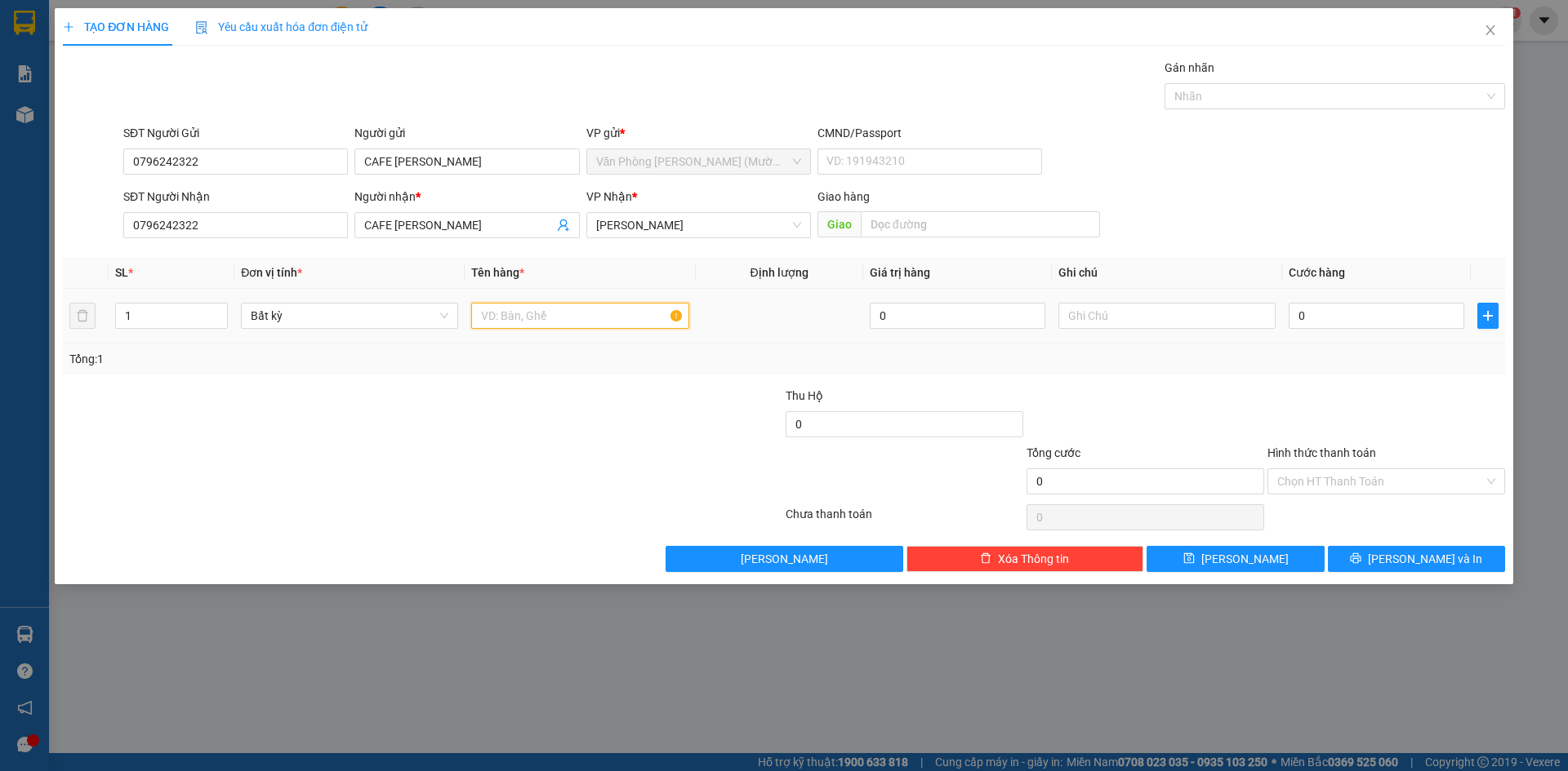
click at [580, 318] on input "text" at bounding box center [579, 316] width 218 height 26
type input "1B DỪA"
click at [1388, 324] on input "0" at bounding box center [1376, 316] width 176 height 26
type input "5"
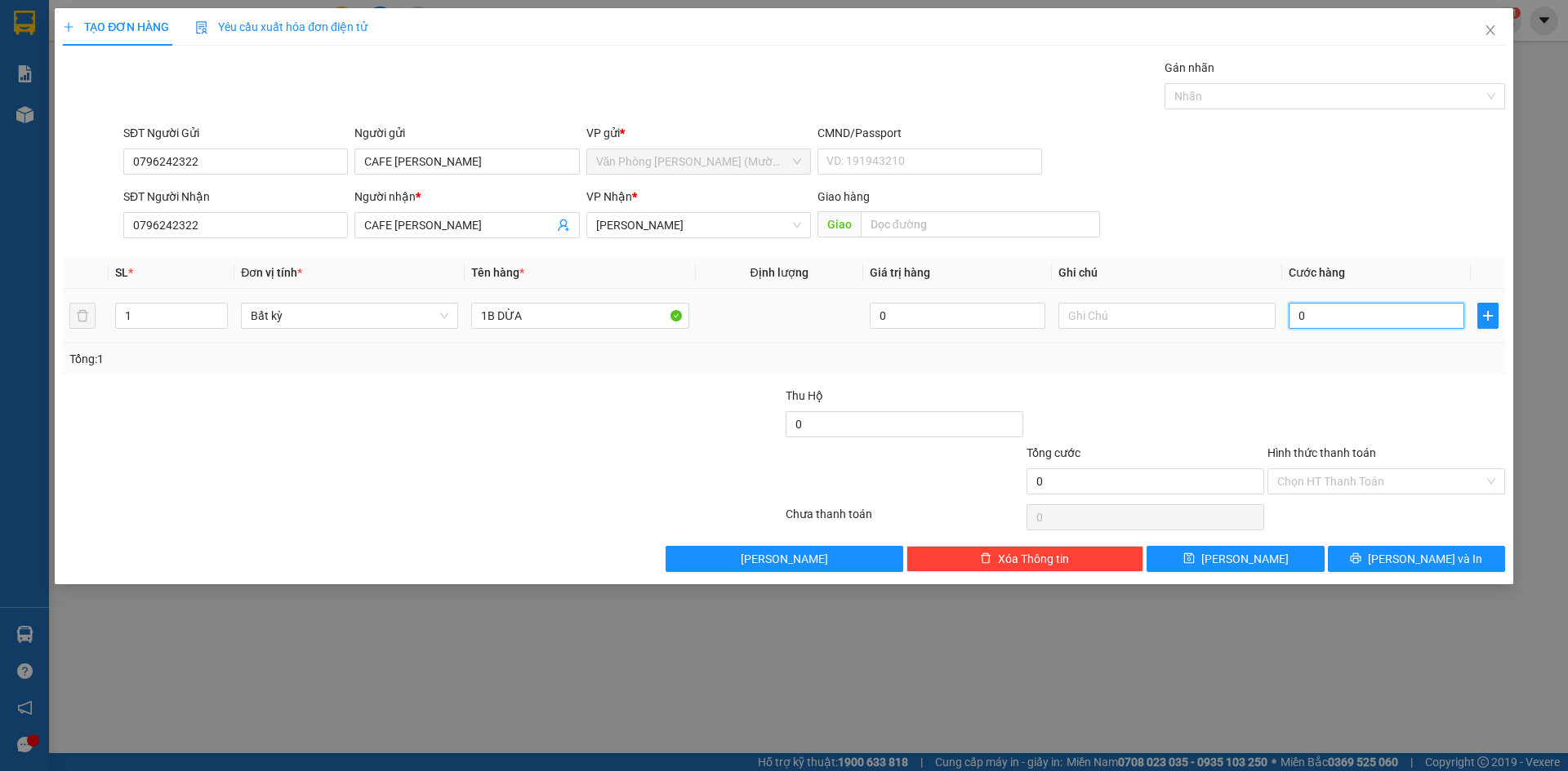
type input "5"
type input "50"
type input "50.000"
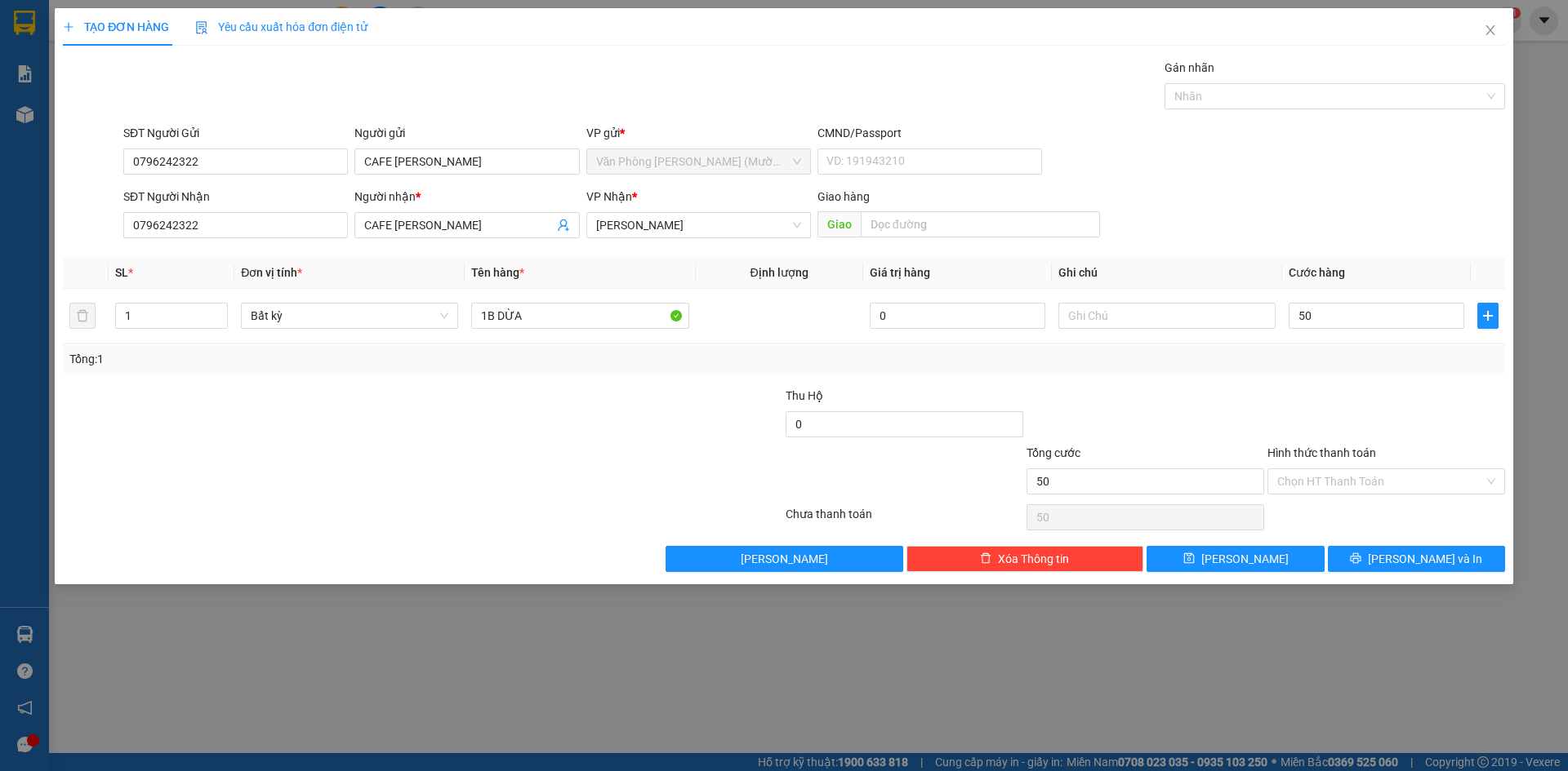
type input "50.000"
click at [1390, 415] on div at bounding box center [1386, 415] width 241 height 57
click at [1425, 485] on input "Hình thức thanh toán" at bounding box center [1380, 481] width 206 height 24
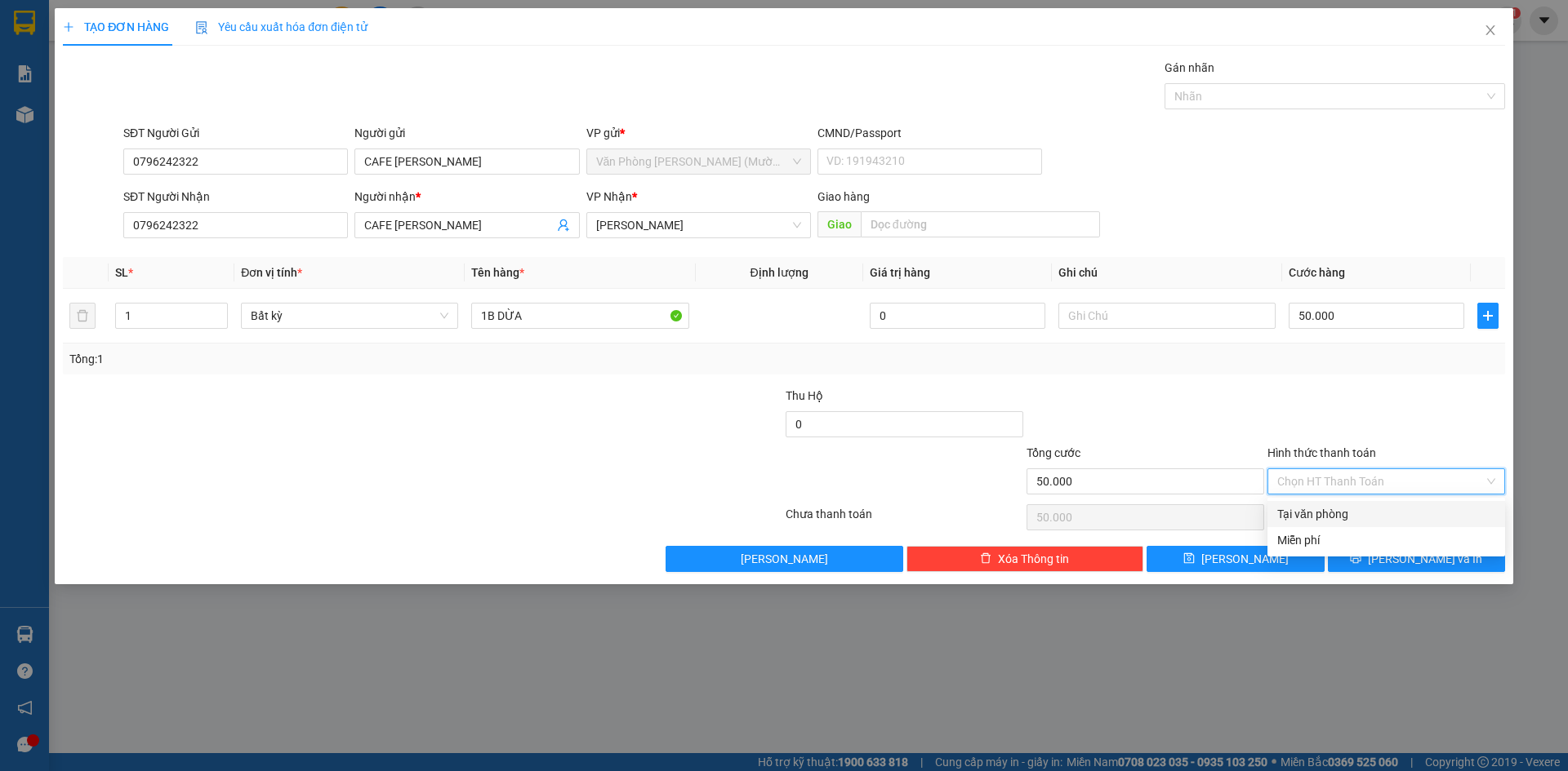
click at [1341, 513] on div "Tại văn phòng" at bounding box center [1386, 514] width 218 height 18
type input "0"
click at [1407, 372] on div "Tổng: 1" at bounding box center [784, 360] width 1442 height 31
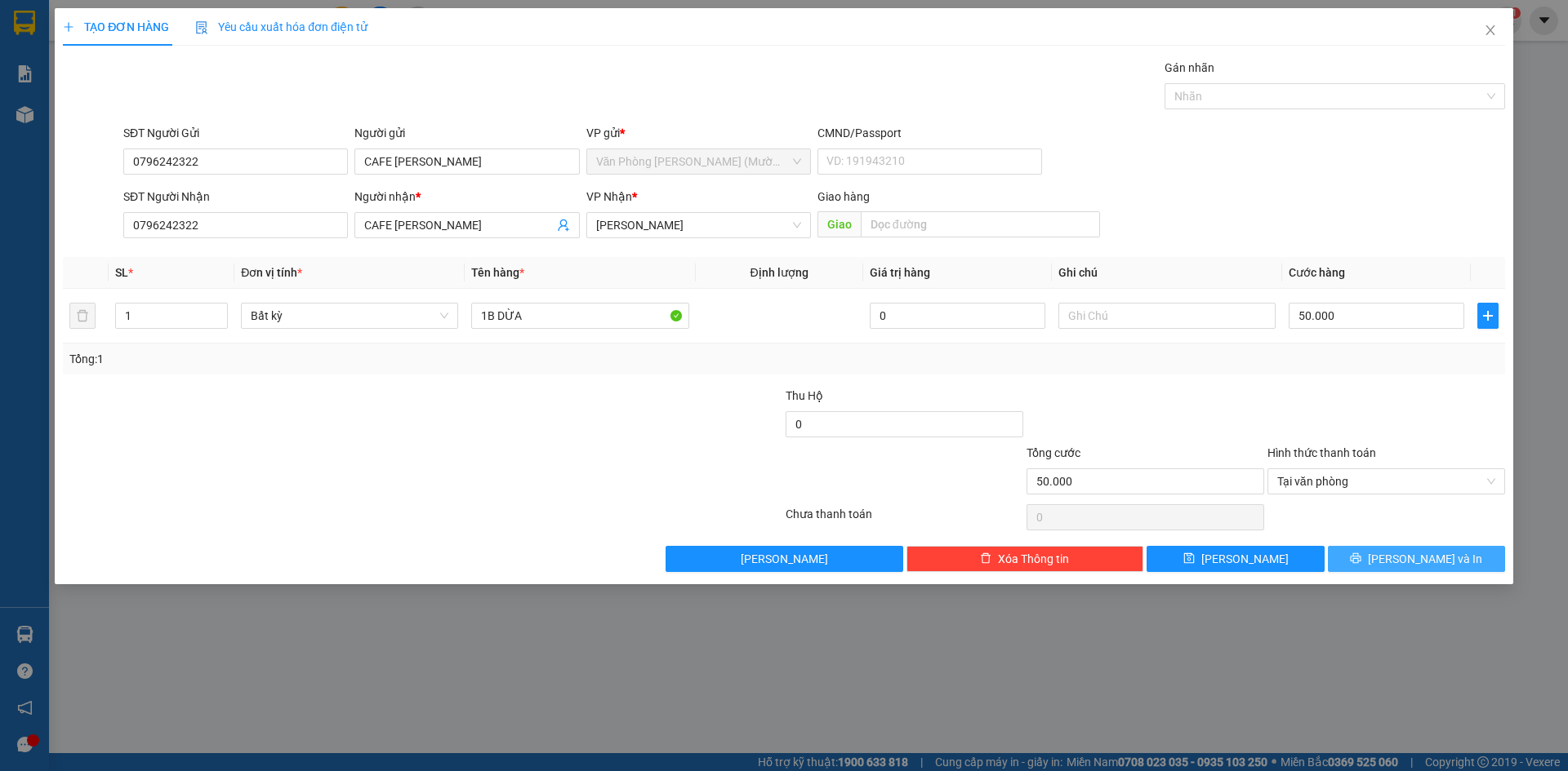
click at [1428, 555] on span "Lưu và In" at bounding box center [1425, 559] width 114 height 18
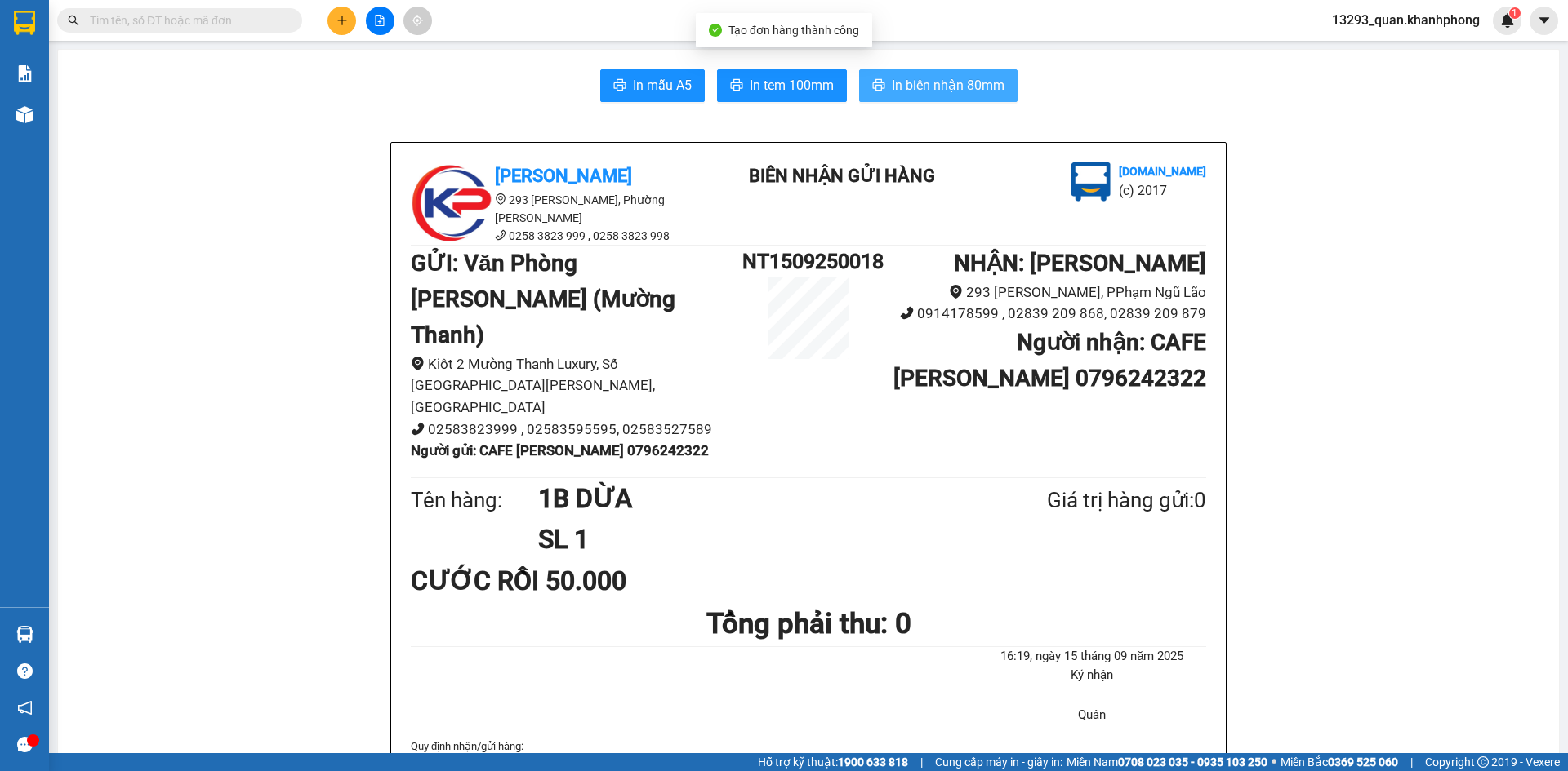
click at [929, 81] on span "In biên nhận 80mm" at bounding box center [948, 85] width 113 height 20
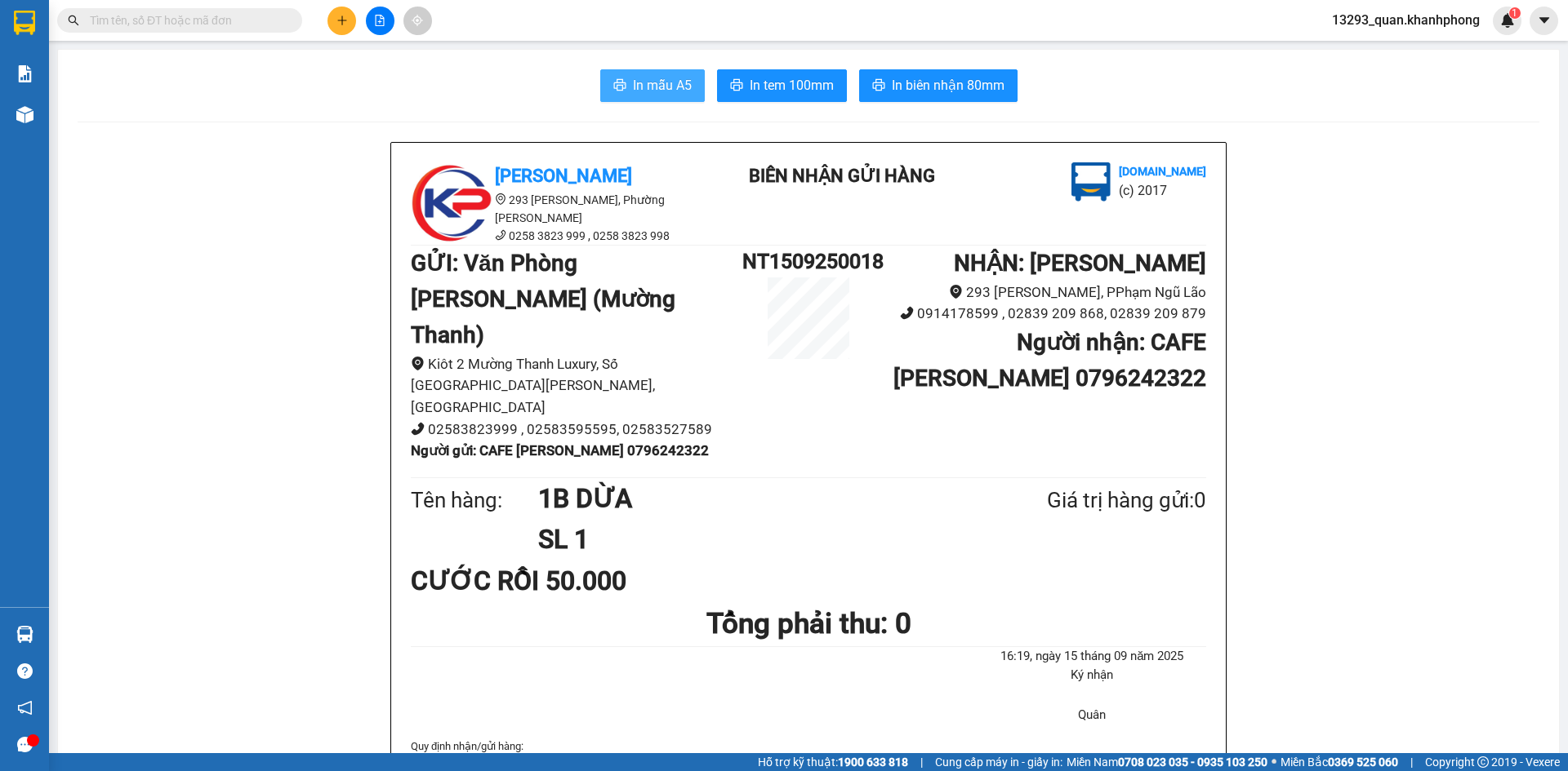
click at [680, 83] on span "In mẫu A5" at bounding box center [661, 85] width 59 height 20
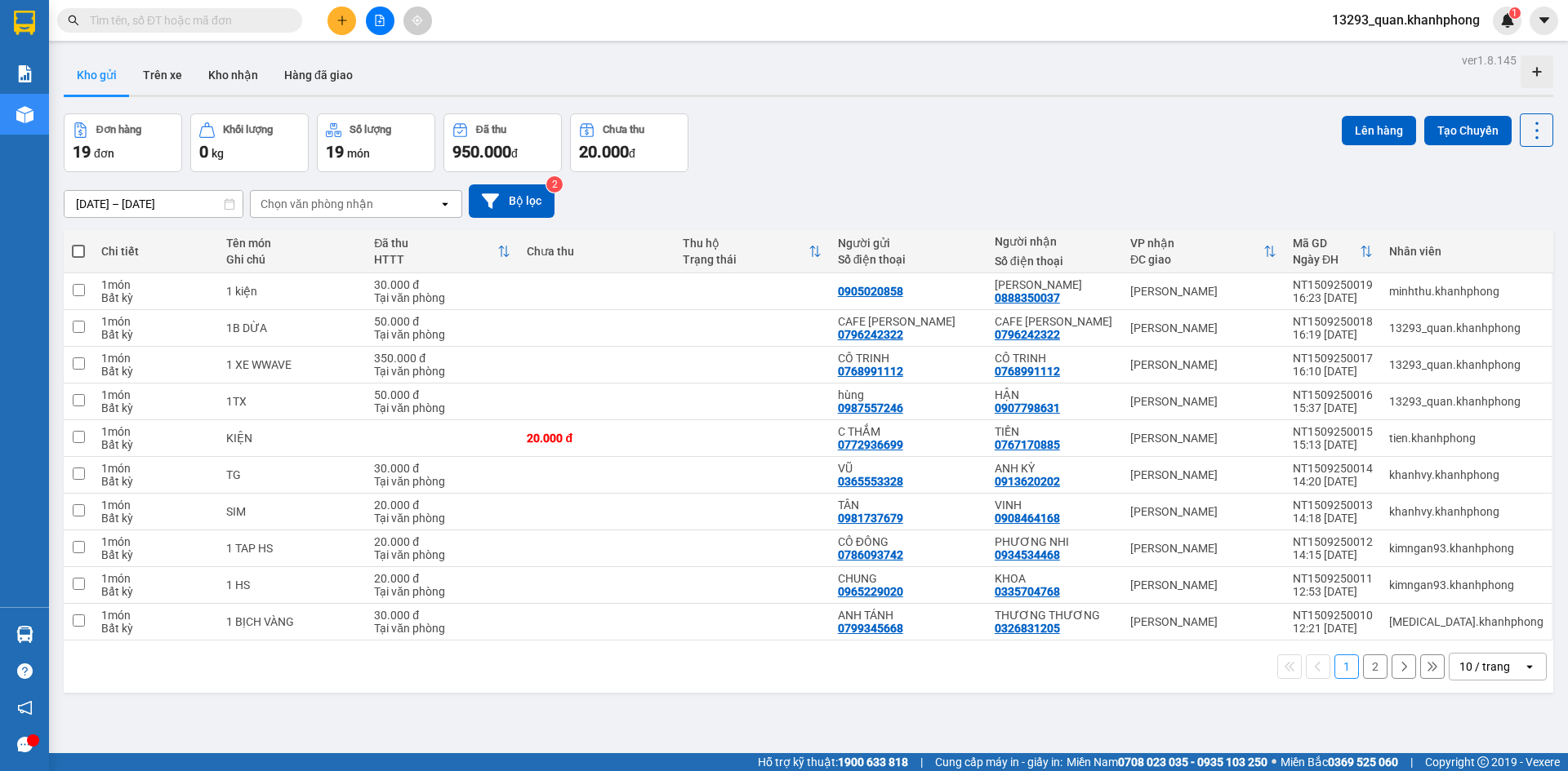
click at [1060, 112] on div "ver 1.8.145 Kho gửi Trên xe Kho nhận Hàng đã giao Đơn hàng 19 đơn Khối lượng 0 …" at bounding box center [808, 434] width 1502 height 771
click at [1080, 158] on div "Đơn hàng 19 đơn Khối lượng 0 kg Số lượng 19 món Đã thu 950.000 đ Chưa thu 20.00…" at bounding box center [808, 142] width 1489 height 59
click at [957, 144] on div "Đơn hàng 19 đơn Khối lượng 0 kg Số lượng 19 món Đã thu 950.000 đ Chưa thu 20.00…" at bounding box center [808, 142] width 1489 height 59
click at [970, 151] on div "Đơn hàng 19 đơn Khối lượng 0 kg Số lượng 19 món Đã thu 950.000 đ Chưa thu 20.00…" at bounding box center [808, 142] width 1489 height 59
